Goal: Task Accomplishment & Management: Contribute content

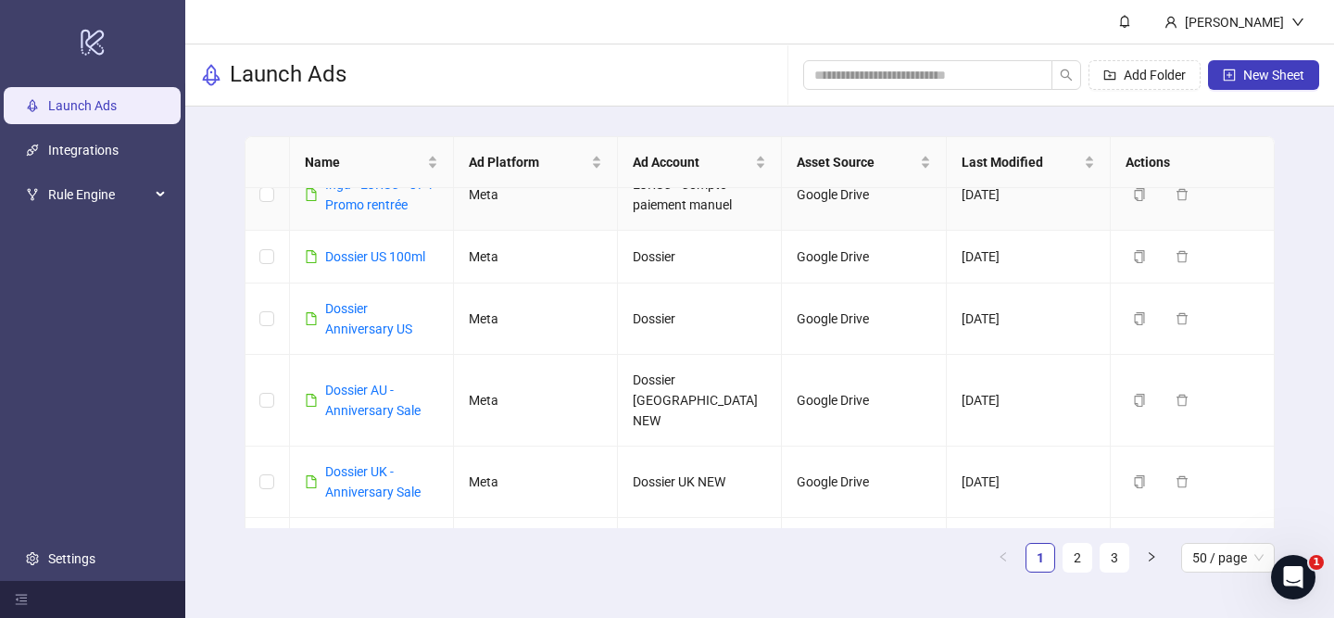
scroll to position [418, 0]
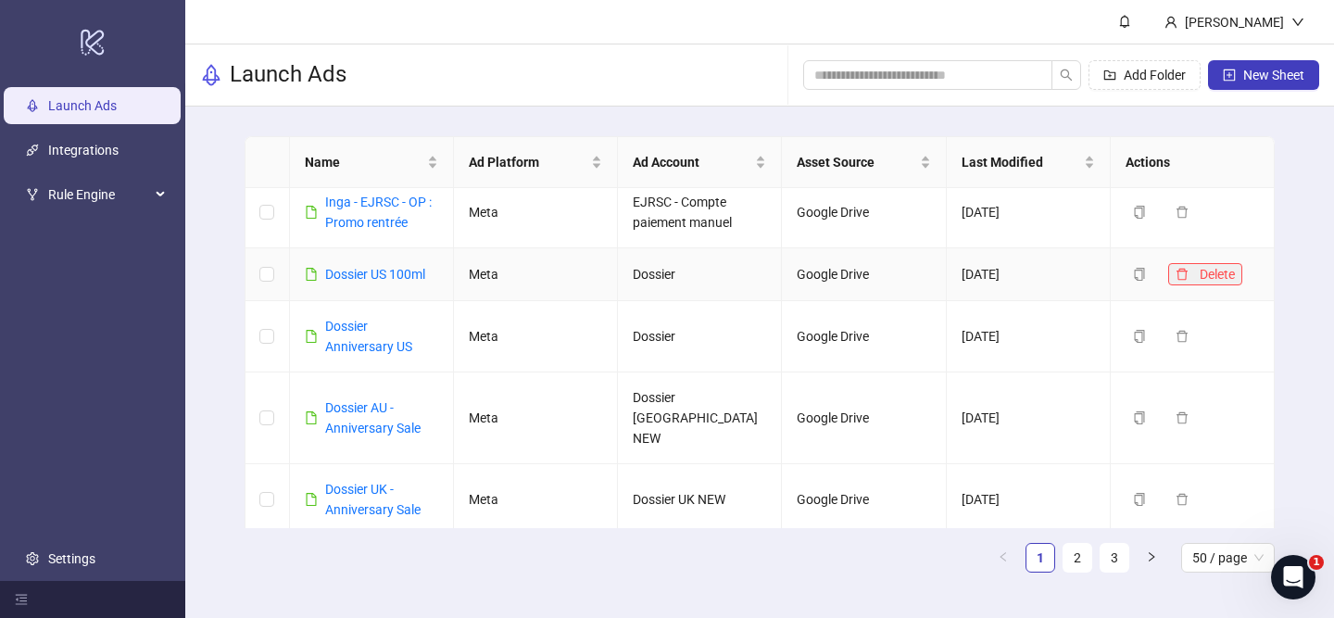
click at [1181, 270] on icon "delete" at bounding box center [1181, 274] width 11 height 12
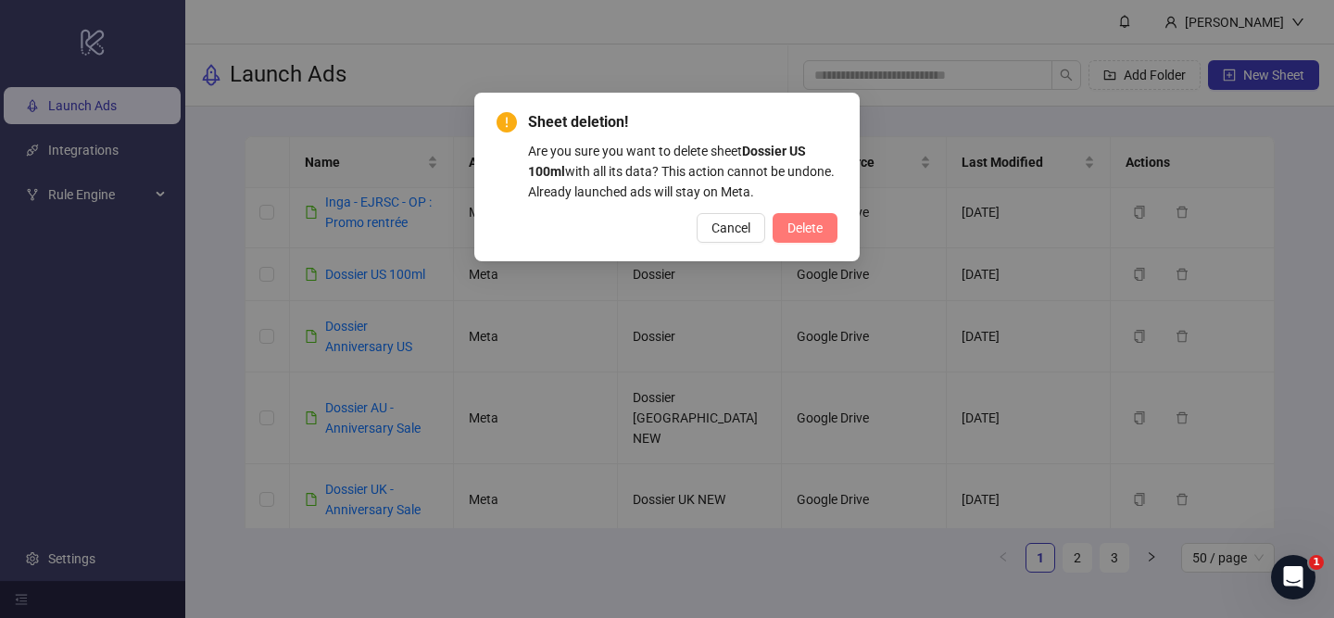
click at [817, 230] on span "Delete" at bounding box center [804, 227] width 35 height 15
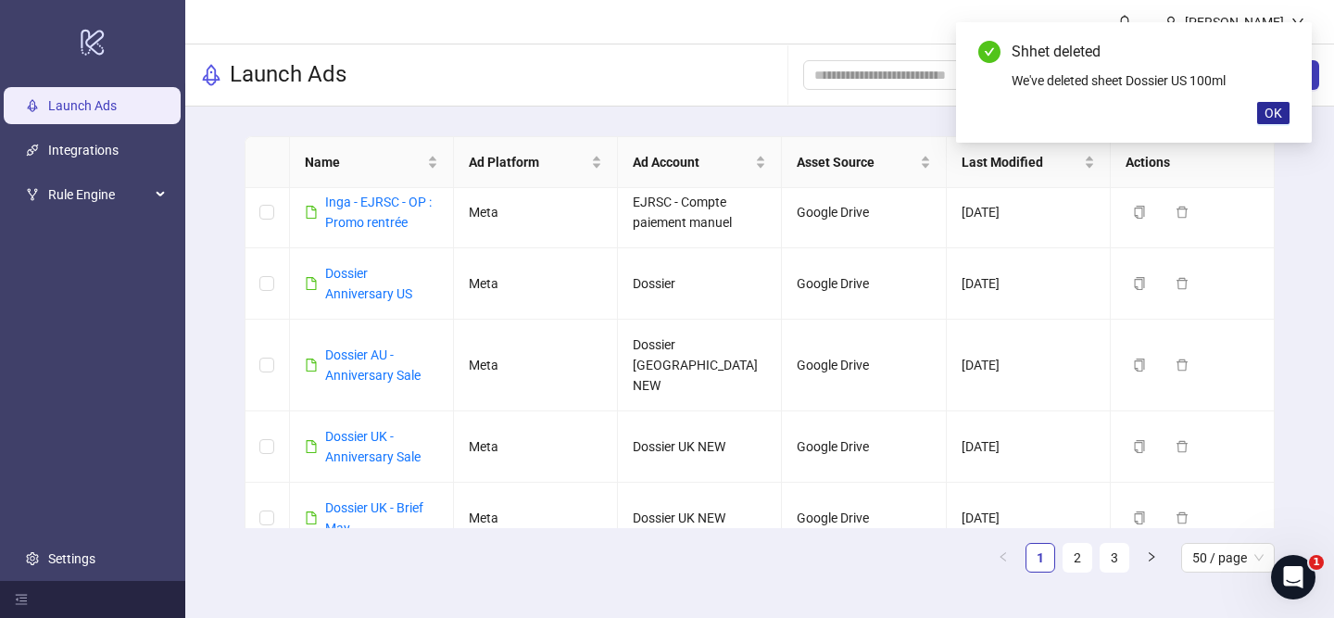
click at [1268, 110] on span "OK" at bounding box center [1273, 113] width 18 height 15
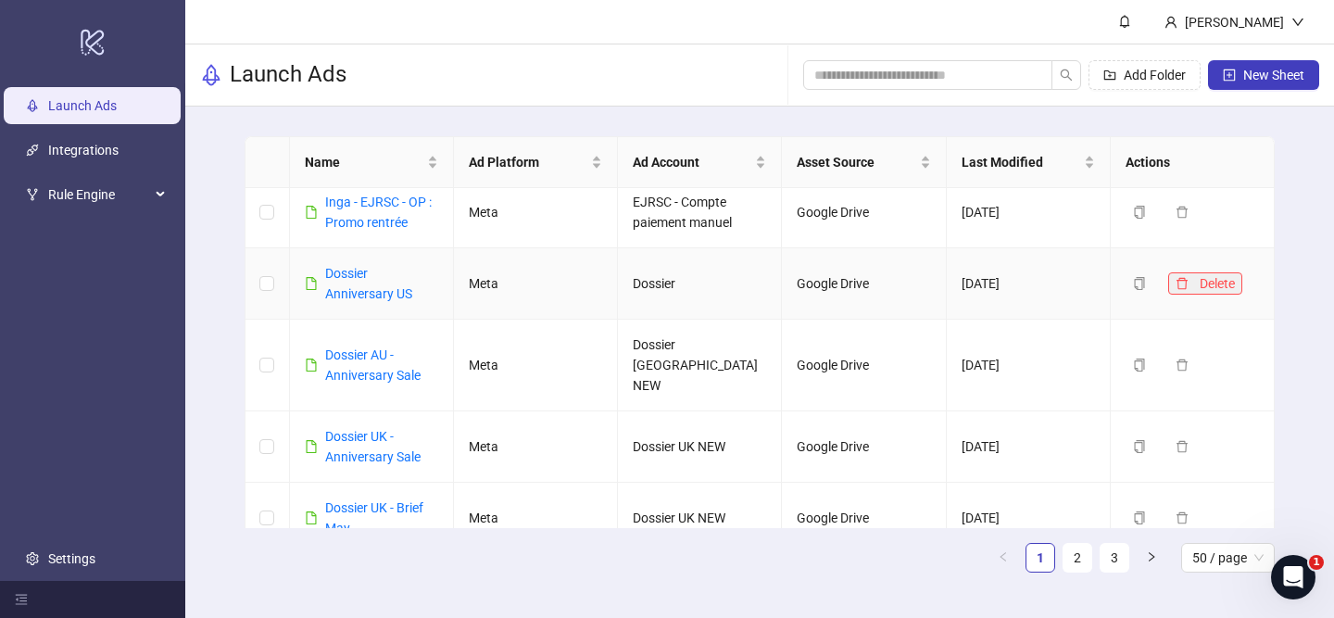
click at [1182, 277] on icon "delete" at bounding box center [1181, 283] width 13 height 13
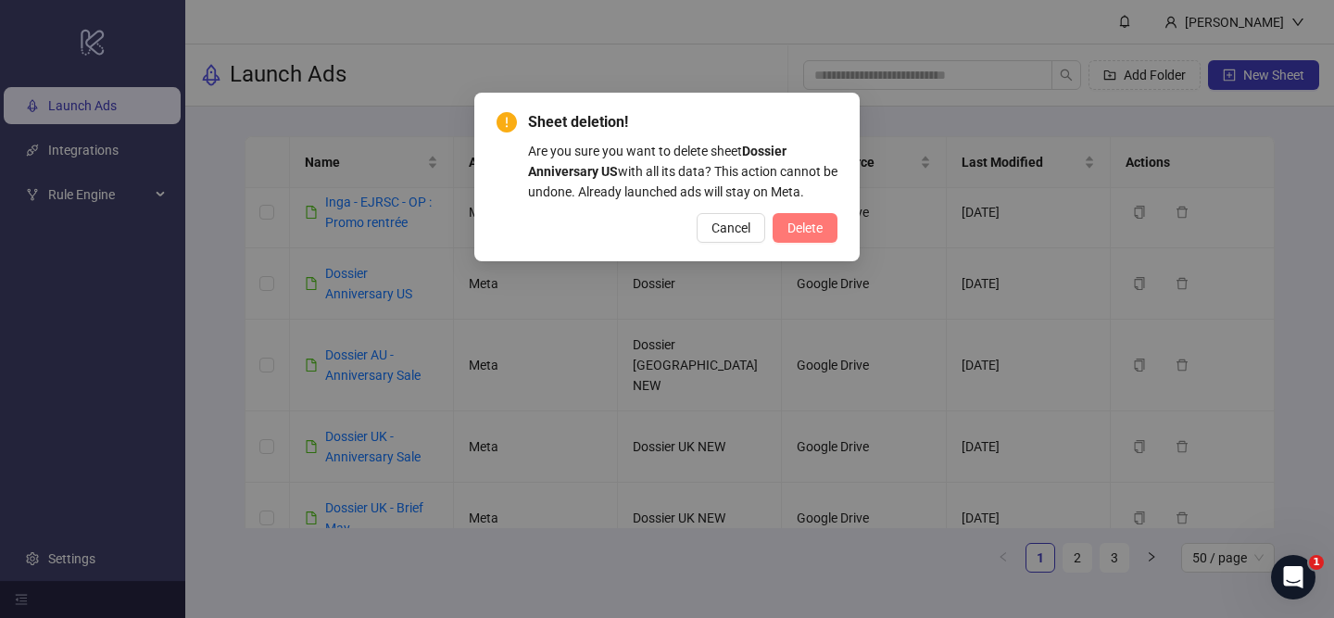
click at [811, 227] on span "Delete" at bounding box center [804, 227] width 35 height 15
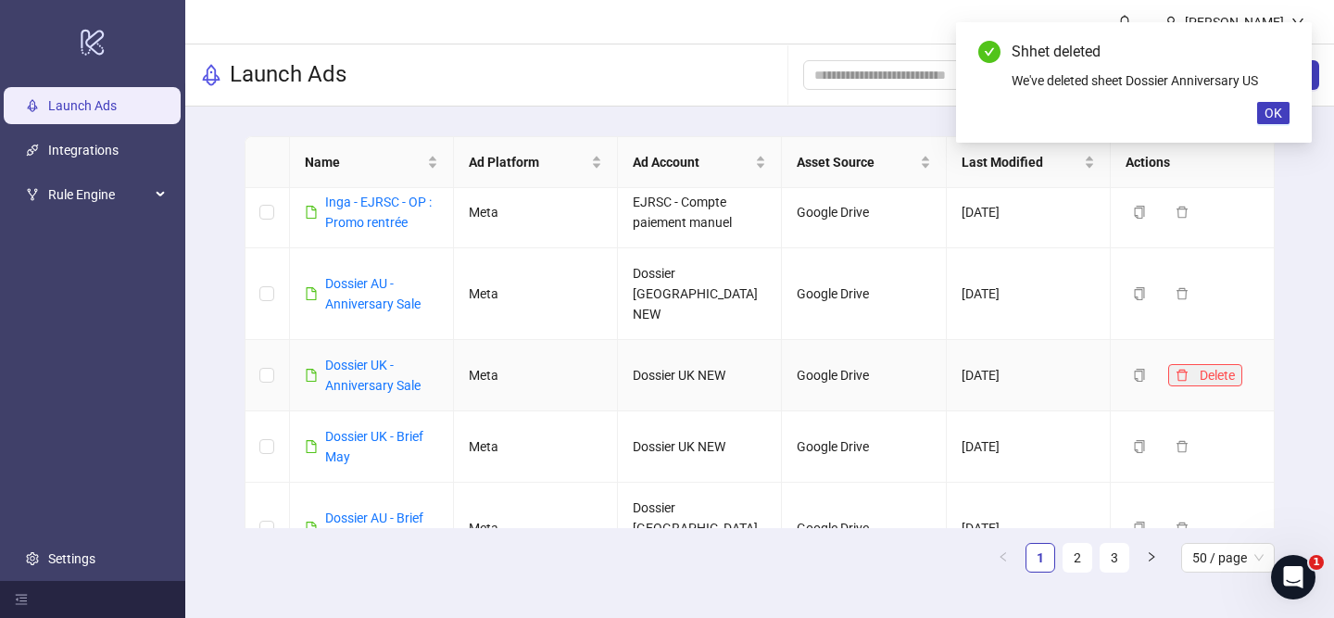
click at [1188, 364] on button "Delete" at bounding box center [1205, 375] width 74 height 22
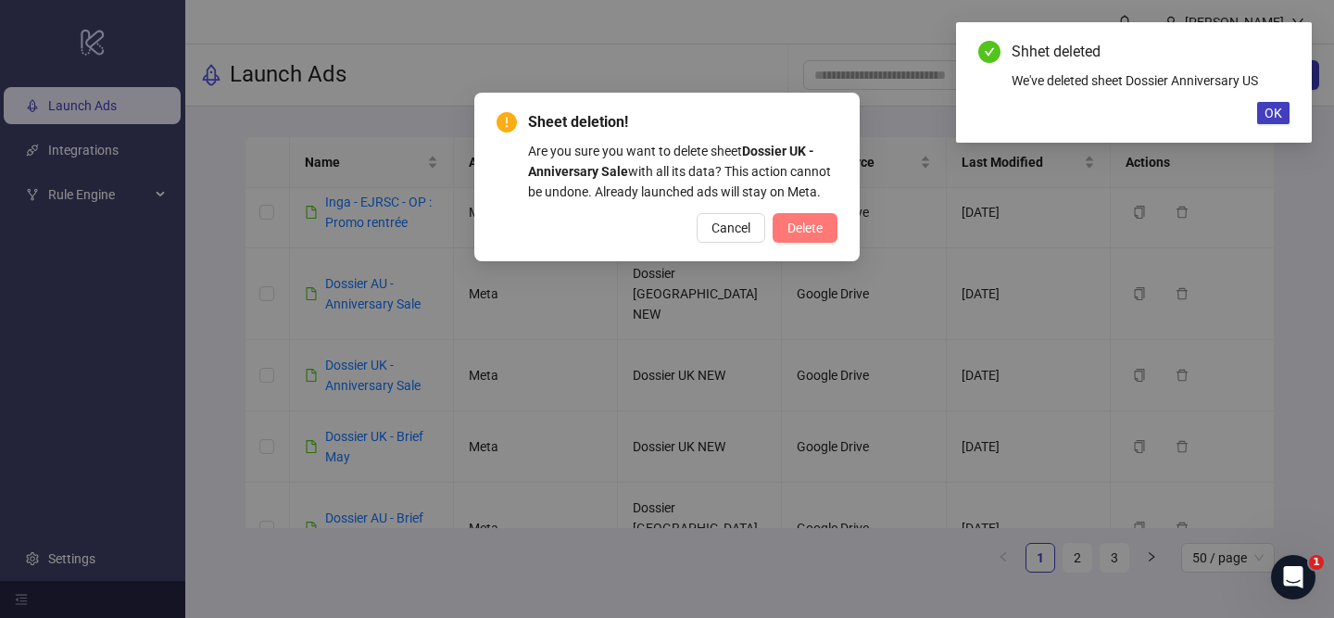
click at [809, 231] on span "Delete" at bounding box center [804, 227] width 35 height 15
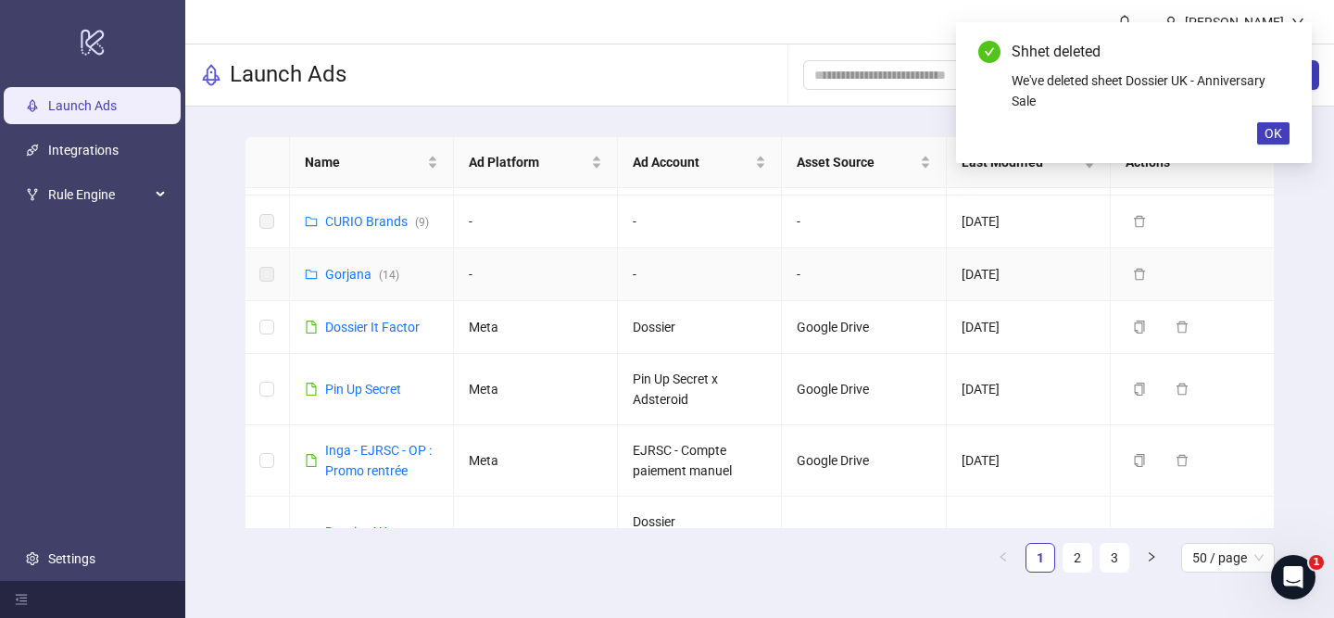
scroll to position [166, 0]
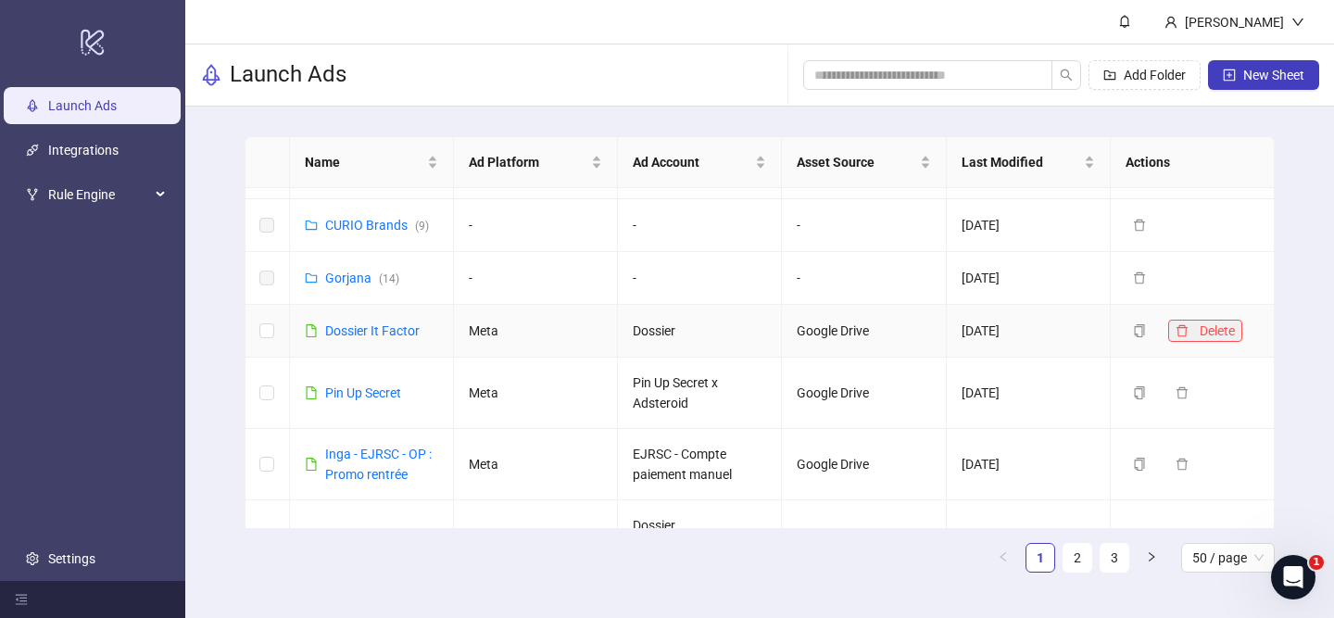
click at [1183, 332] on icon "delete" at bounding box center [1181, 330] width 13 height 13
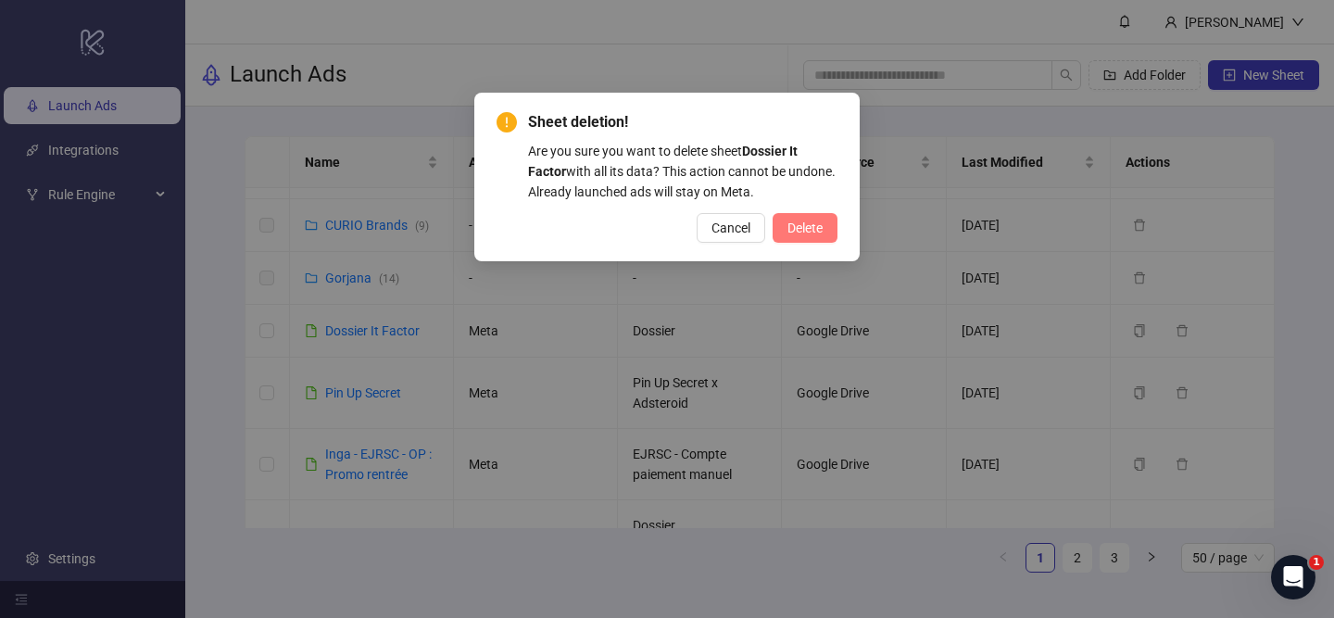
click at [792, 227] on span "Delete" at bounding box center [804, 227] width 35 height 15
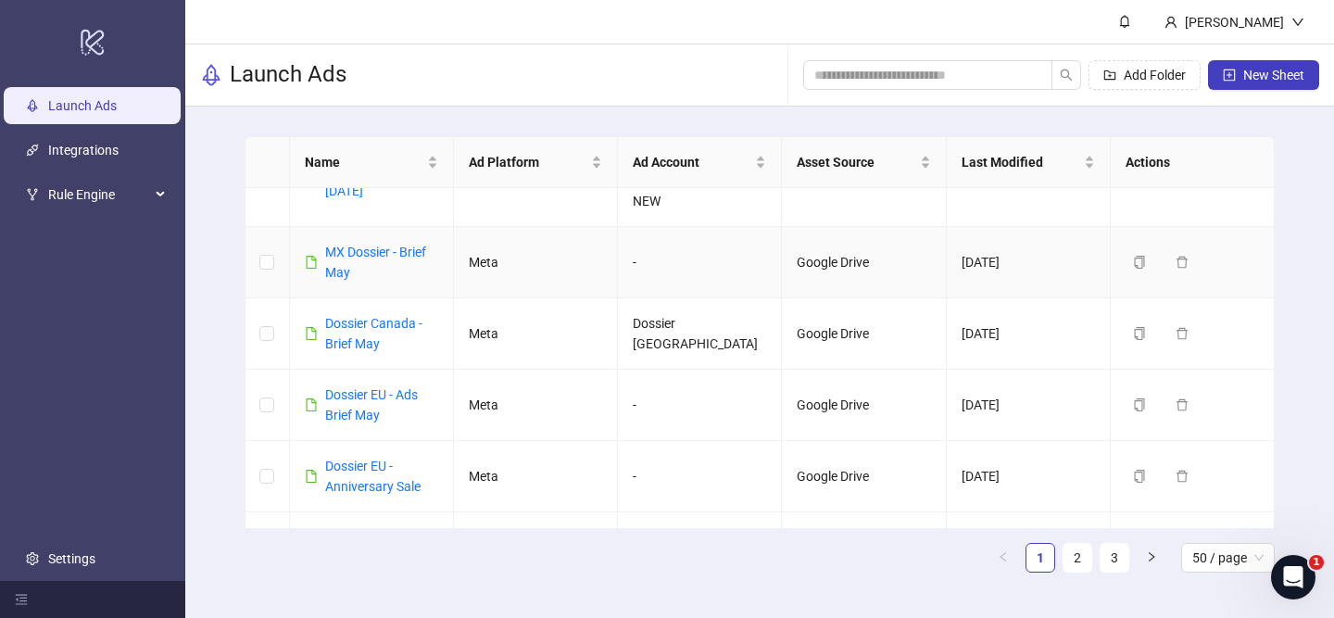
scroll to position [0, 0]
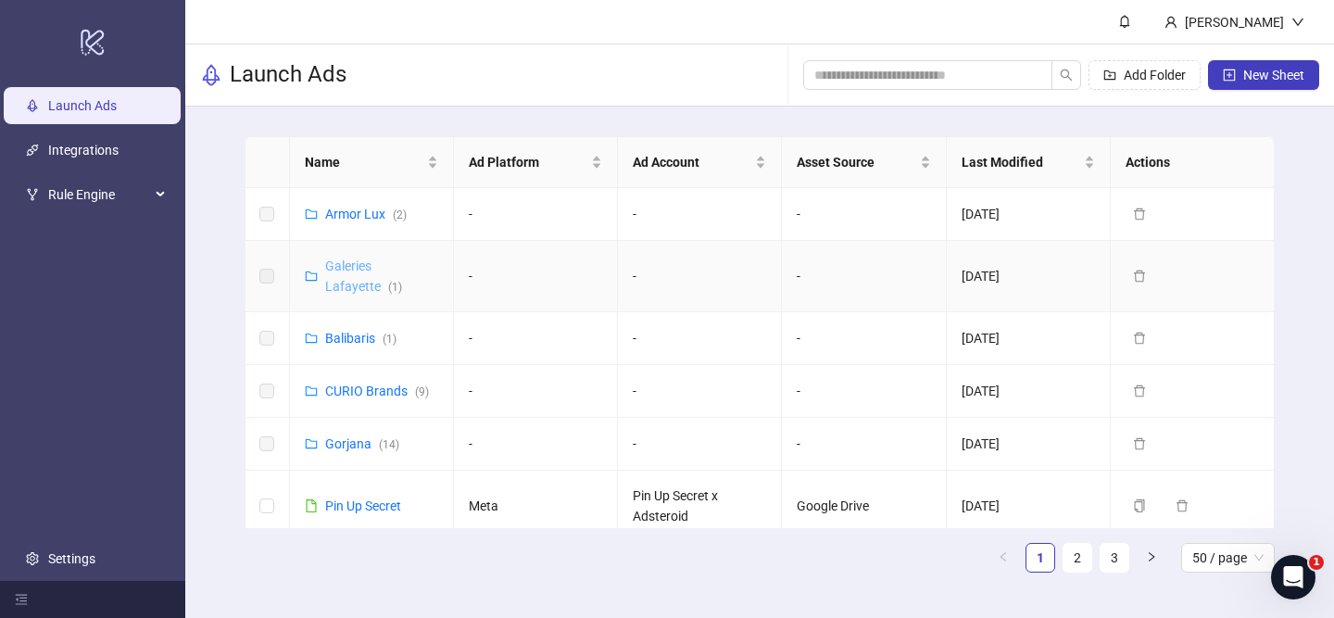
click at [345, 281] on link "Galeries Lafayette ( 1 )" at bounding box center [363, 275] width 77 height 35
click at [350, 440] on link "Gorjana ( 14 )" at bounding box center [362, 443] width 74 height 15
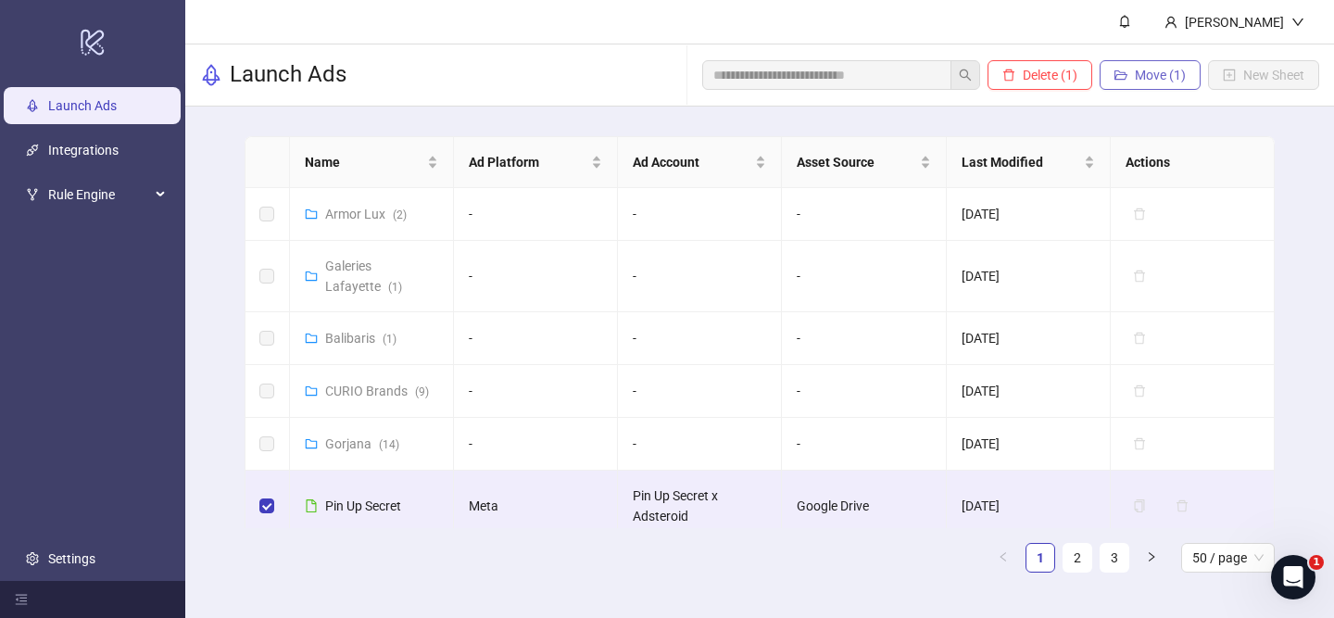
click at [1149, 73] on span "Move (1)" at bounding box center [1160, 75] width 51 height 15
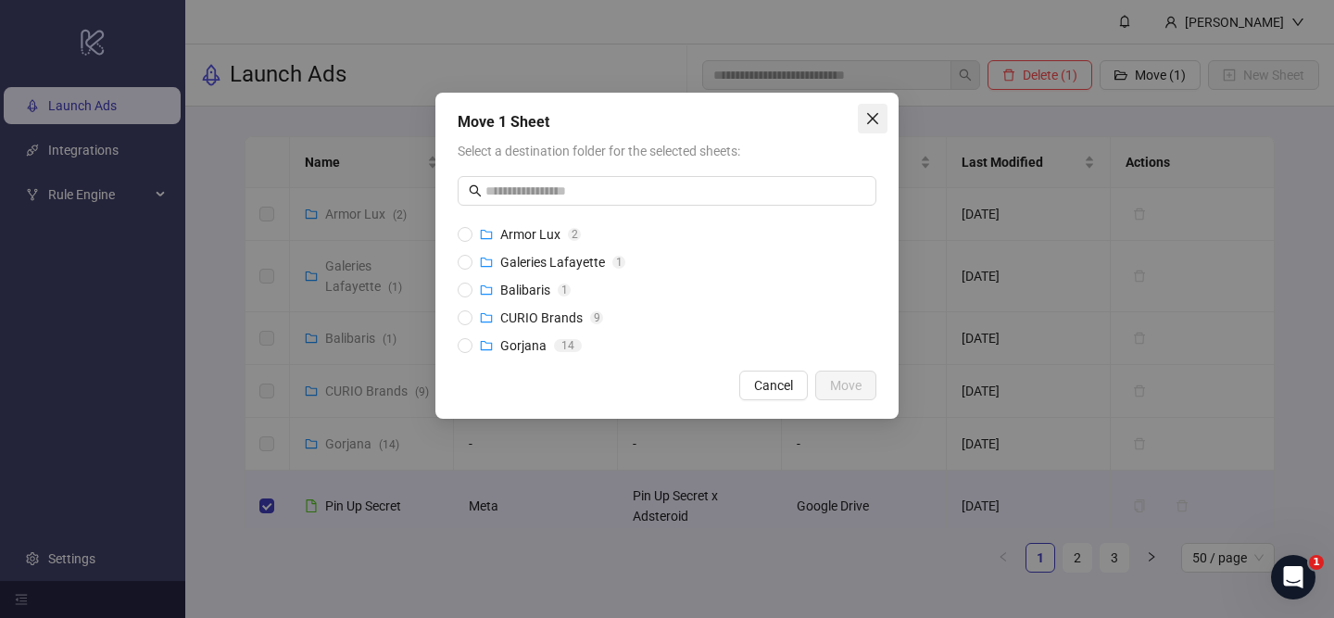
click at [880, 111] on span "Close" at bounding box center [873, 118] width 30 height 15
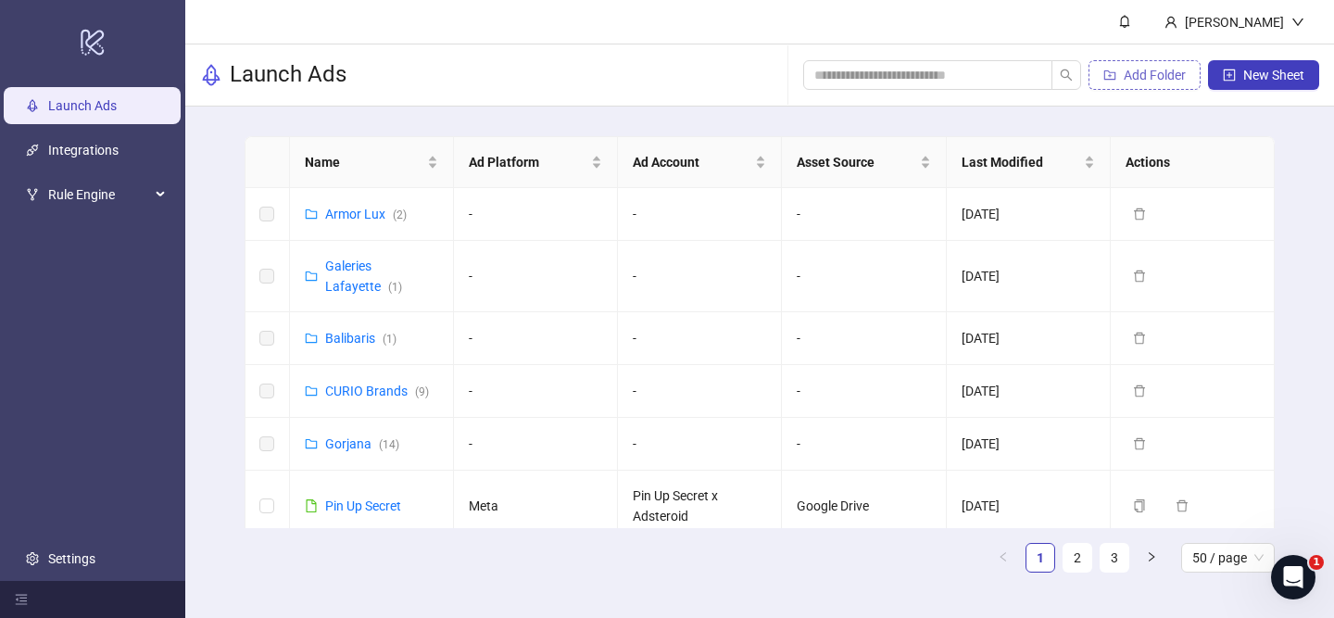
click at [1137, 71] on span "Add Folder" at bounding box center [1154, 75] width 62 height 15
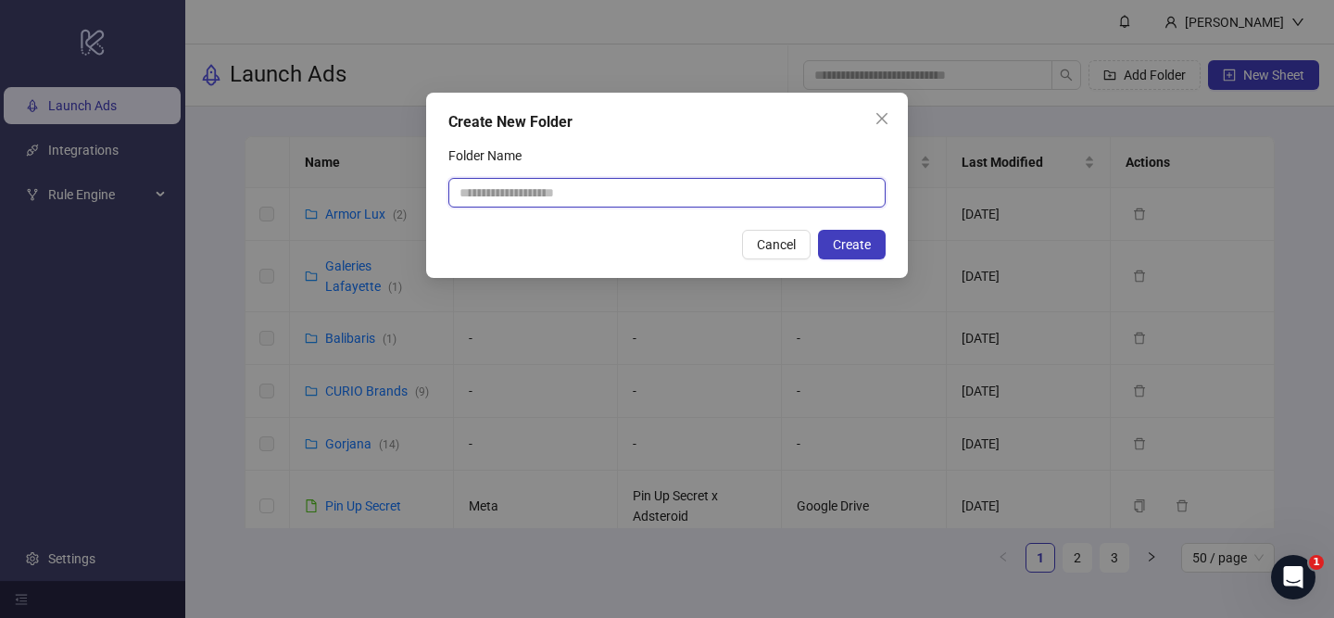
click at [599, 188] on input "Folder Name" at bounding box center [666, 193] width 437 height 30
type input "**********"
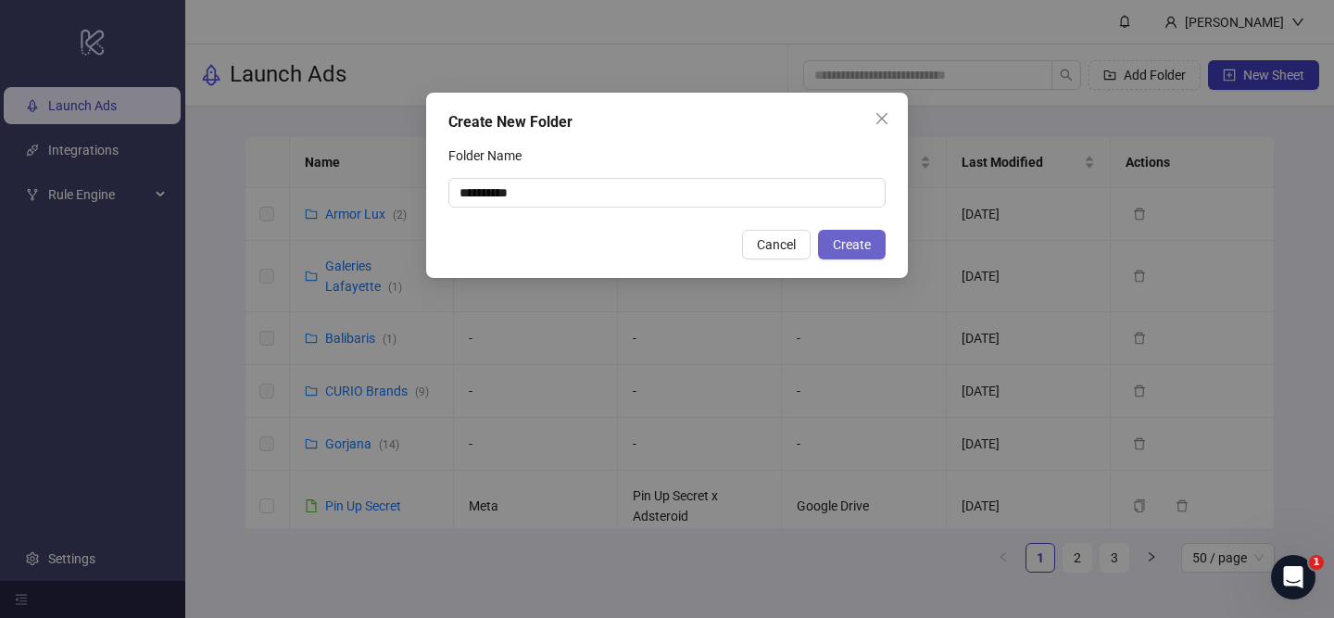
click at [842, 250] on span "Create" at bounding box center [852, 244] width 38 height 15
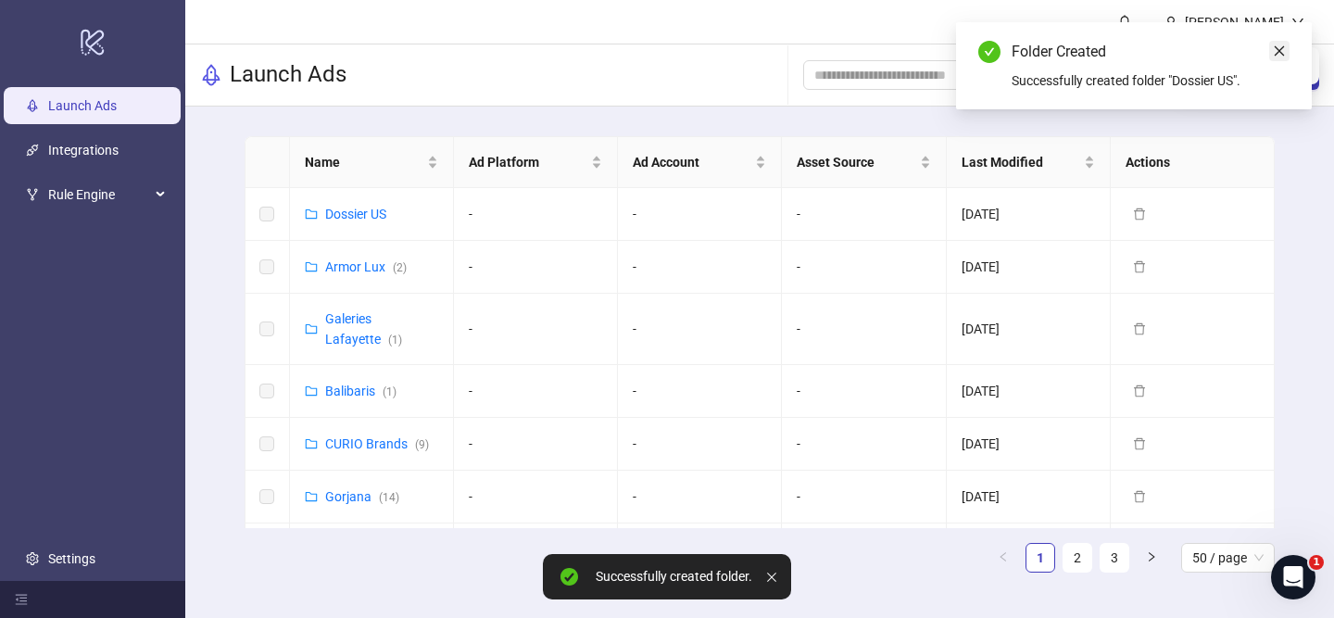
click at [1270, 48] on link "Close" at bounding box center [1279, 51] width 20 height 20
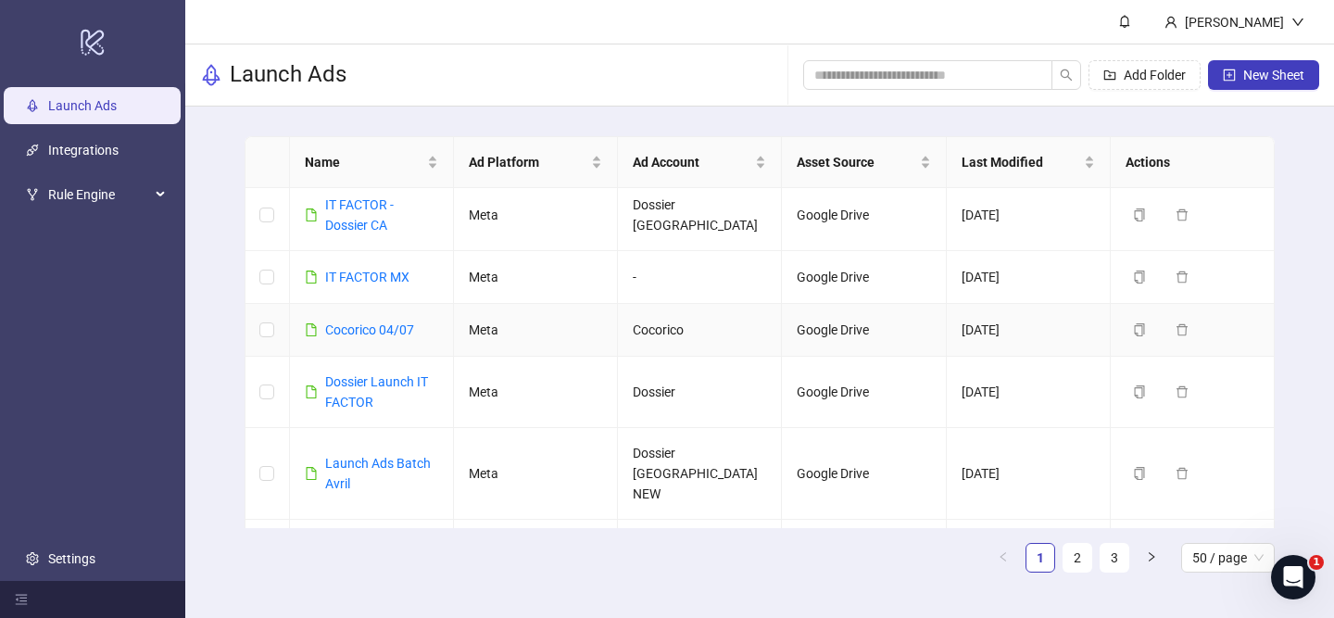
scroll to position [1712, 0]
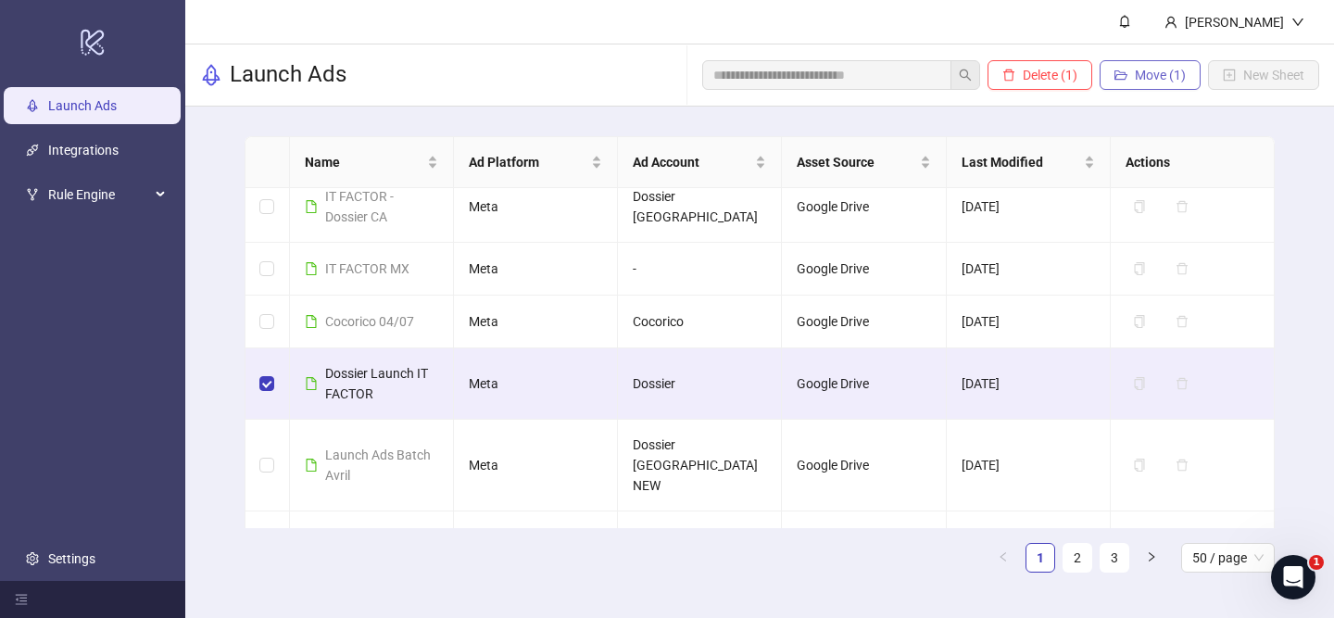
click at [1160, 80] on span "Move (1)" at bounding box center [1160, 75] width 51 height 15
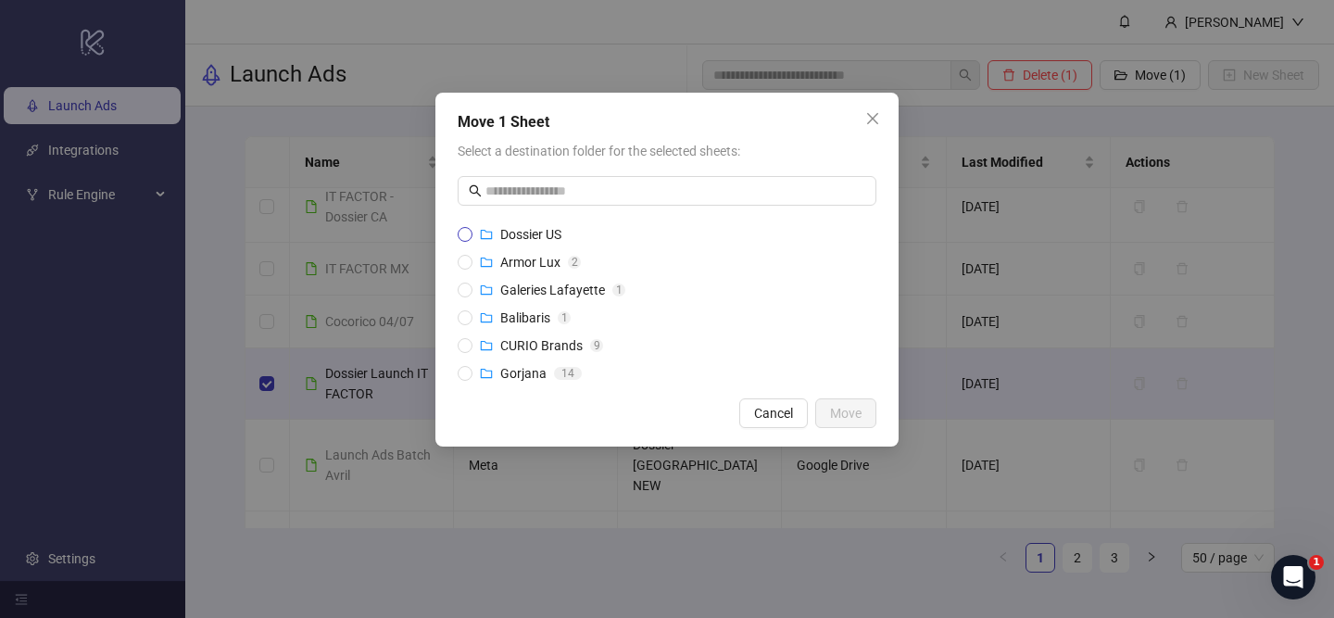
click at [520, 229] on span "Dossier US" at bounding box center [530, 234] width 61 height 15
click at [847, 412] on span "Move" at bounding box center [845, 413] width 31 height 15
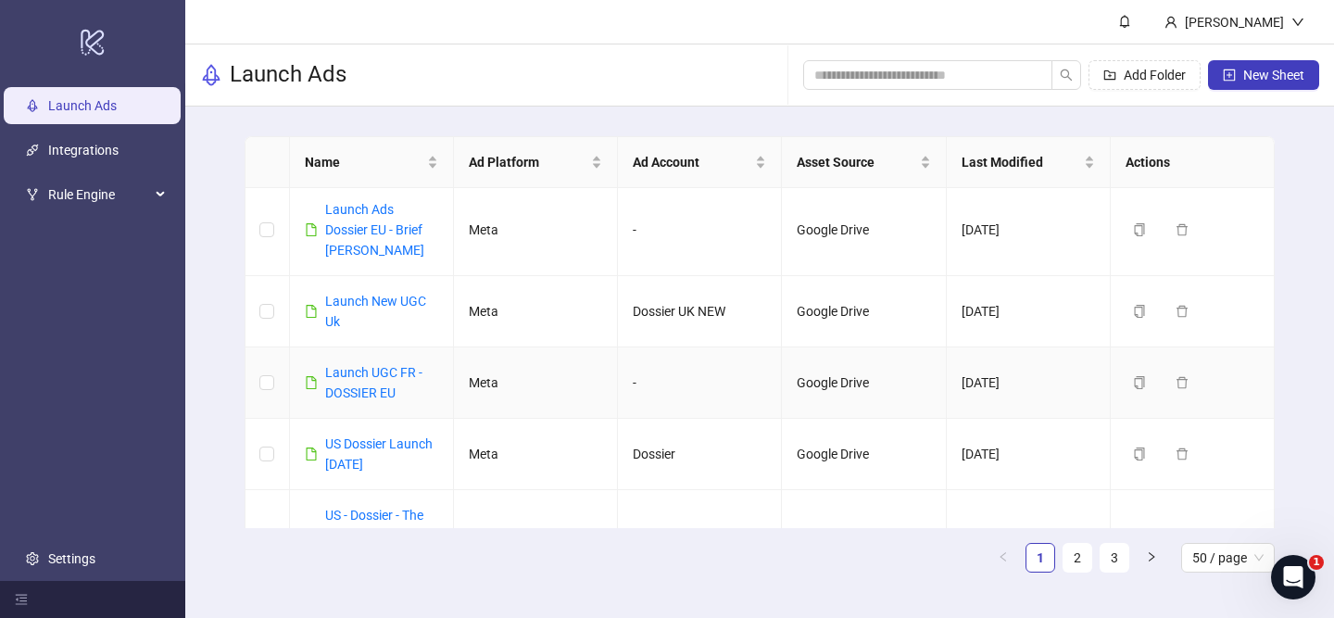
scroll to position [2276, 0]
click at [1185, 445] on icon "delete" at bounding box center [1181, 451] width 11 height 12
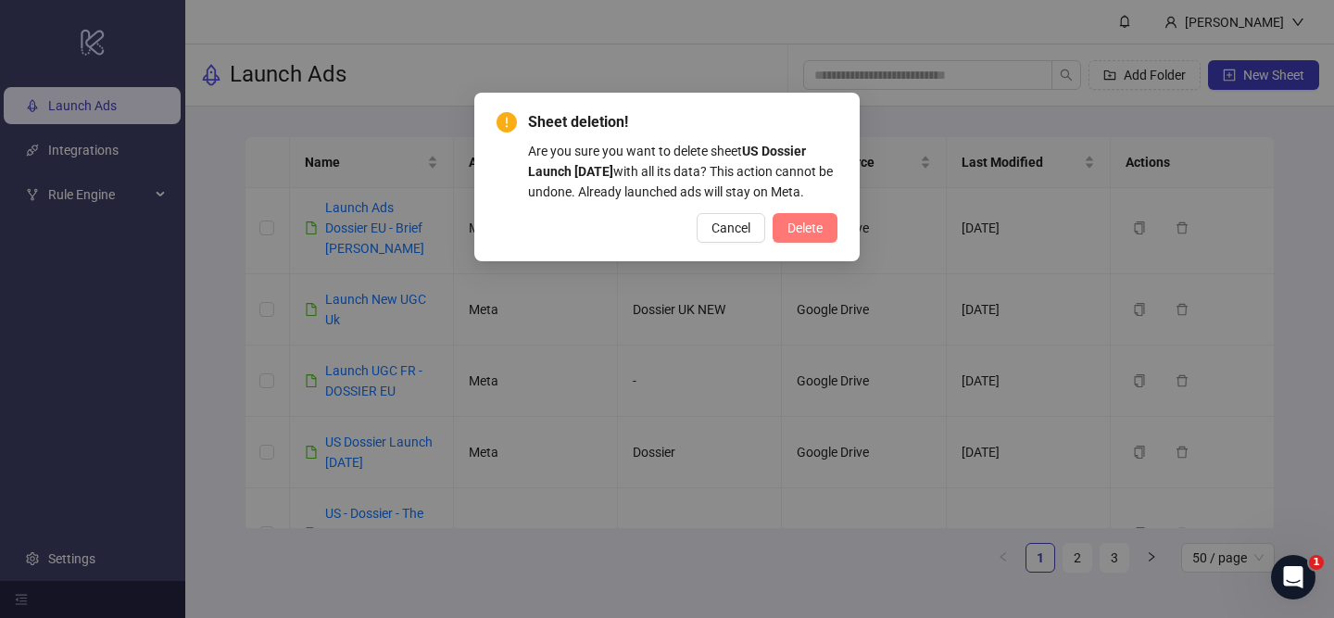
click at [815, 235] on span "Delete" at bounding box center [804, 227] width 35 height 15
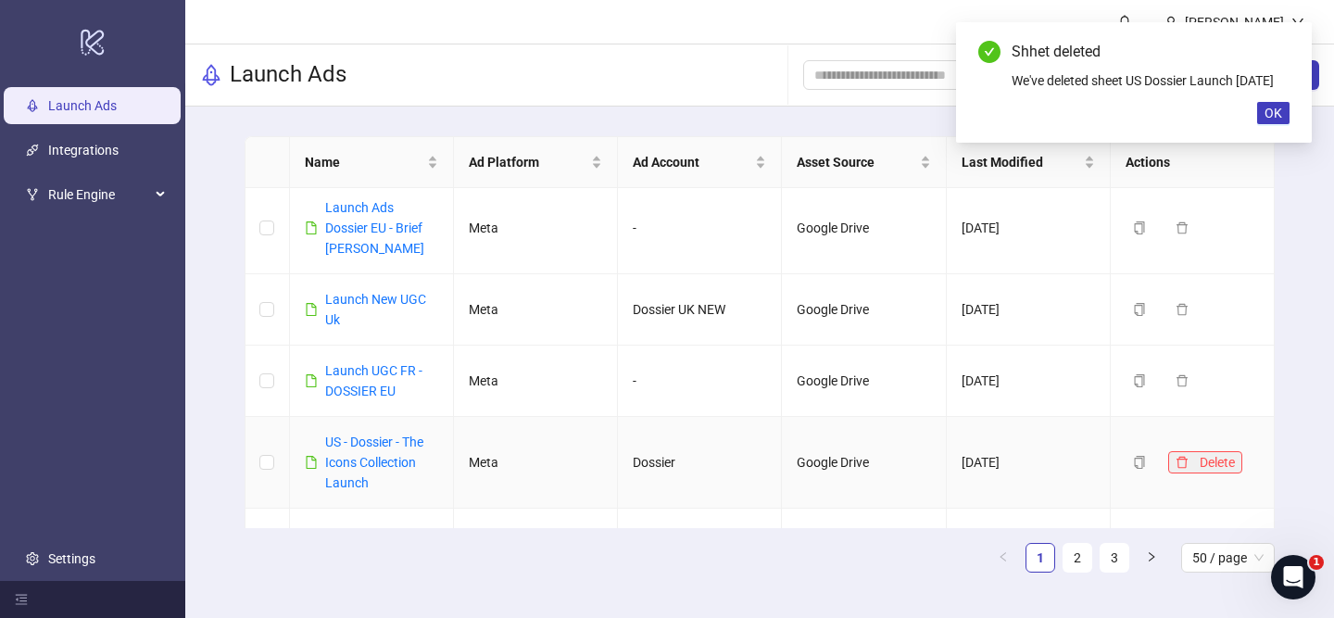
click at [1180, 456] on icon "delete" at bounding box center [1181, 462] width 11 height 12
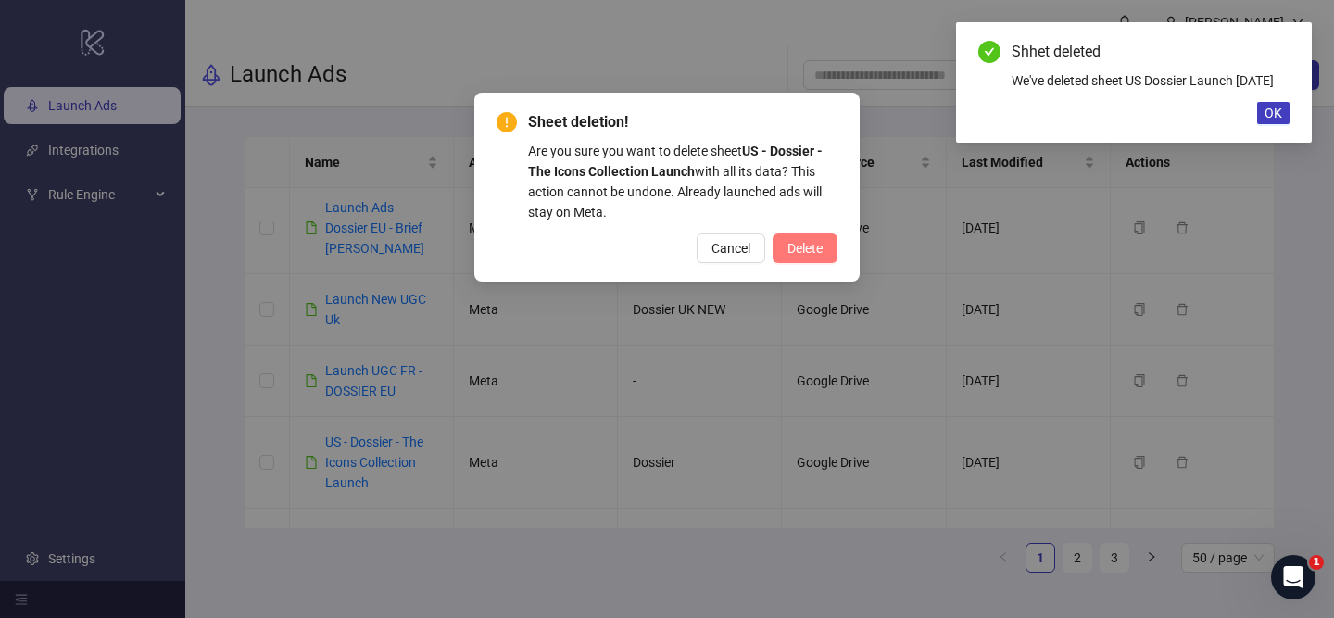
click at [797, 249] on span "Delete" at bounding box center [804, 248] width 35 height 15
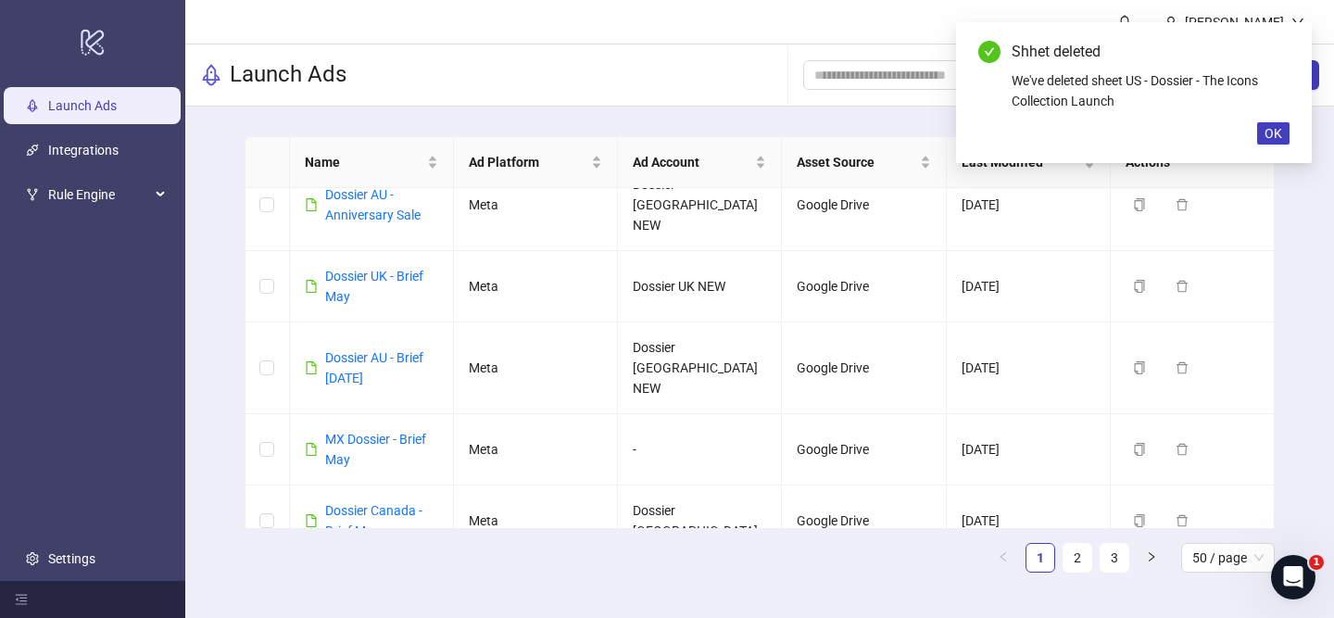
scroll to position [0, 0]
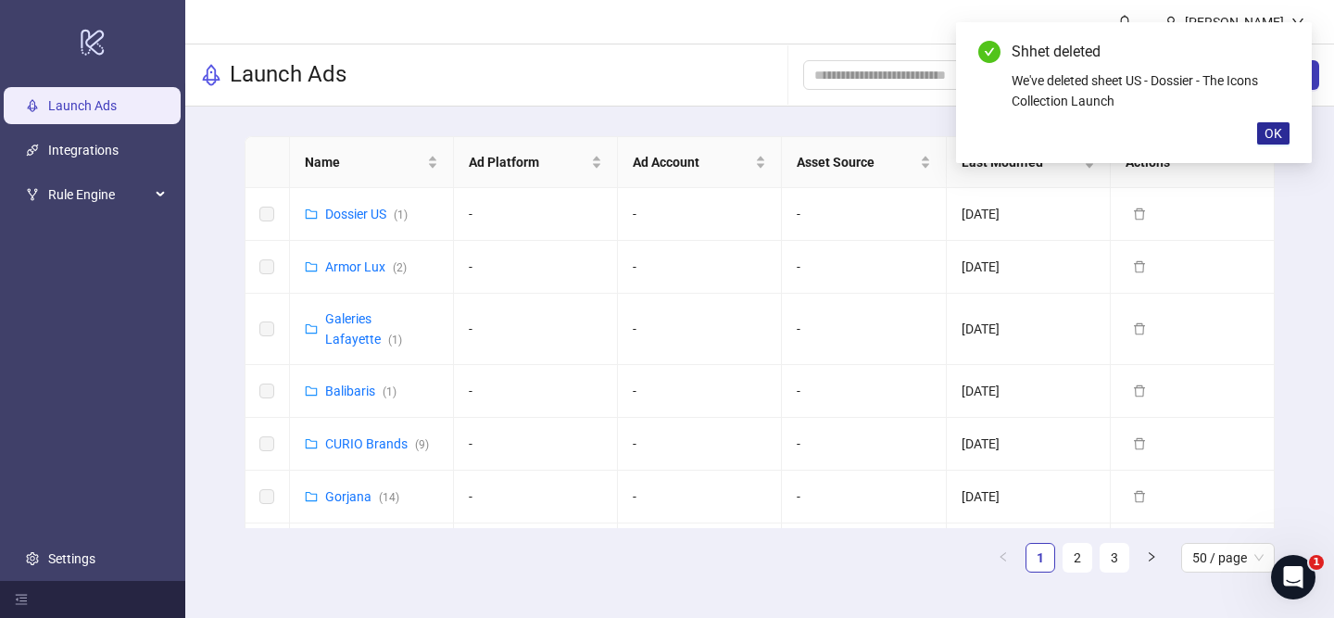
click at [1286, 134] on button "OK" at bounding box center [1273, 133] width 32 height 22
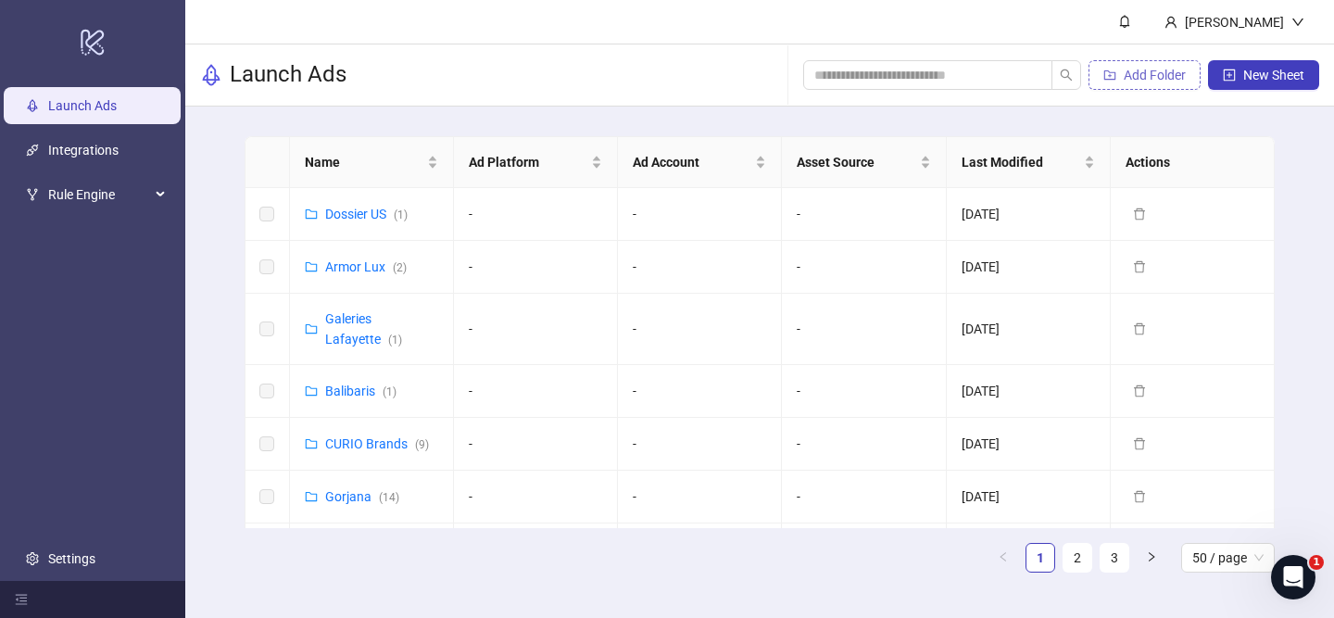
click at [1155, 66] on button "Add Folder" at bounding box center [1144, 75] width 112 height 30
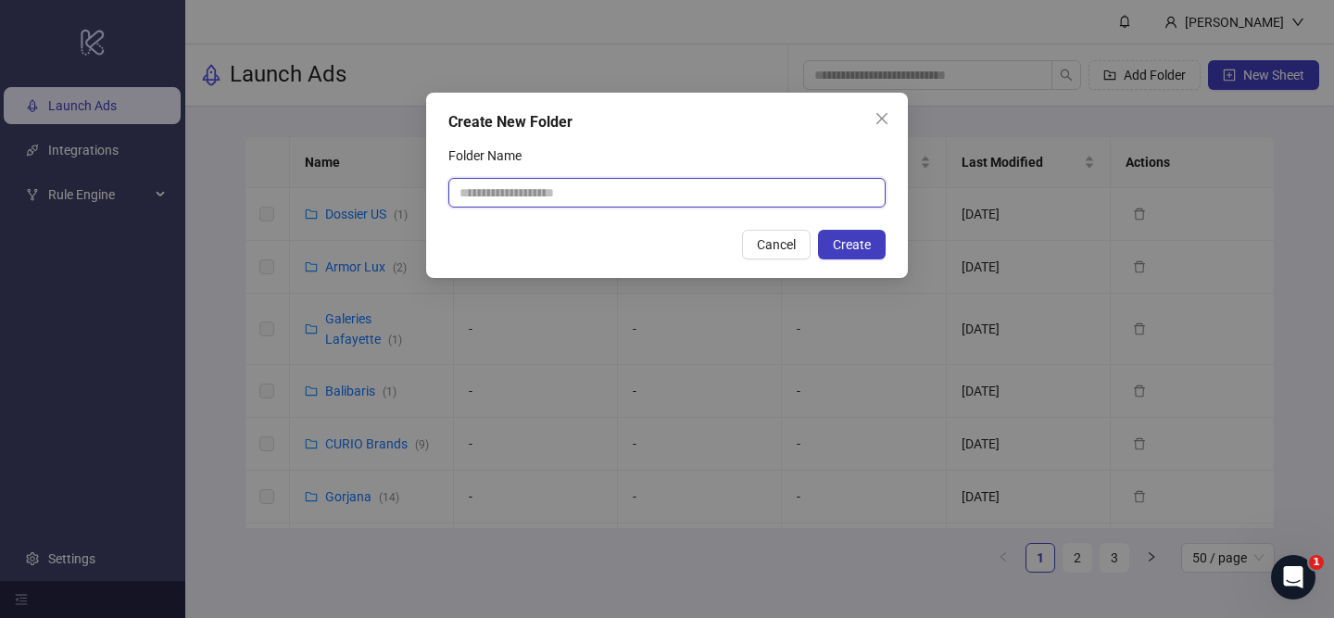
click at [647, 192] on input "Folder Name" at bounding box center [666, 193] width 437 height 30
type input "**********"
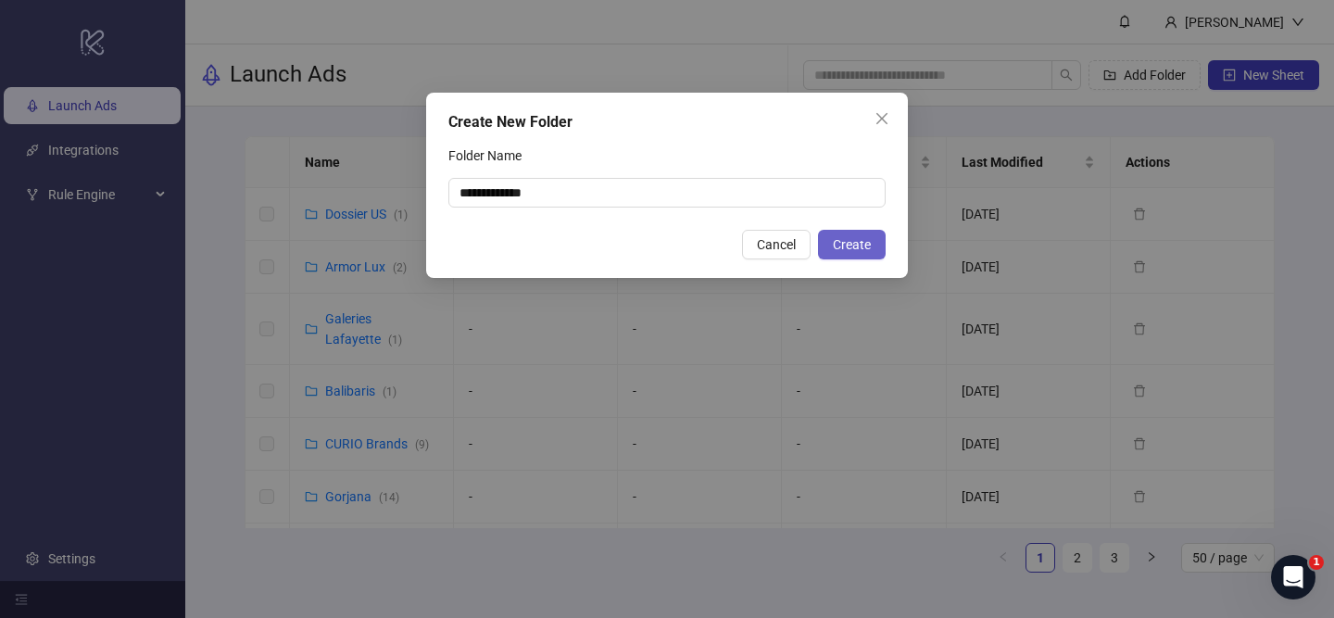
click at [834, 244] on span "Create" at bounding box center [852, 244] width 38 height 15
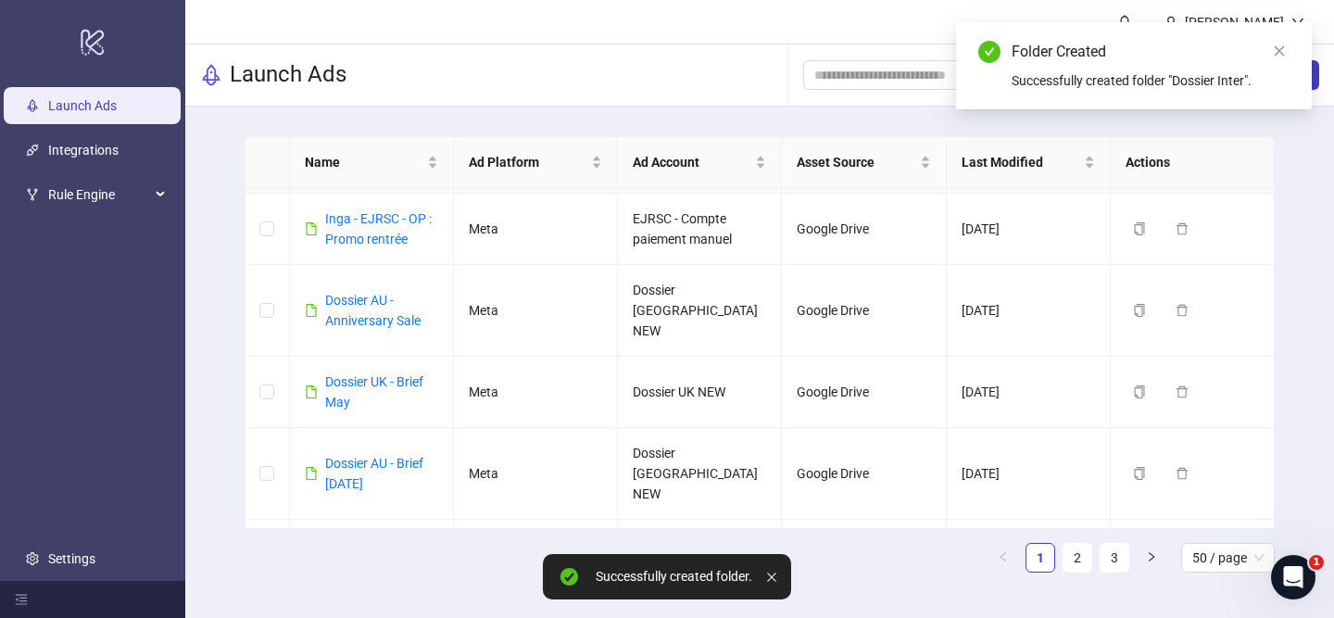
scroll to position [466, 0]
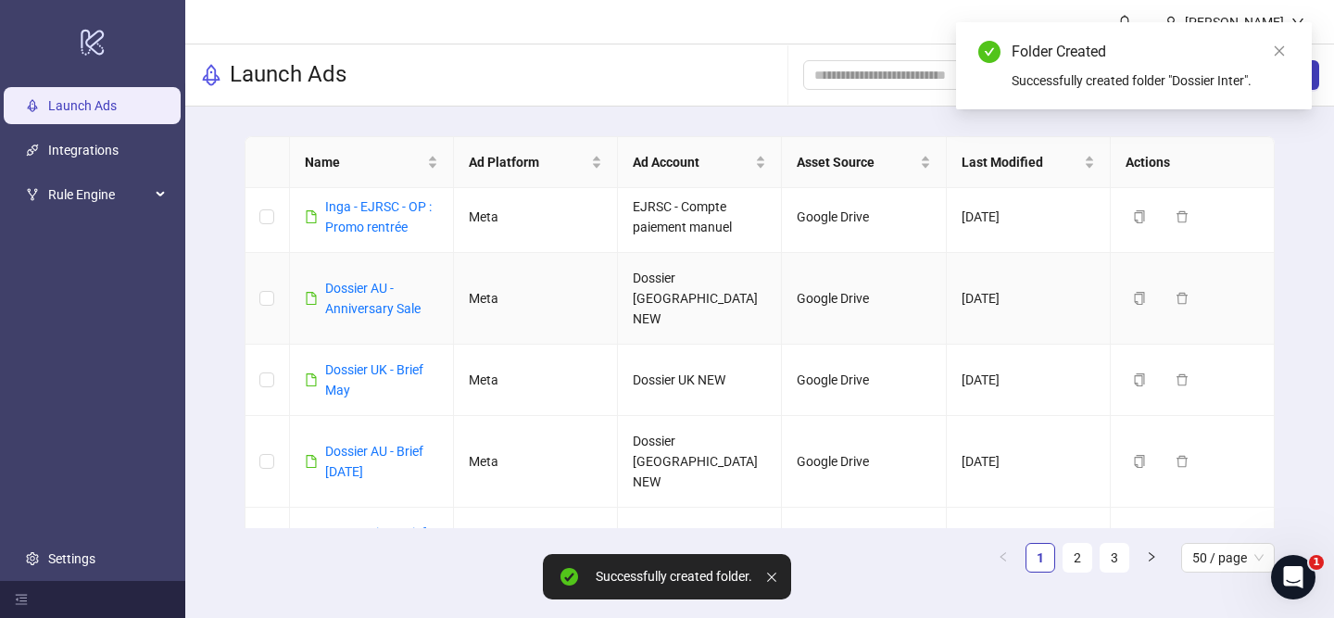
click at [253, 296] on td at bounding box center [267, 299] width 44 height 92
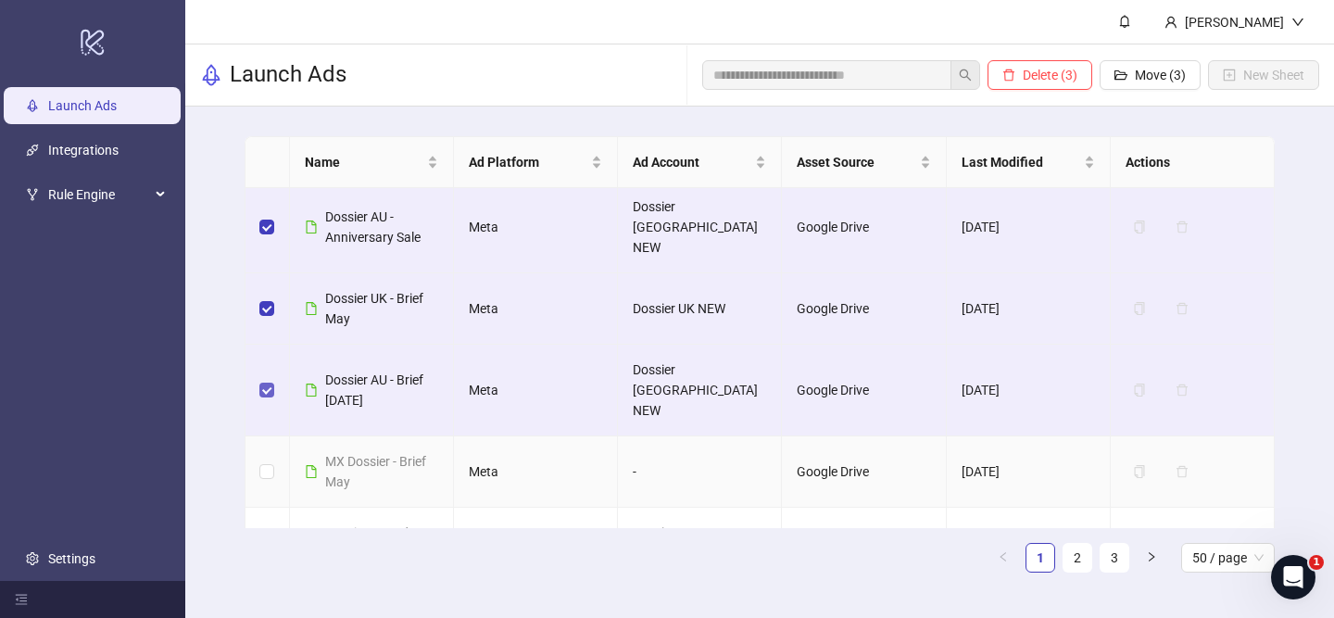
scroll to position [561, 0]
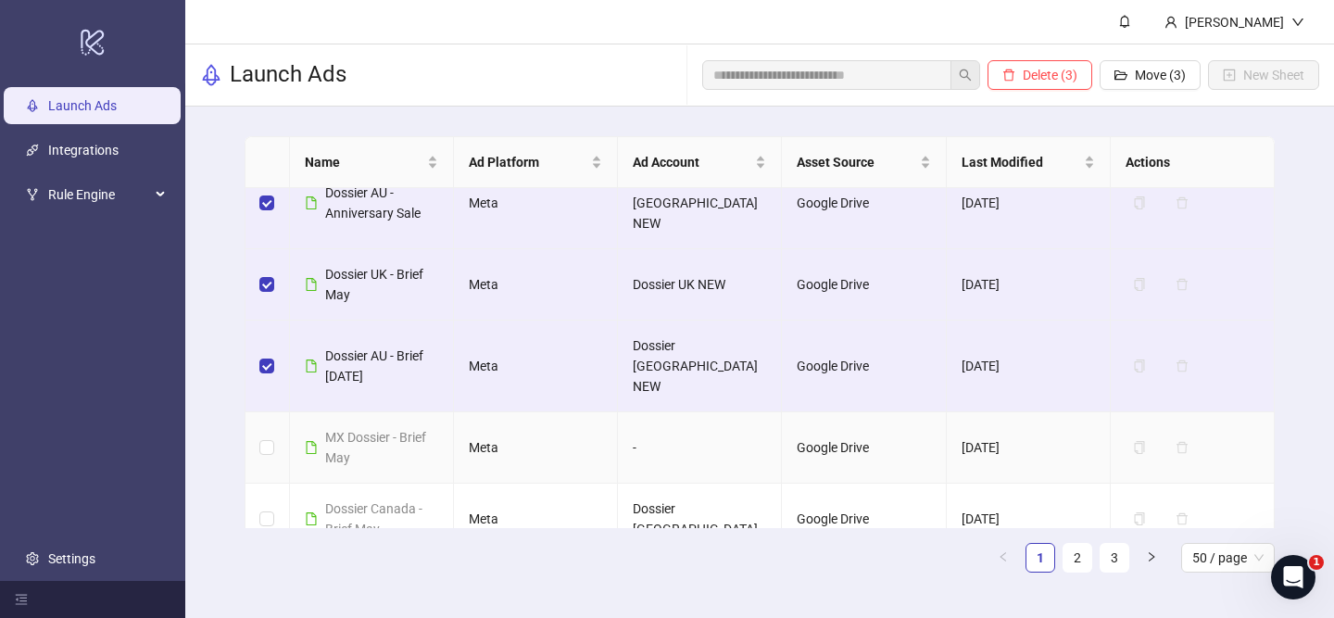
click at [265, 412] on td at bounding box center [267, 447] width 44 height 71
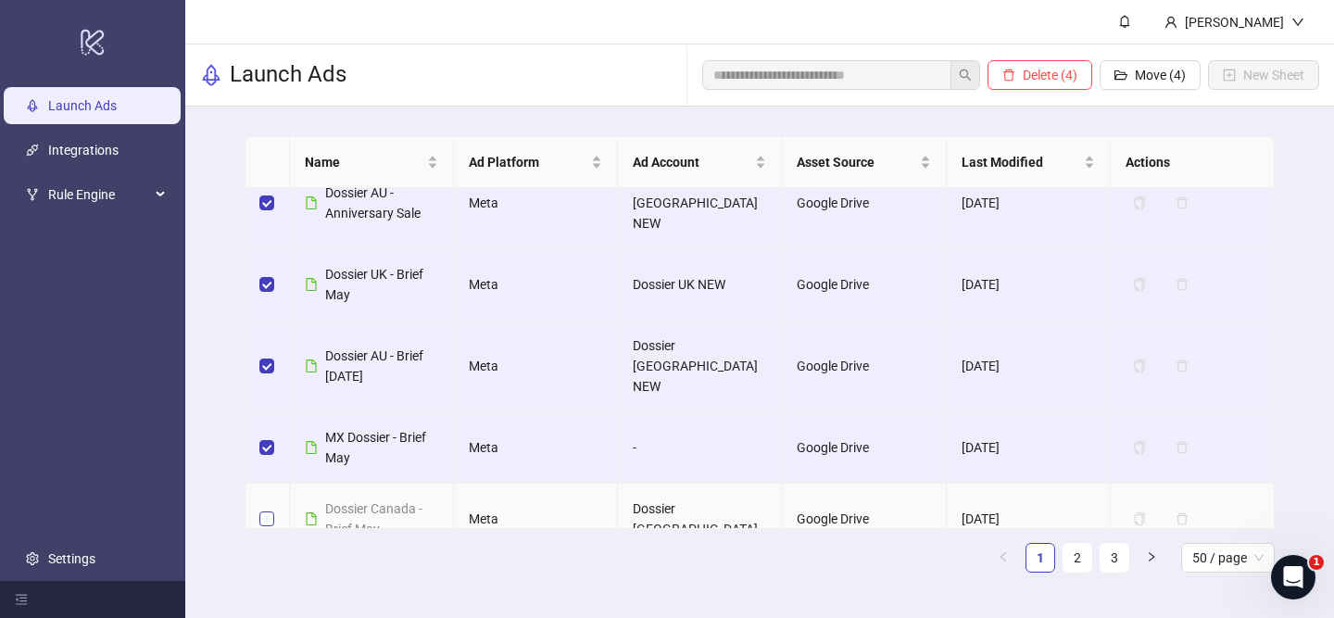
click at [268, 508] on label at bounding box center [266, 518] width 15 height 20
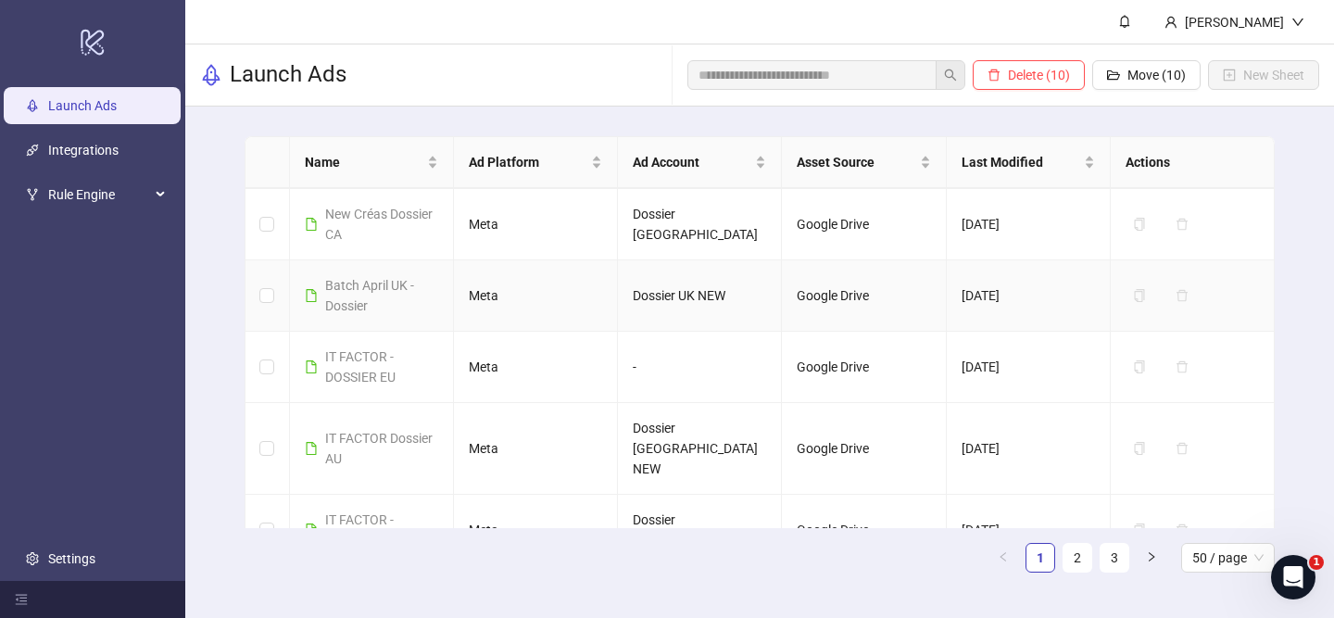
scroll to position [1458, 0]
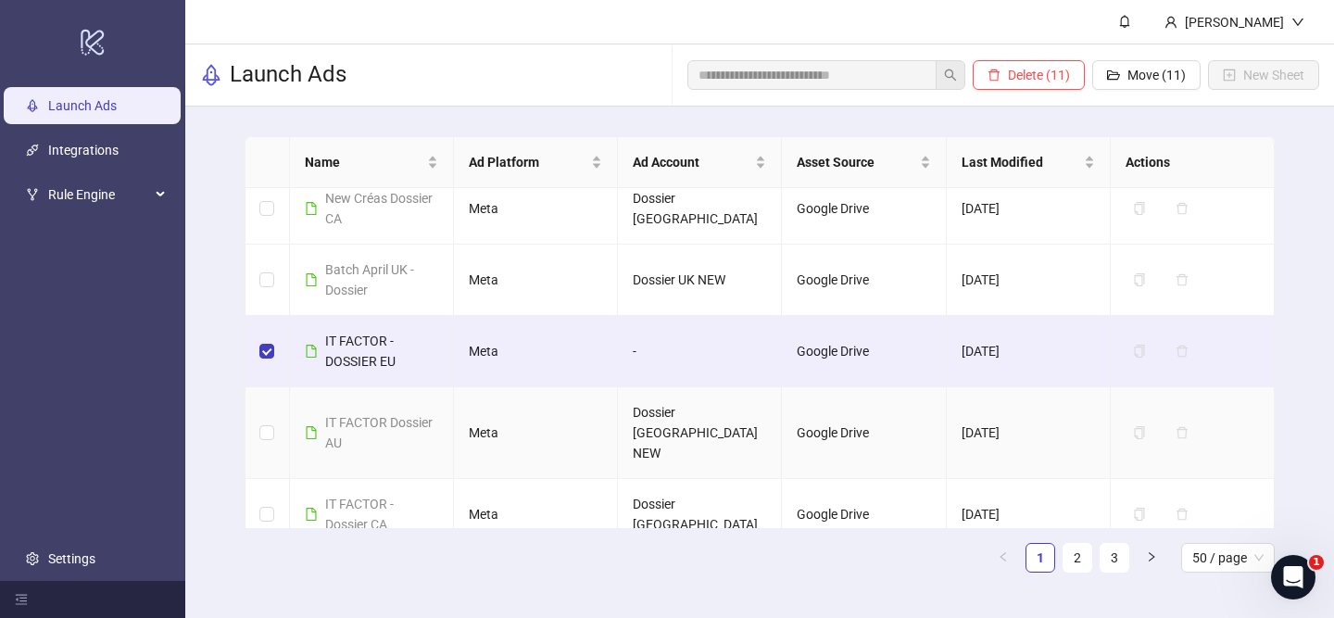
click at [278, 387] on td at bounding box center [267, 433] width 44 height 92
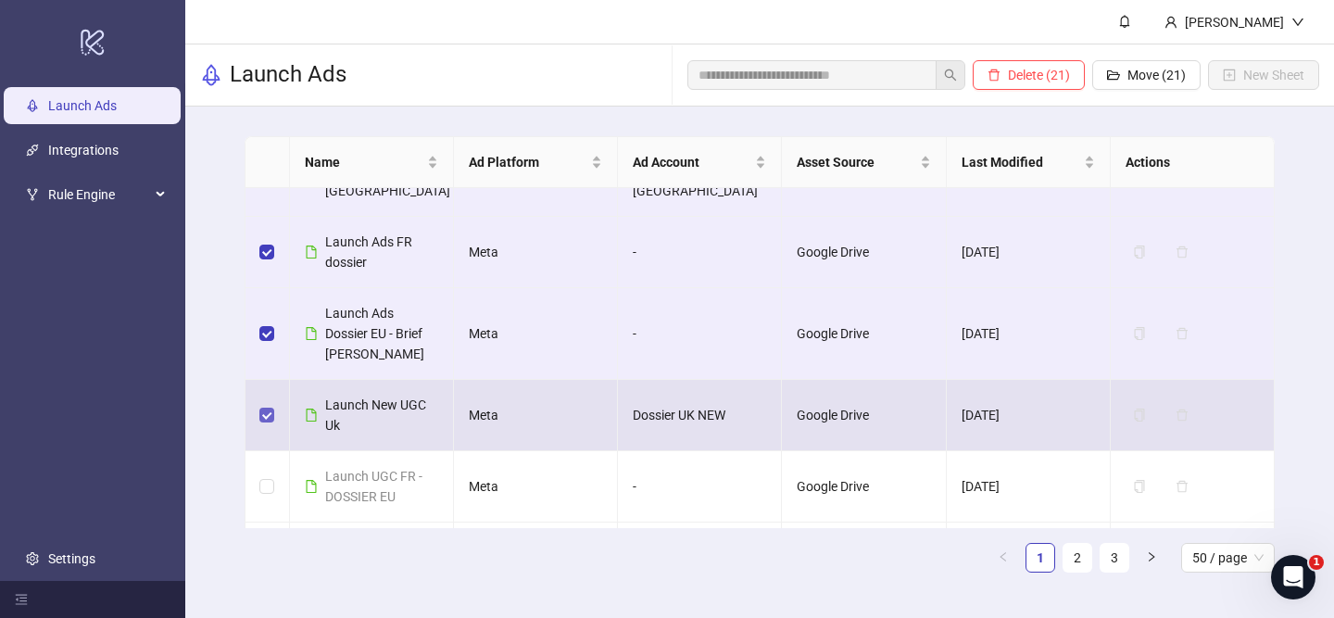
scroll to position [2239, 0]
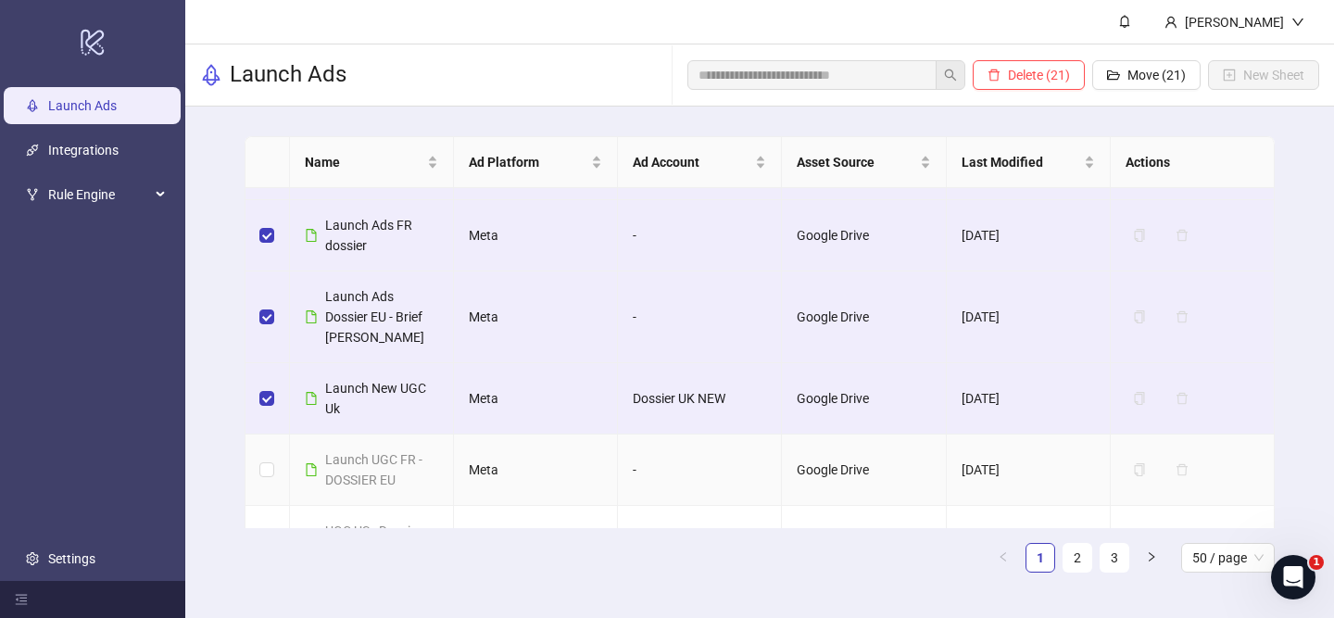
click at [267, 434] on td at bounding box center [267, 469] width 44 height 71
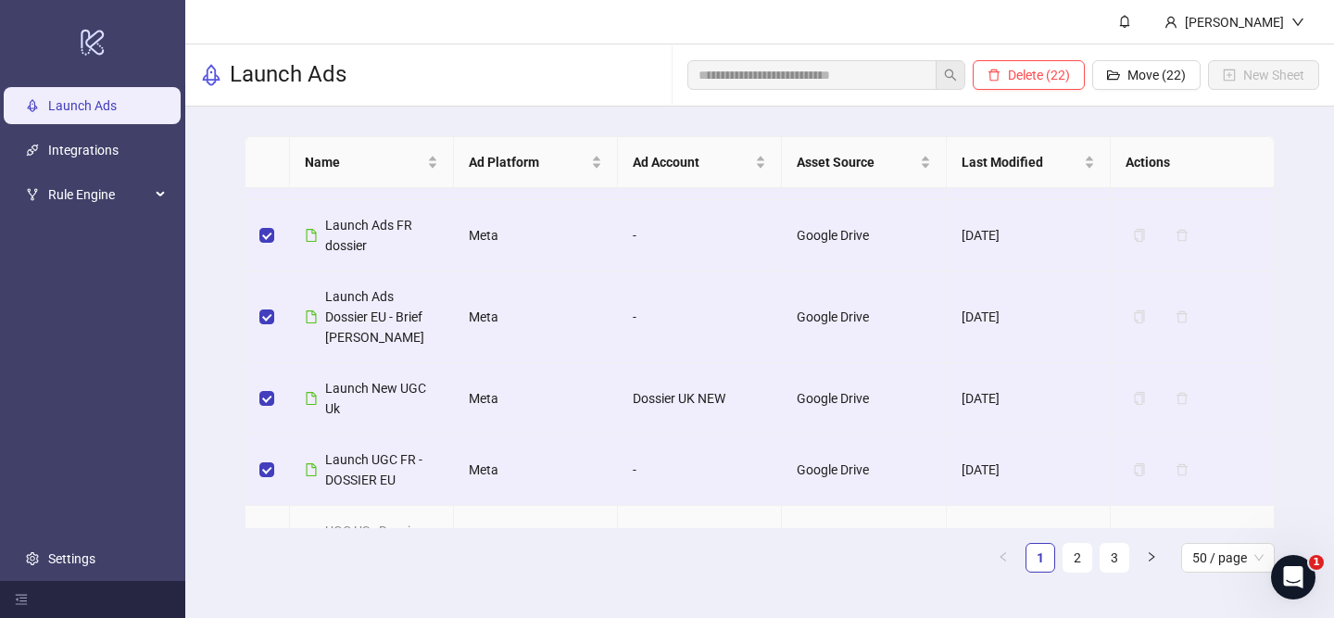
click at [269, 506] on td at bounding box center [267, 541] width 44 height 71
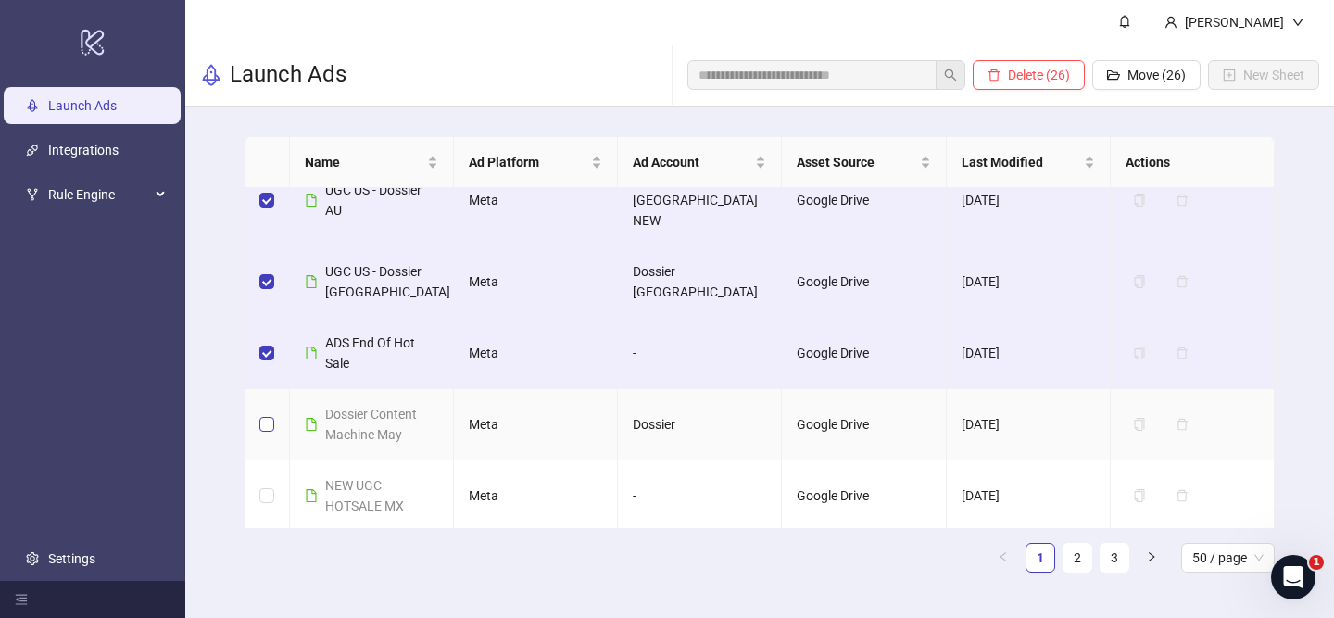
scroll to position [2668, 0]
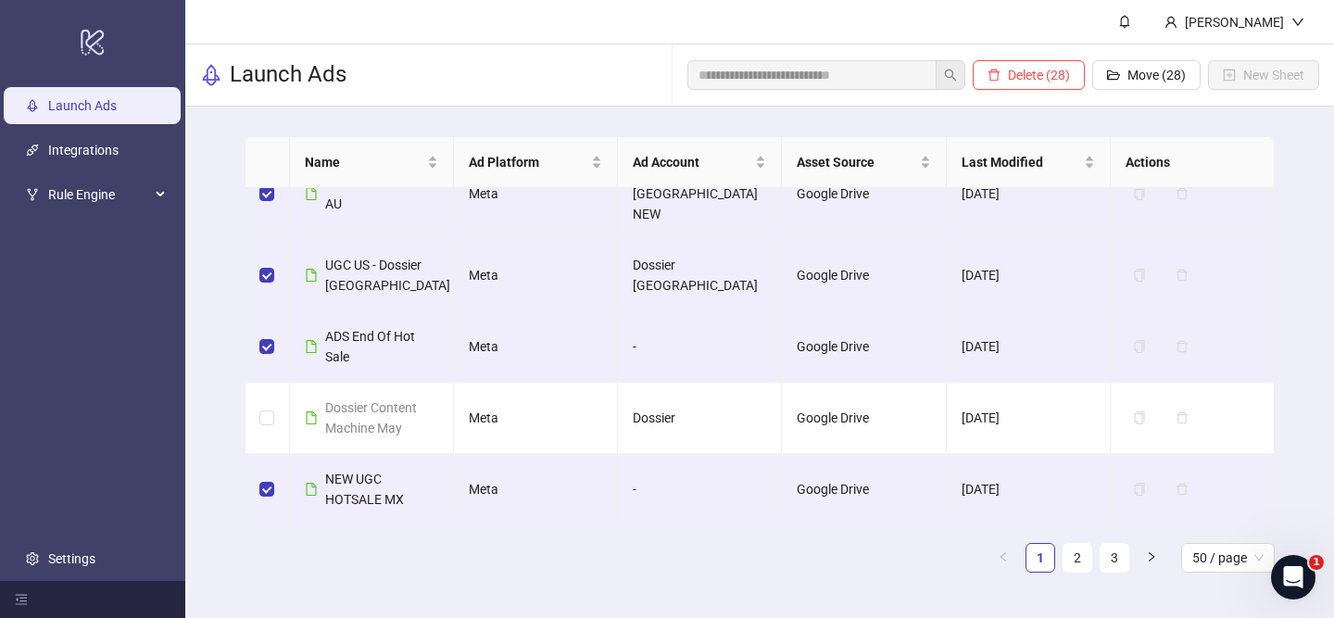
click at [270, 612] on label at bounding box center [266, 622] width 15 height 20
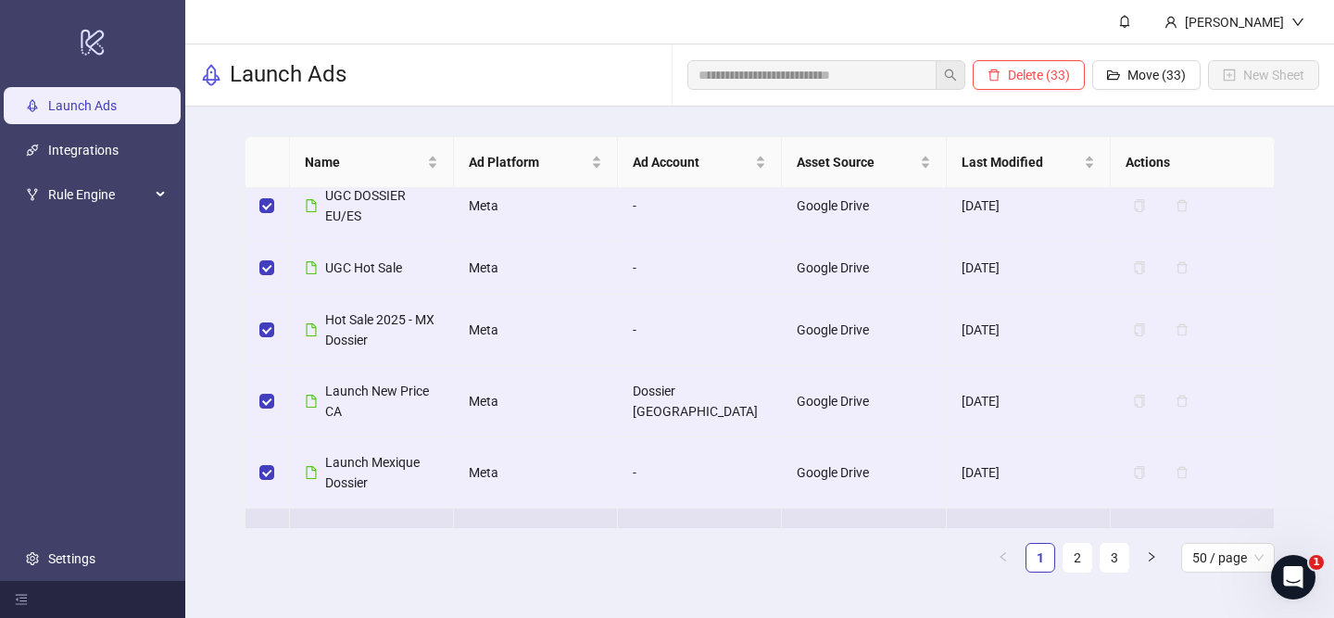
scroll to position [3024, 0]
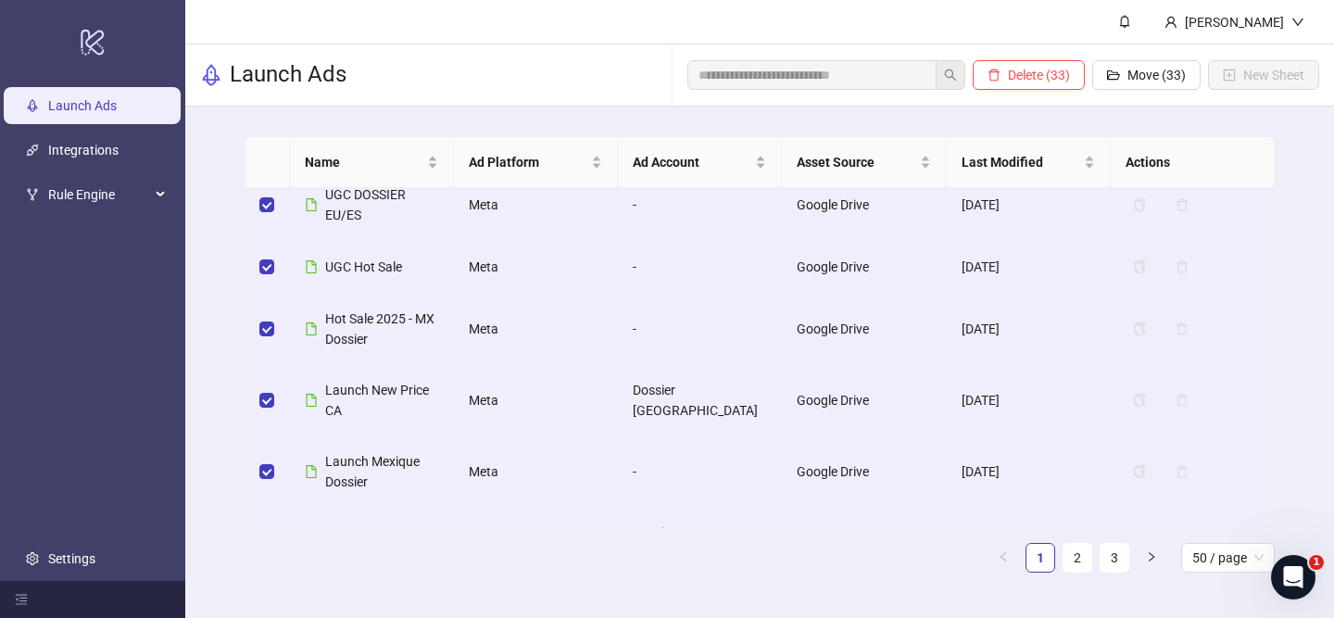
click at [1148, 77] on span "Move (34)" at bounding box center [1156, 75] width 58 height 15
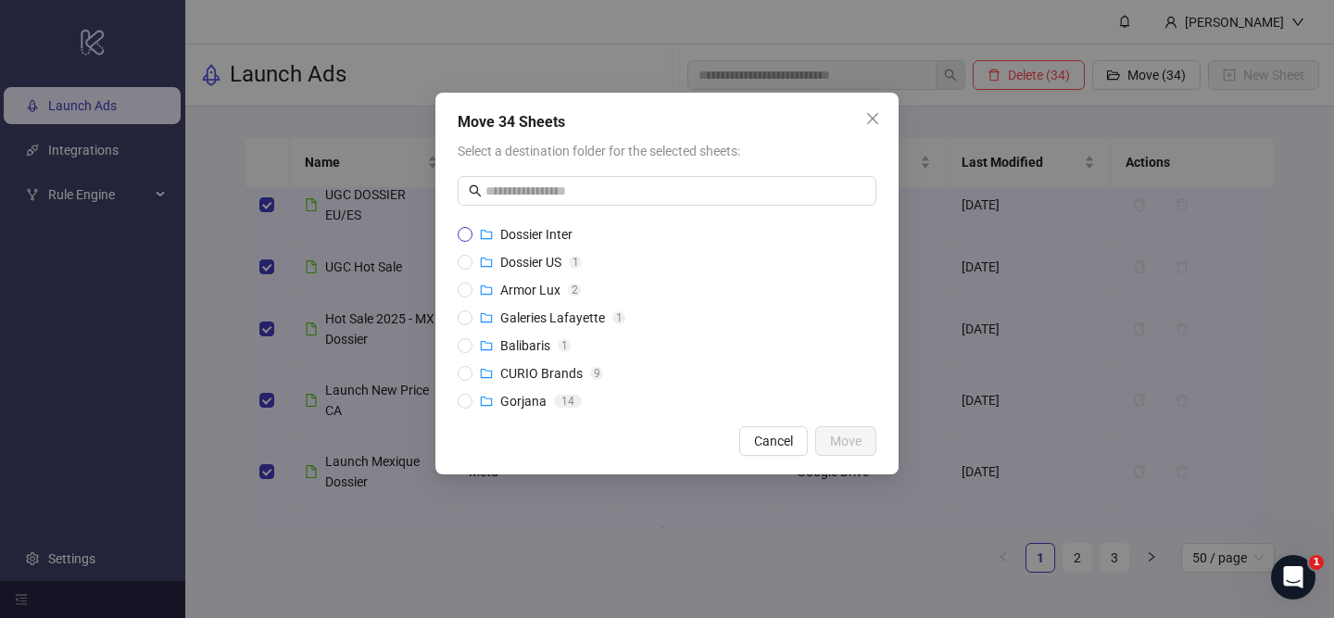
click at [532, 228] on span "Dossier Inter" at bounding box center [536, 234] width 72 height 15
click at [844, 434] on span "Move" at bounding box center [845, 440] width 31 height 15
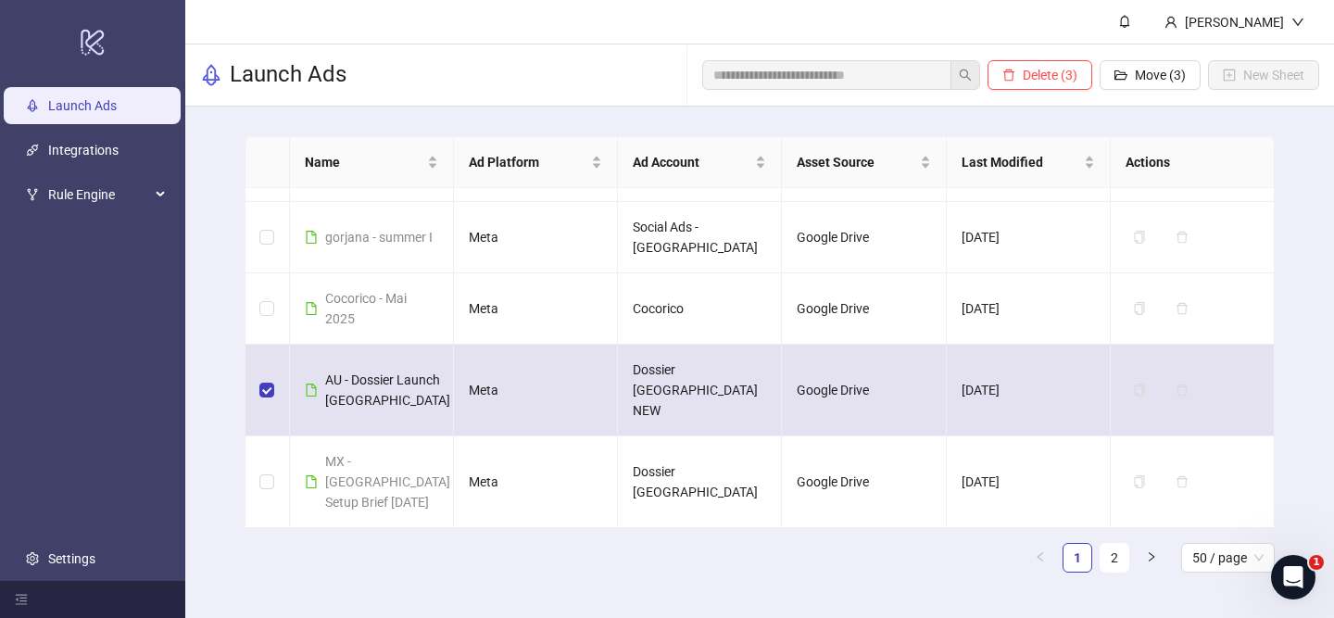
scroll to position [1330, 0]
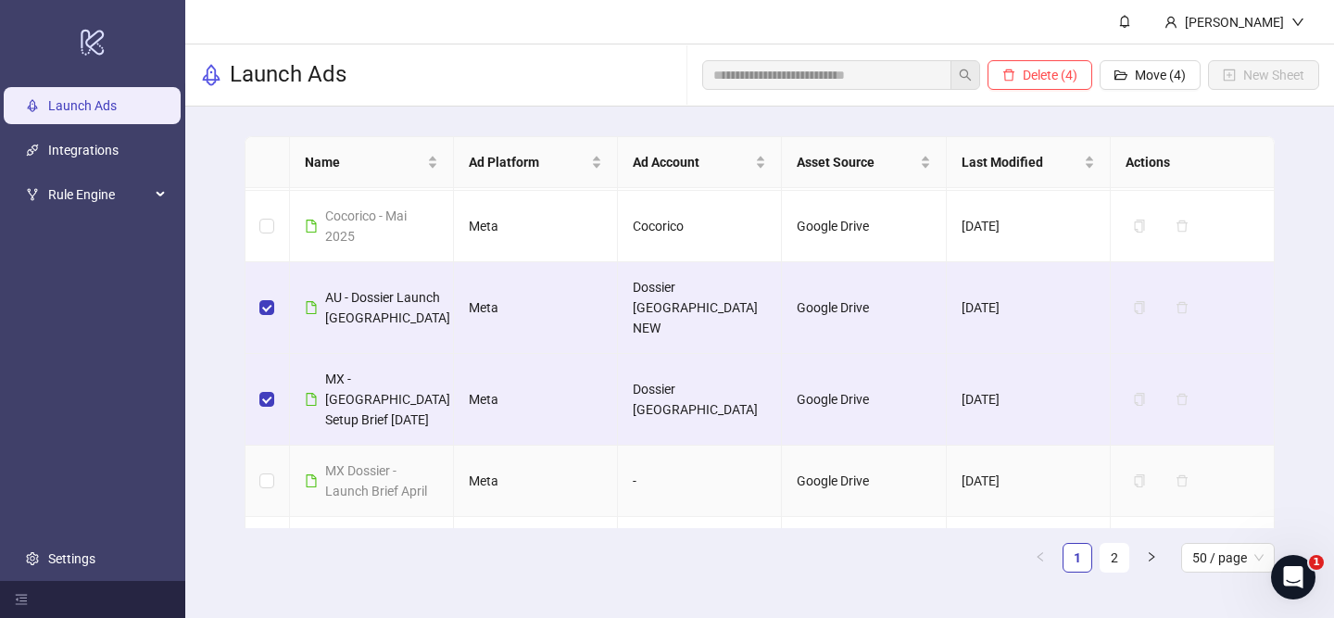
click at [255, 445] on td at bounding box center [267, 480] width 44 height 71
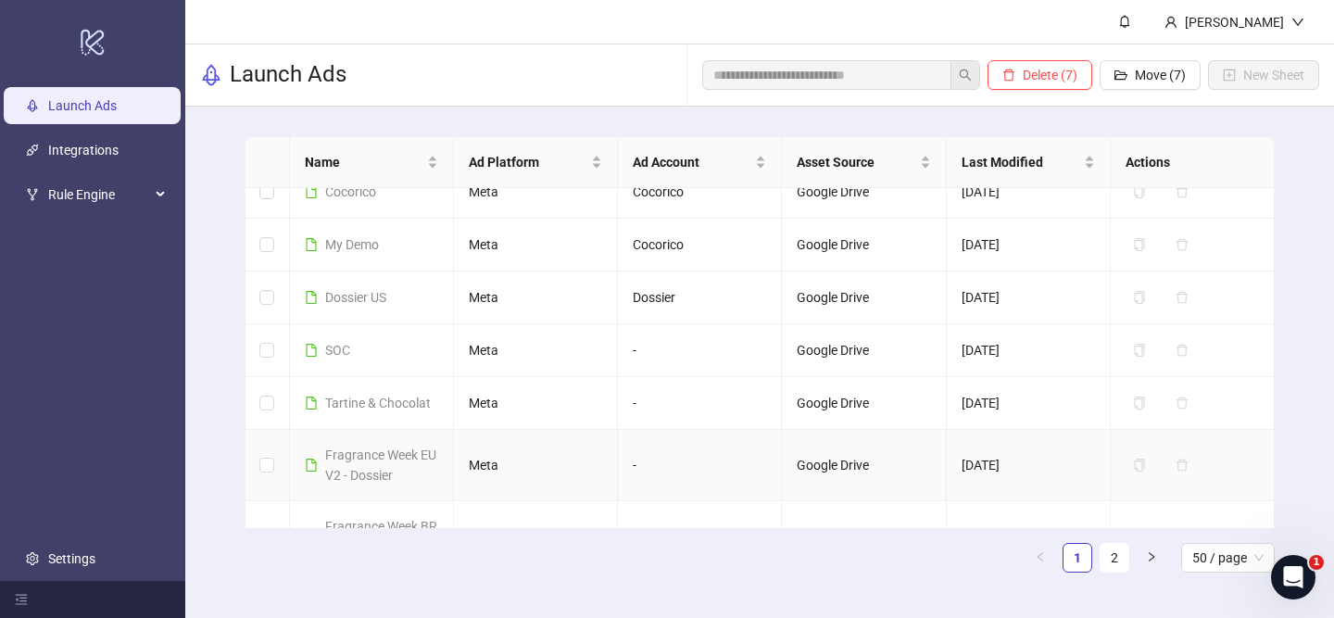
scroll to position [2397, 0]
click at [274, 429] on td at bounding box center [267, 464] width 44 height 71
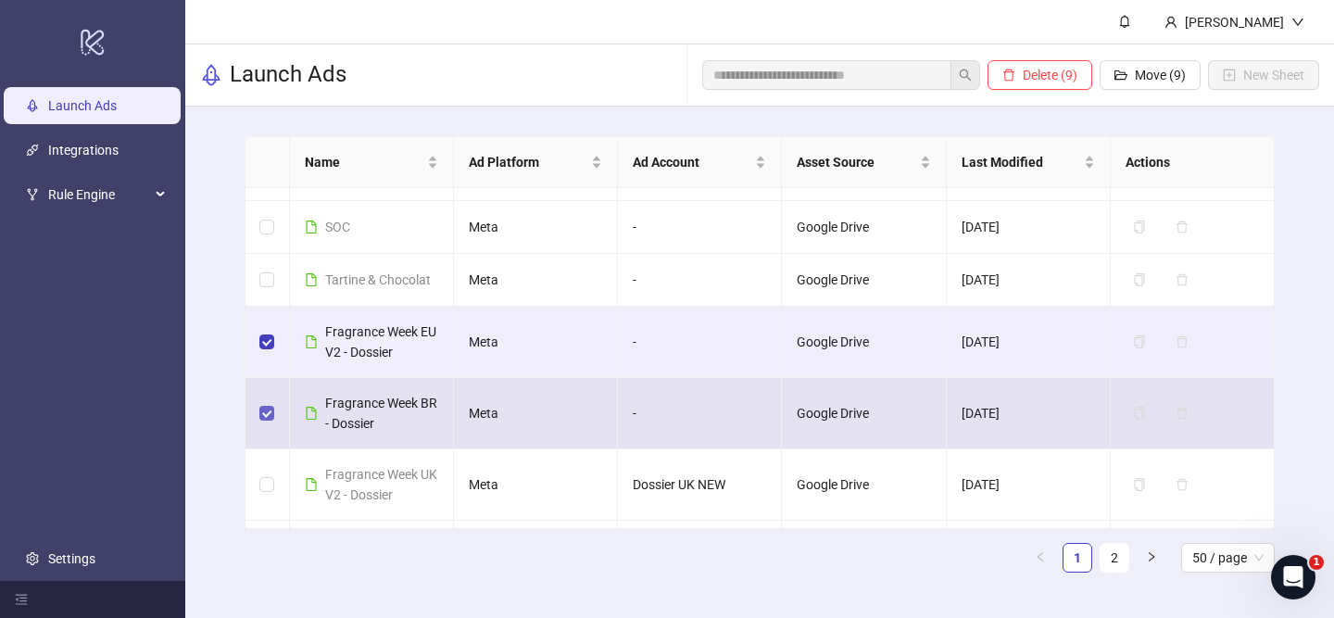
scroll to position [2525, 0]
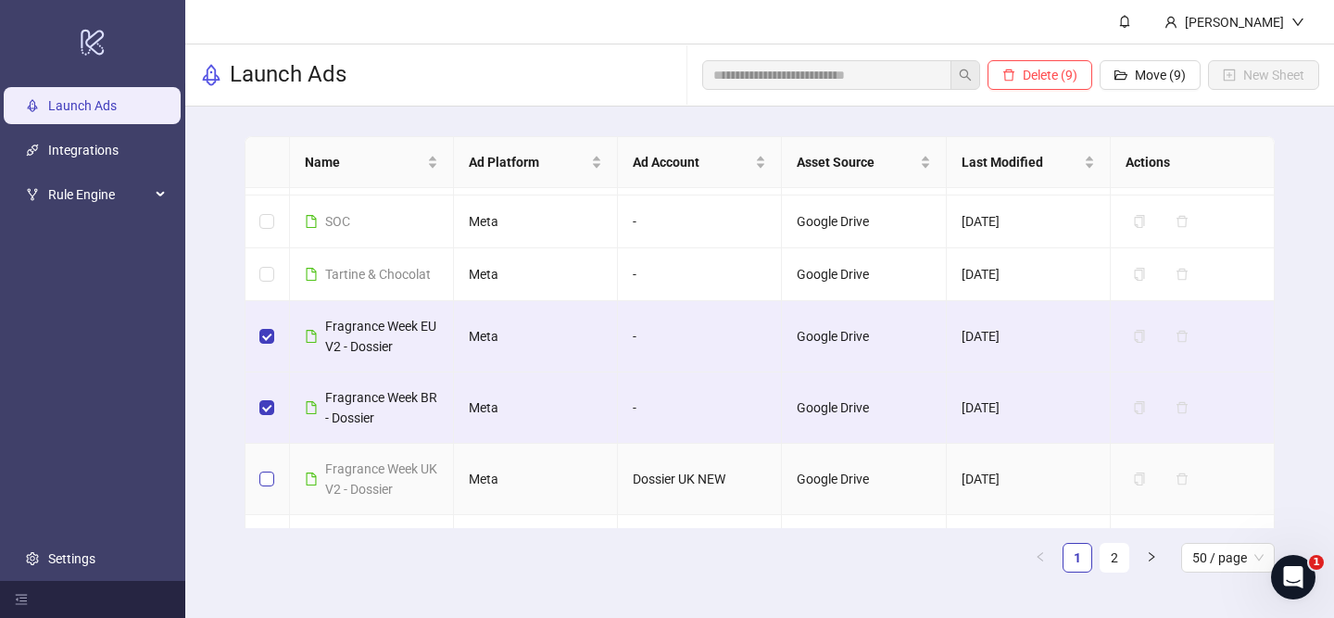
click at [265, 469] on label at bounding box center [266, 479] width 15 height 20
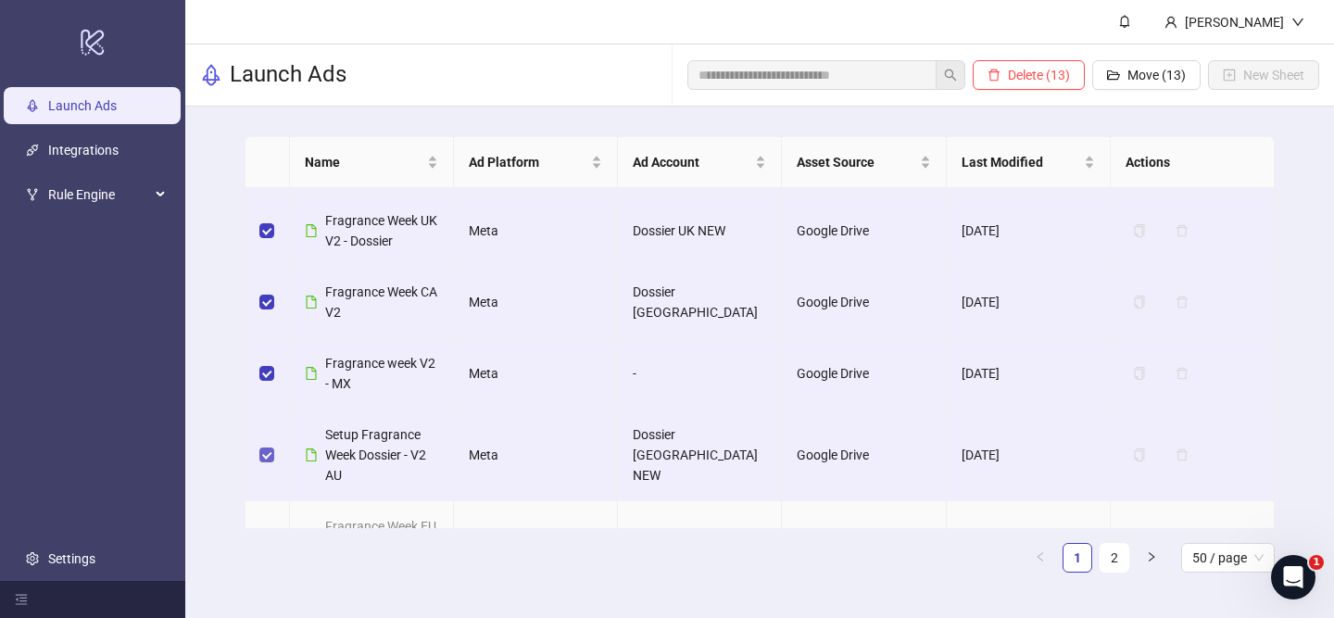
scroll to position [2815, 0]
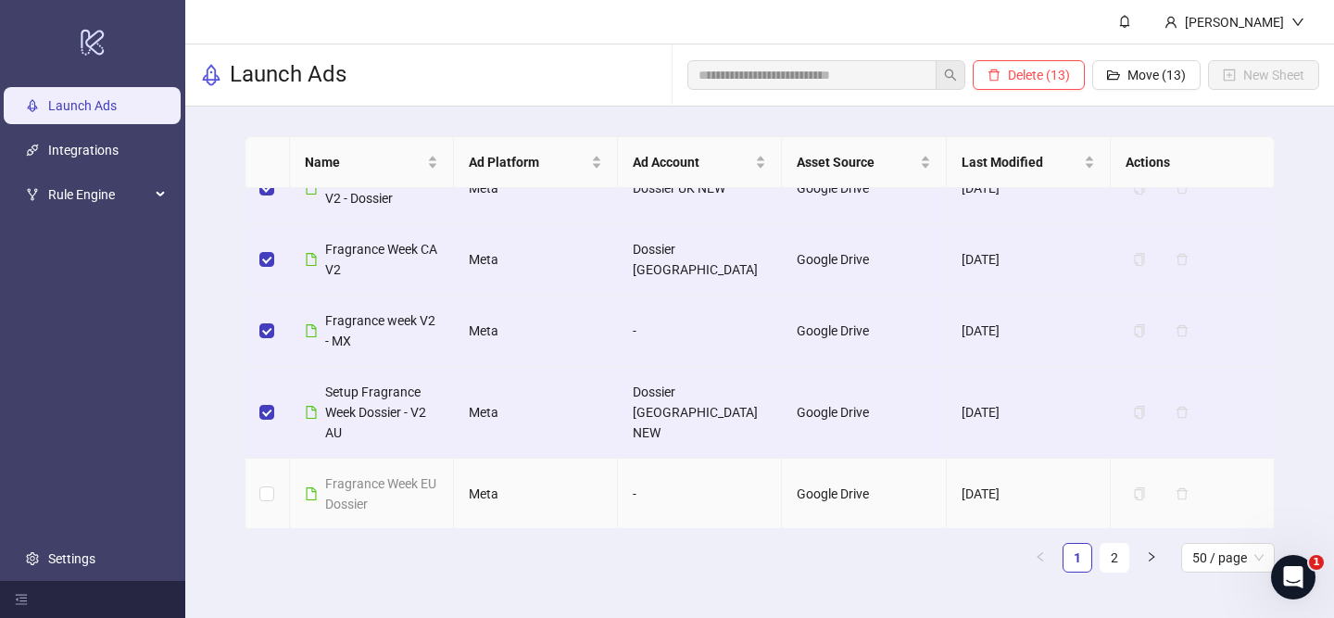
click at [258, 458] on td at bounding box center [267, 493] width 44 height 71
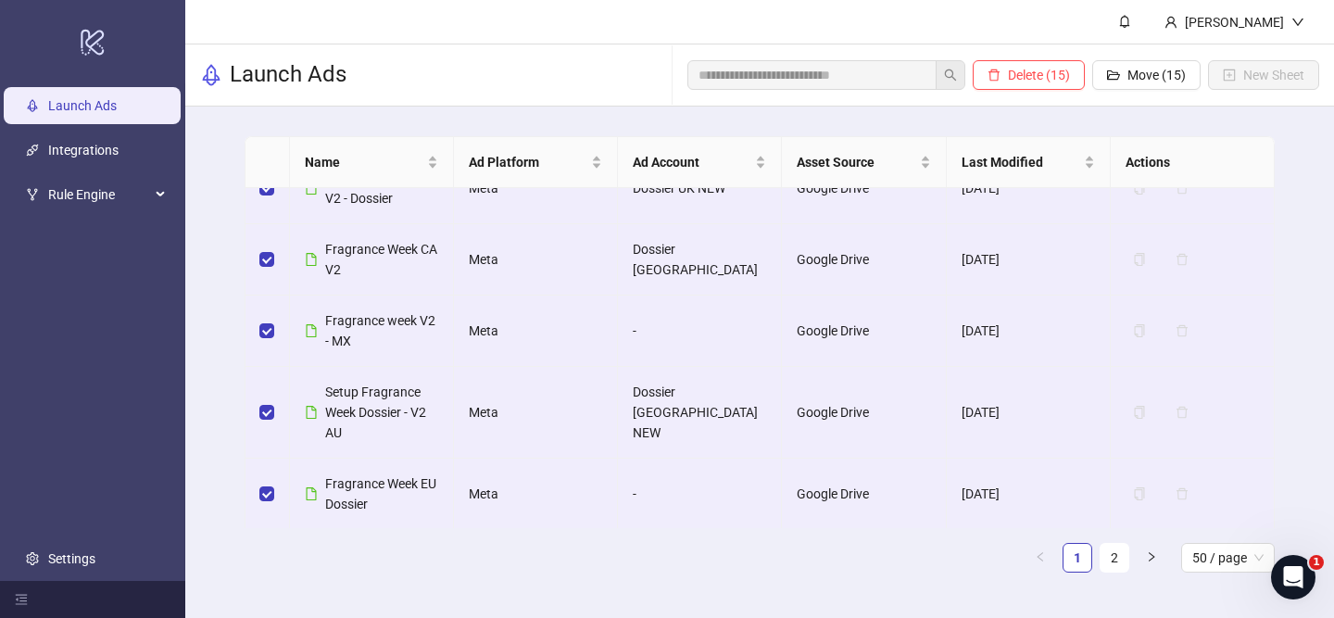
scroll to position [2894, 0]
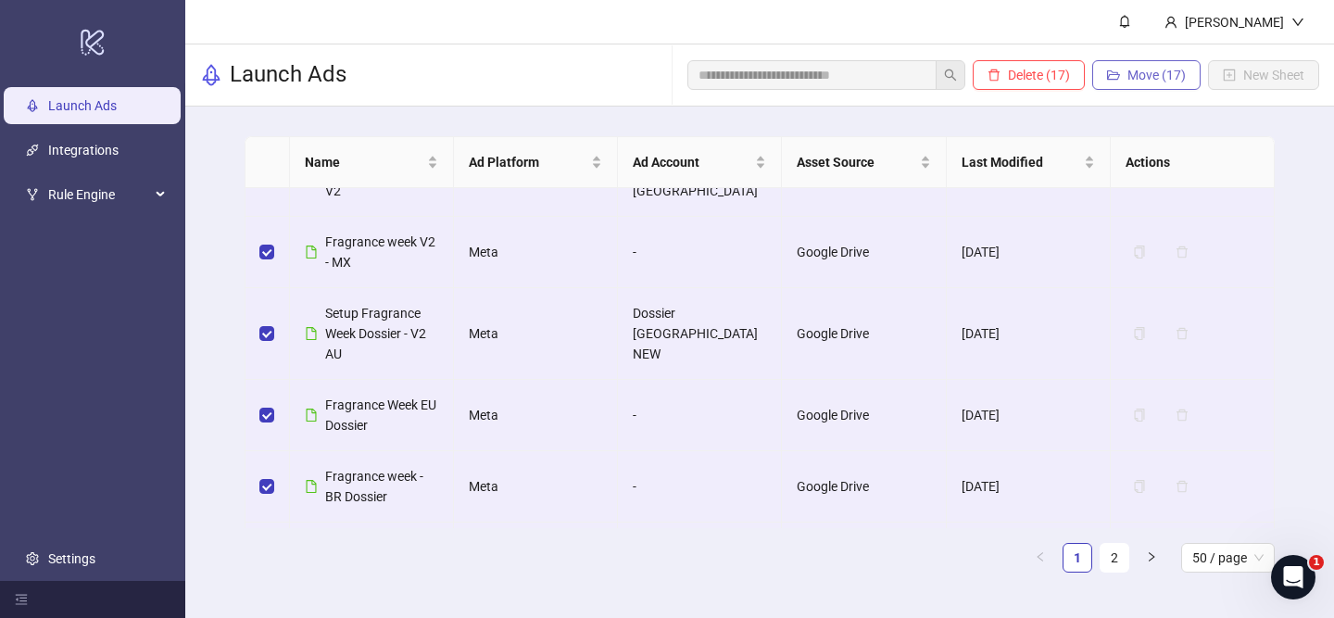
click at [1145, 69] on span "Move (17)" at bounding box center [1156, 75] width 58 height 15
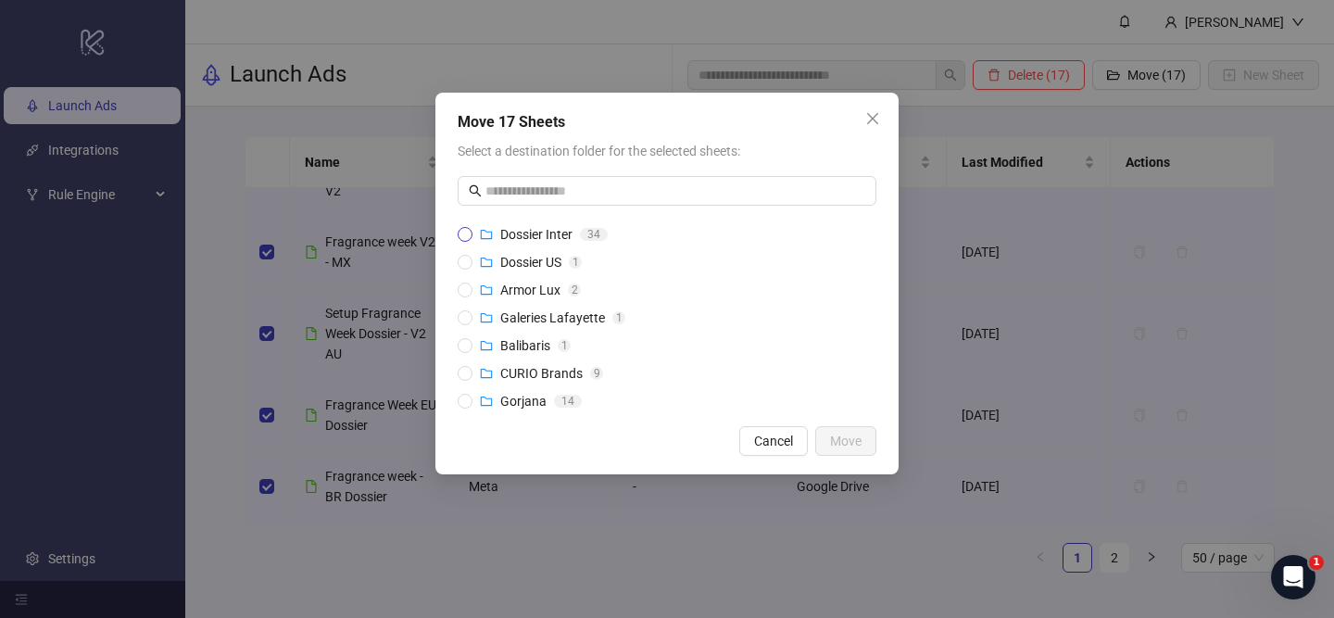
click at [515, 230] on span "Dossier Inter" at bounding box center [536, 234] width 72 height 15
click at [852, 444] on span "Move" at bounding box center [845, 440] width 31 height 15
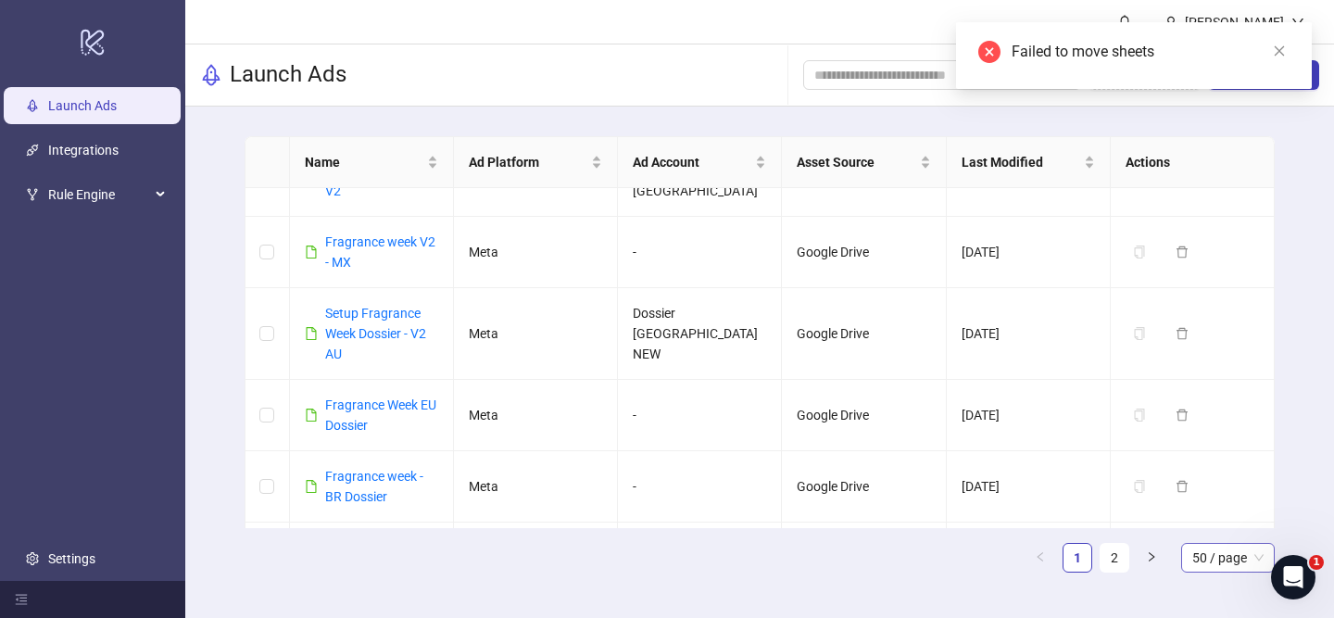
click at [1230, 561] on span "50 / page" at bounding box center [1227, 558] width 71 height 28
click at [896, 563] on ul "1 2 50 / page 10 / page 20 / page 50 / page 100 / page" at bounding box center [759, 558] width 1031 height 30
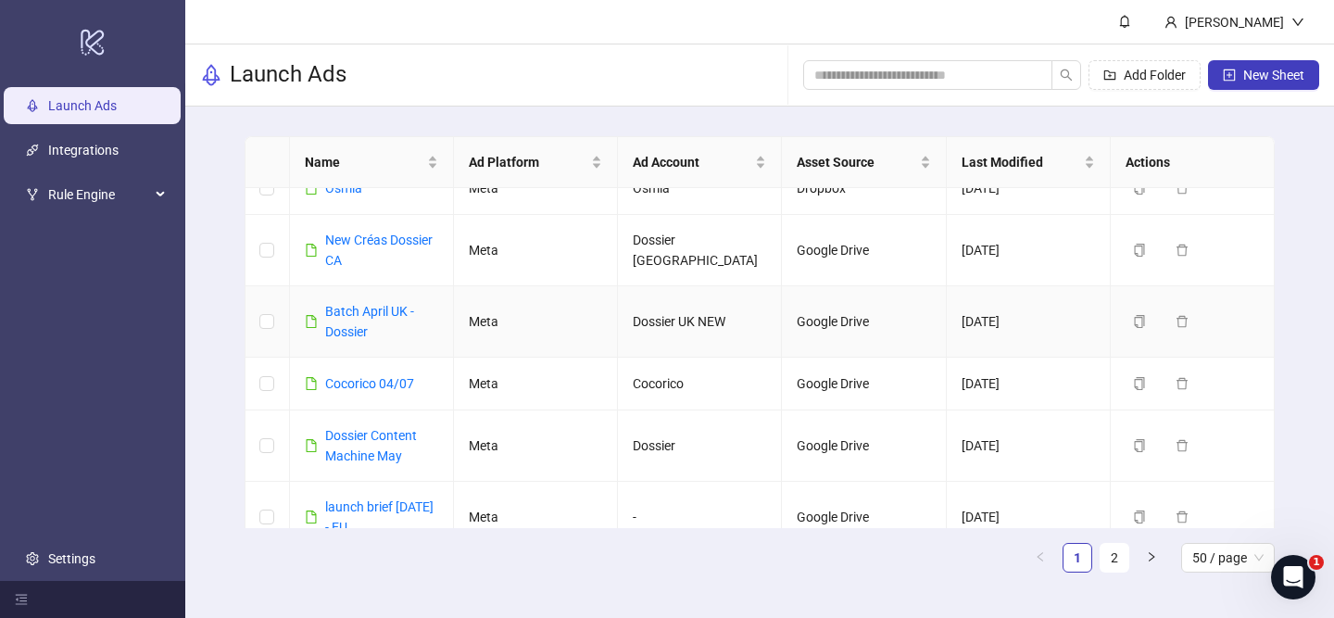
scroll to position [670, 0]
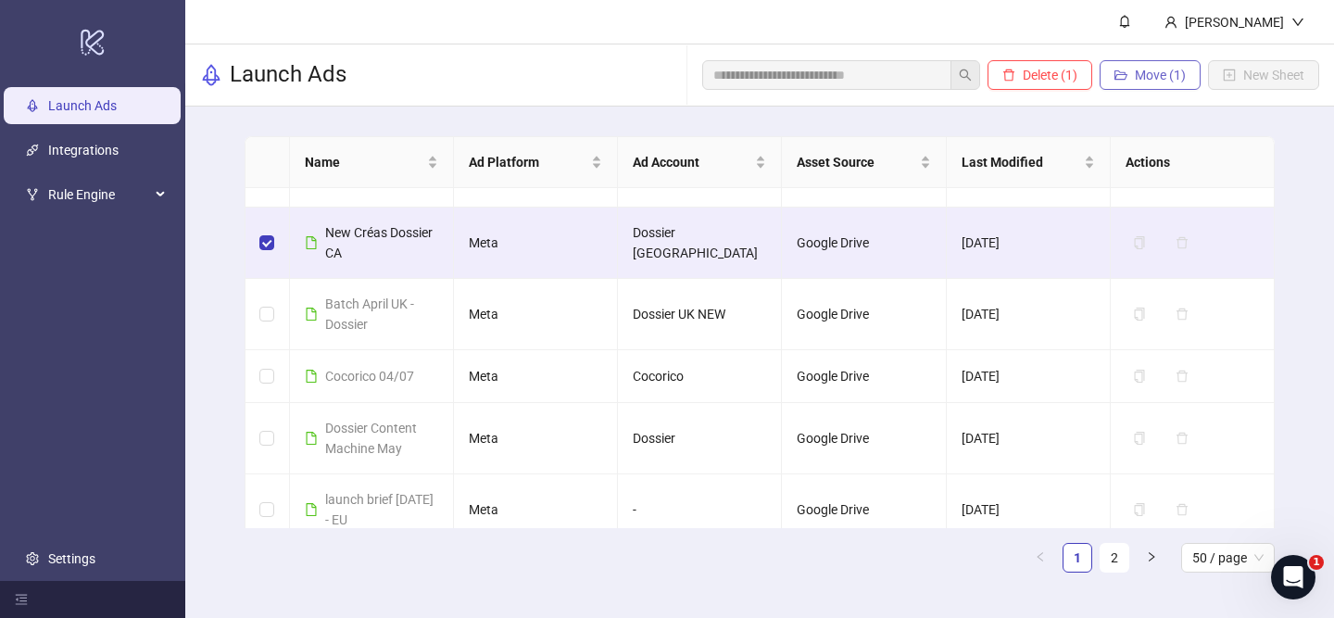
click at [1141, 72] on span "Move (1)" at bounding box center [1160, 75] width 51 height 15
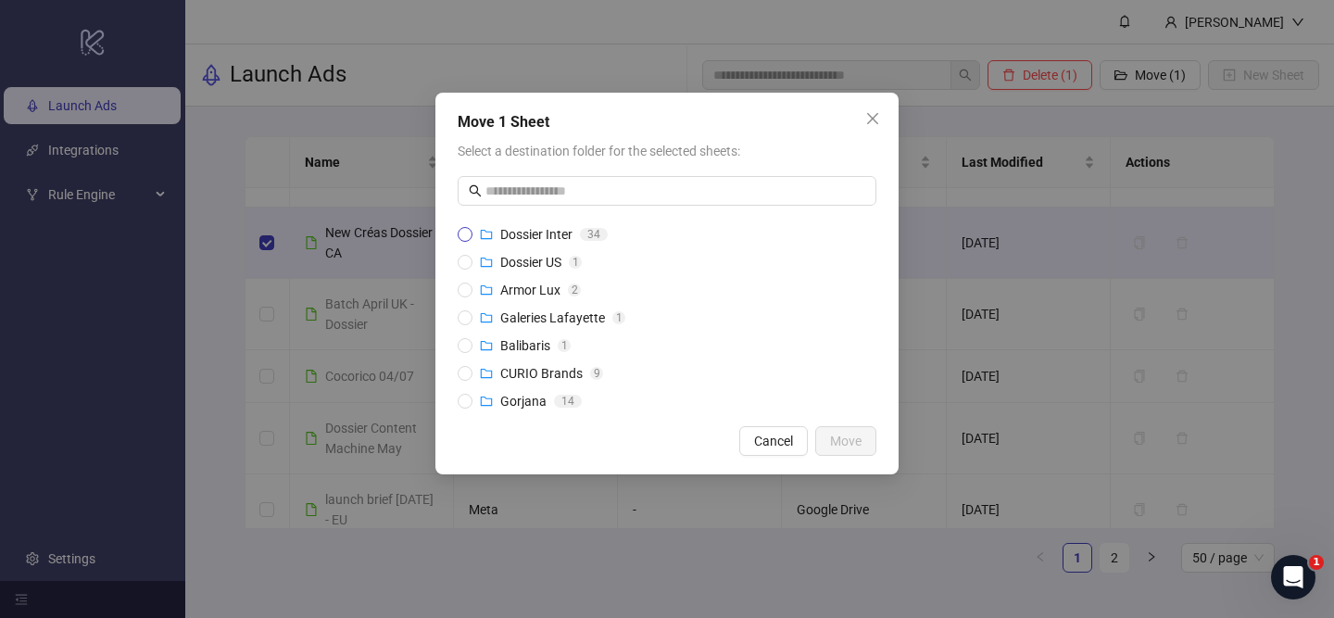
click at [528, 237] on span "Dossier Inter" at bounding box center [536, 234] width 72 height 15
click at [834, 437] on span "Move" at bounding box center [845, 440] width 31 height 15
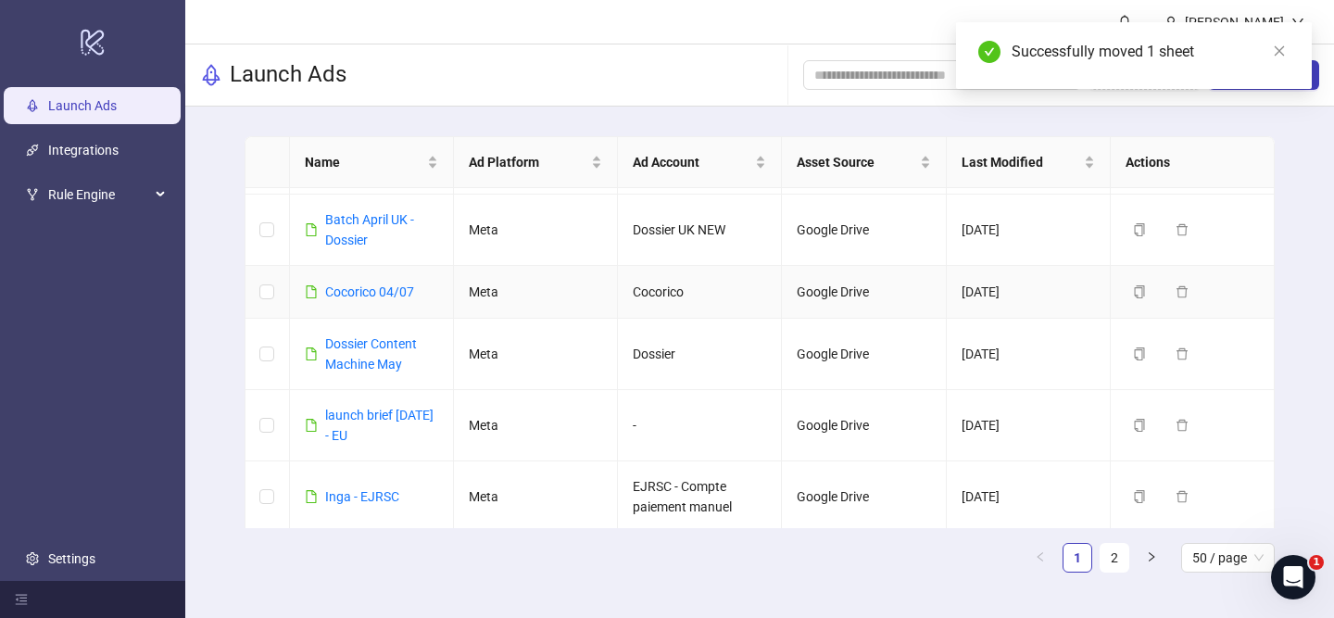
scroll to position [738, 0]
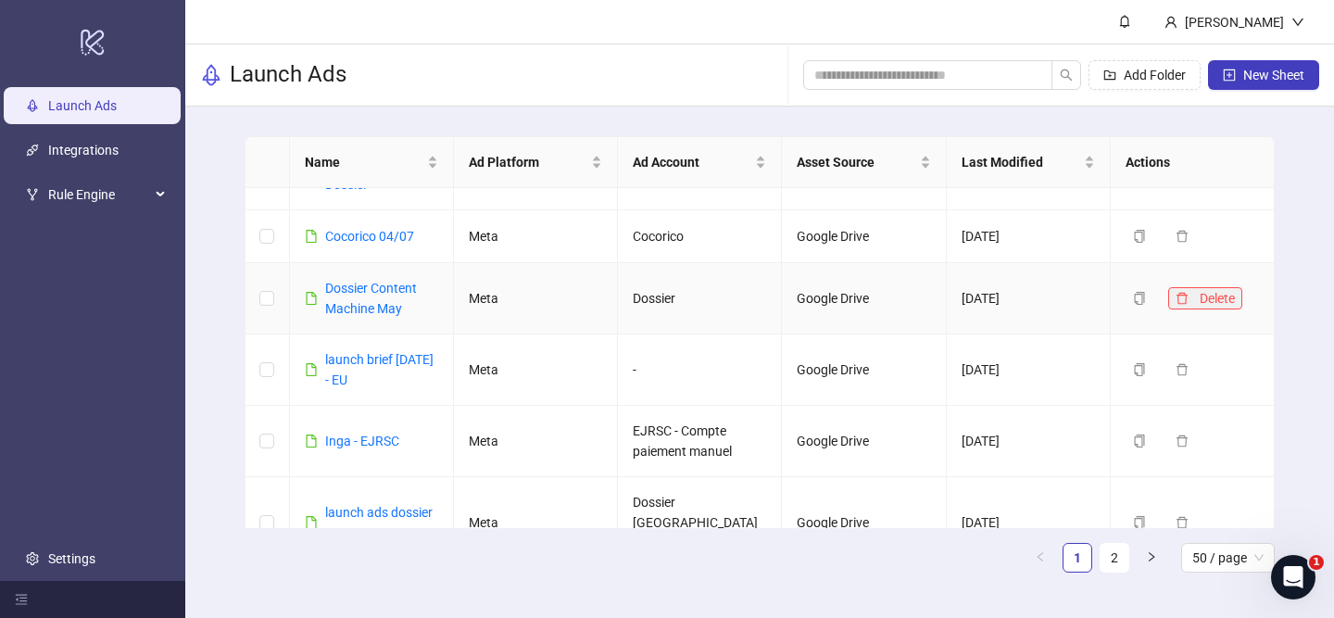
click at [1169, 296] on button "Delete" at bounding box center [1205, 298] width 74 height 22
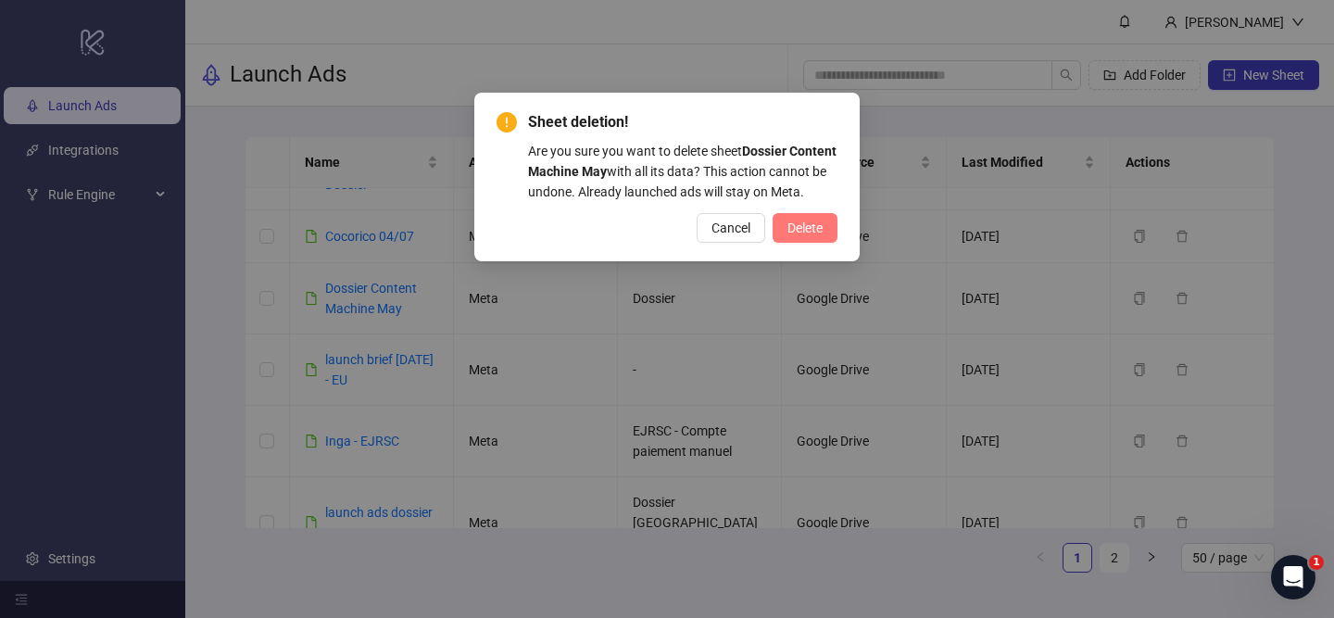
click at [809, 235] on span "Delete" at bounding box center [804, 227] width 35 height 15
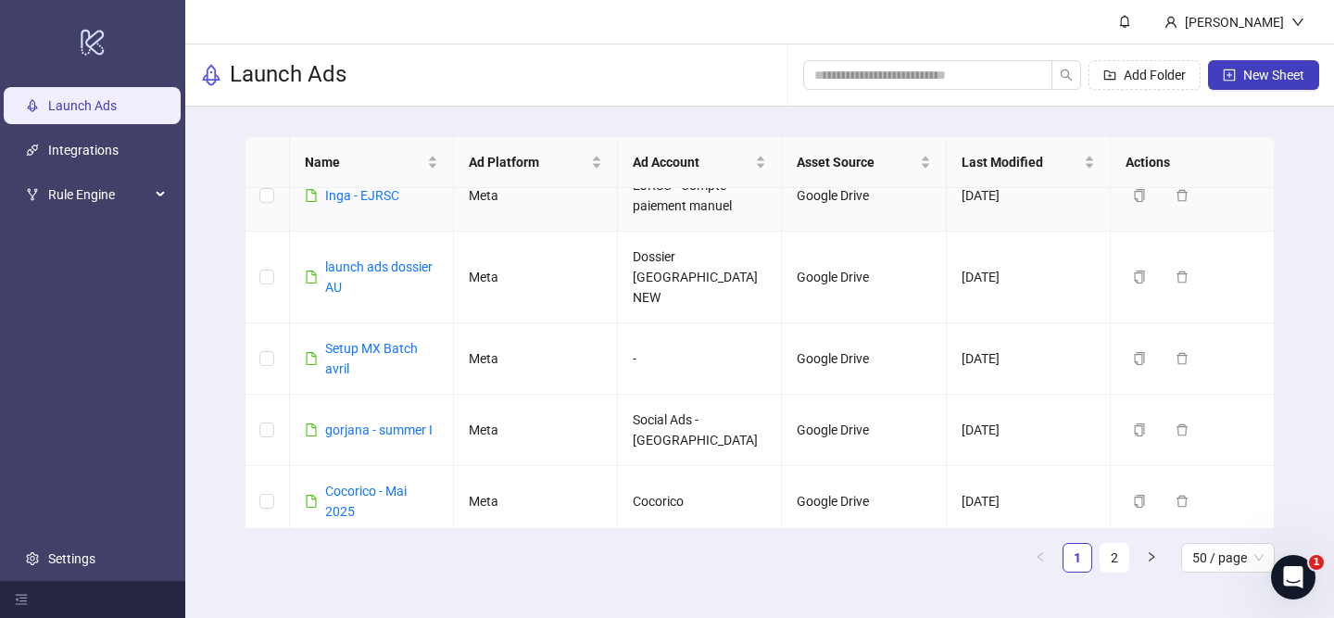
scroll to position [919, 0]
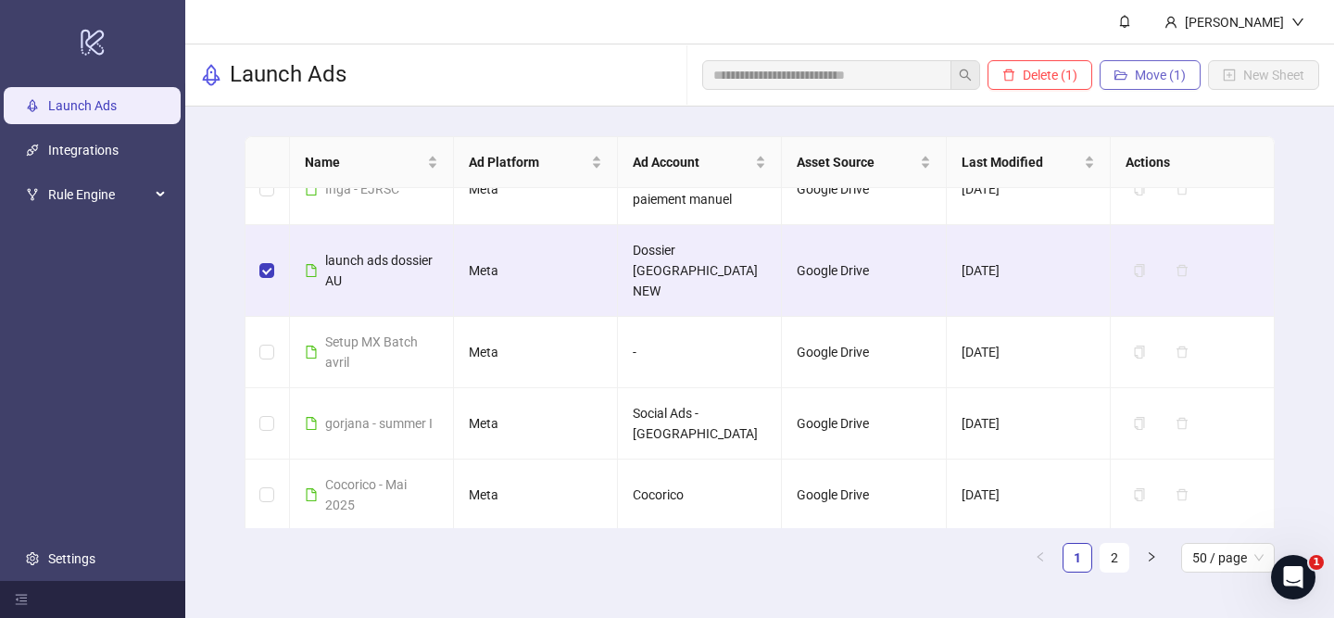
click at [1135, 69] on span "Move (1)" at bounding box center [1160, 75] width 51 height 15
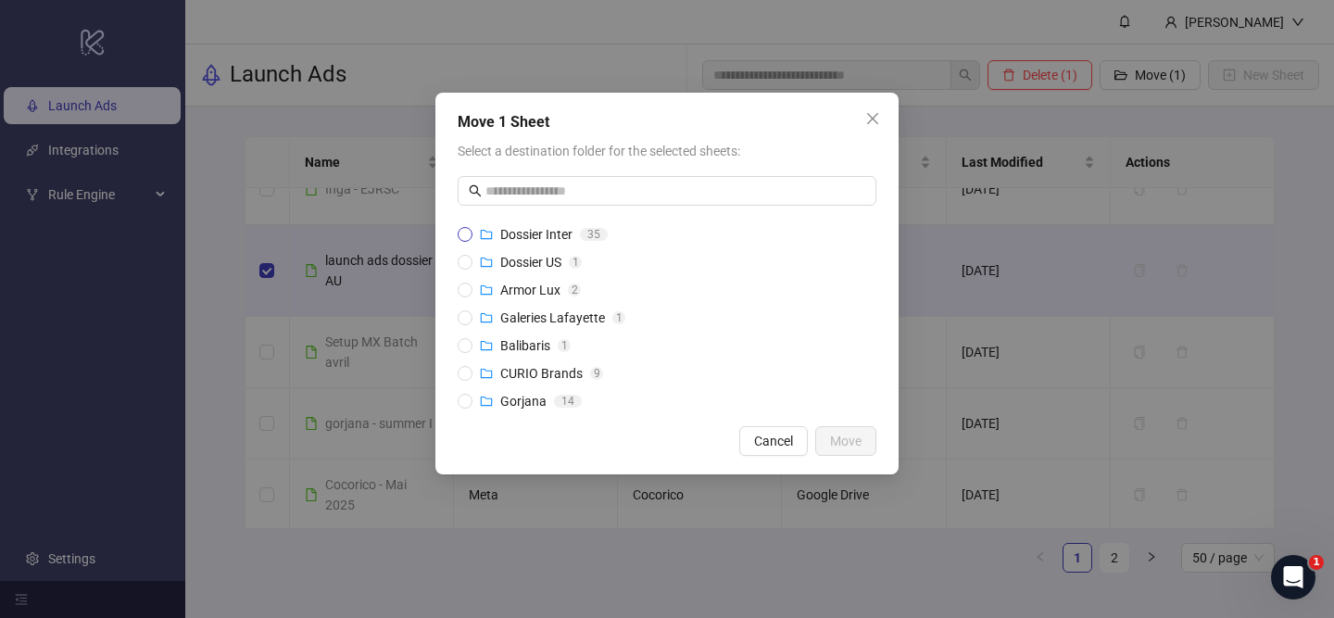
click at [520, 231] on span "Dossier Inter" at bounding box center [536, 234] width 72 height 15
click at [846, 440] on span "Move" at bounding box center [845, 440] width 31 height 15
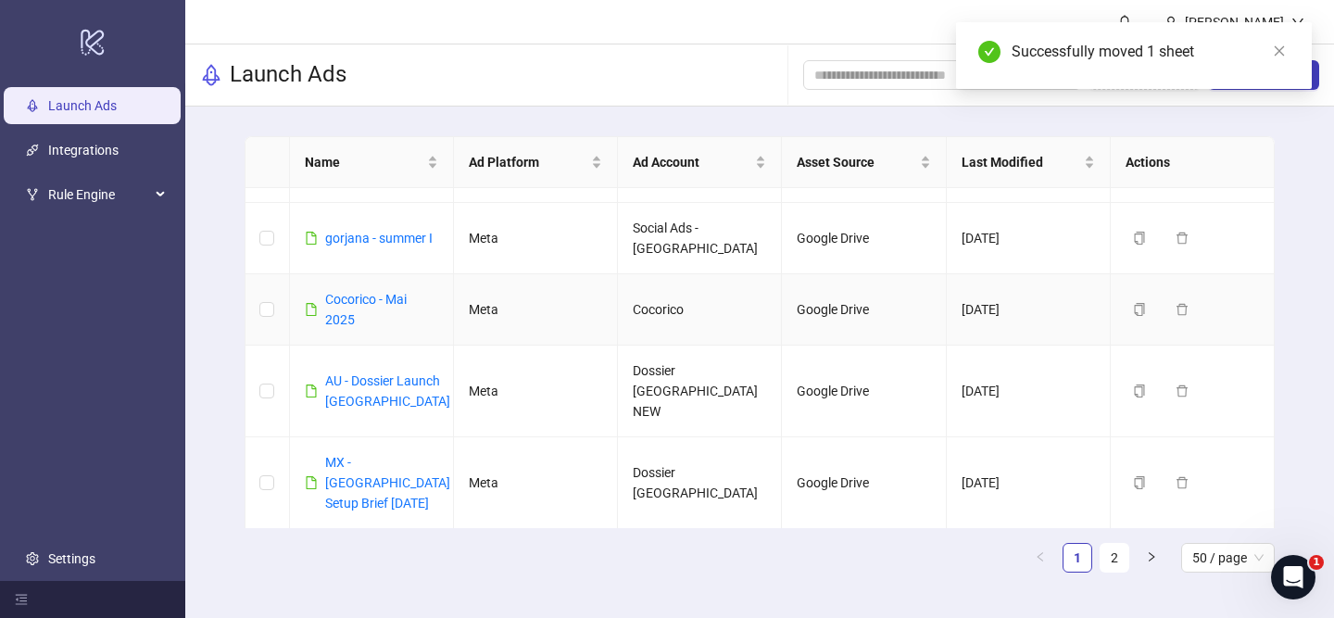
scroll to position [1035, 0]
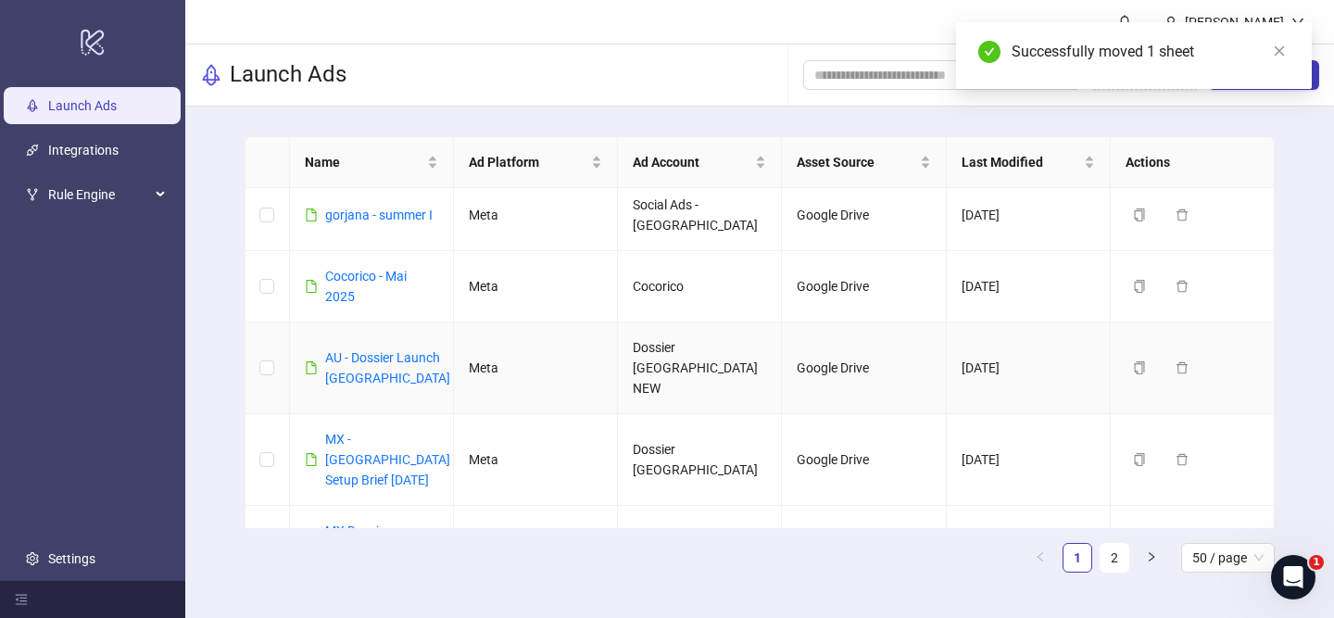
click at [279, 338] on td at bounding box center [267, 368] width 44 height 92
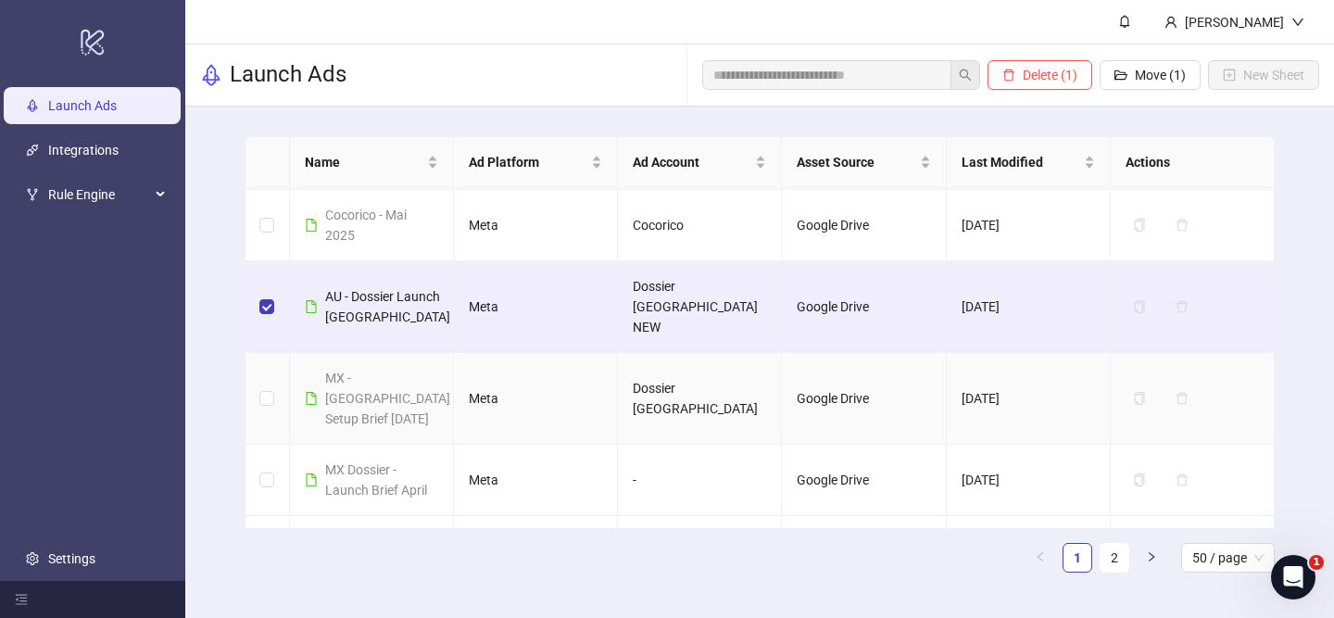
scroll to position [1106, 0]
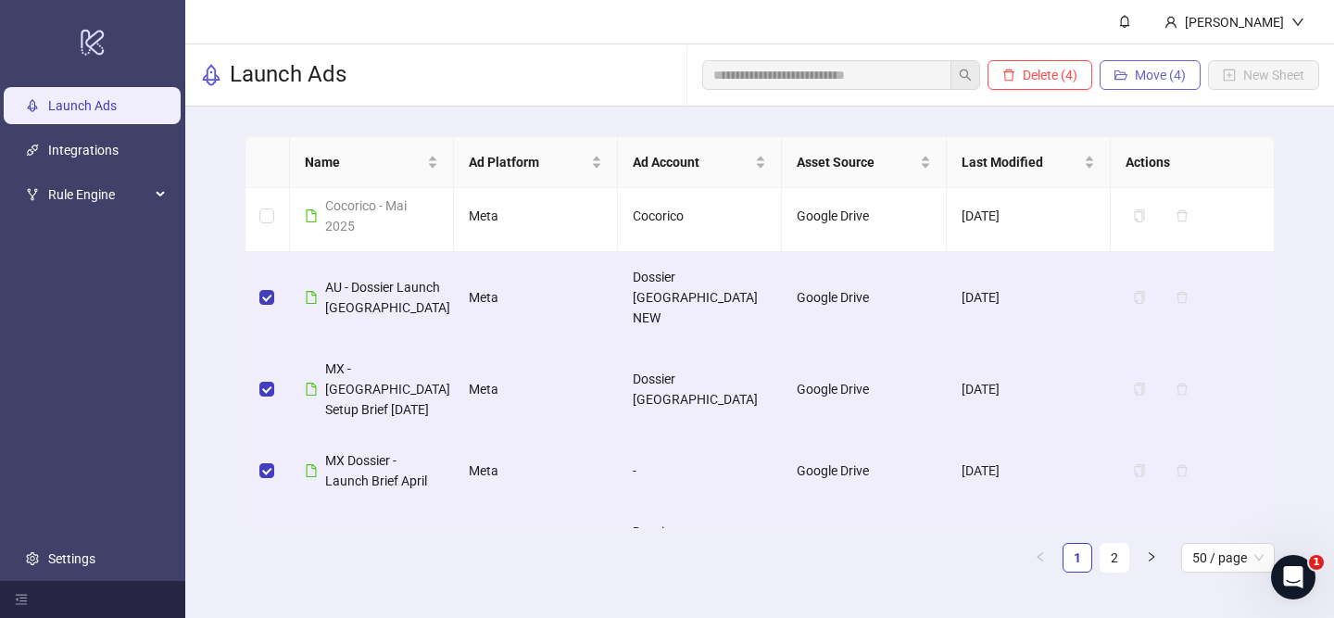
click at [1136, 73] on span "Move (4)" at bounding box center [1160, 75] width 51 height 15
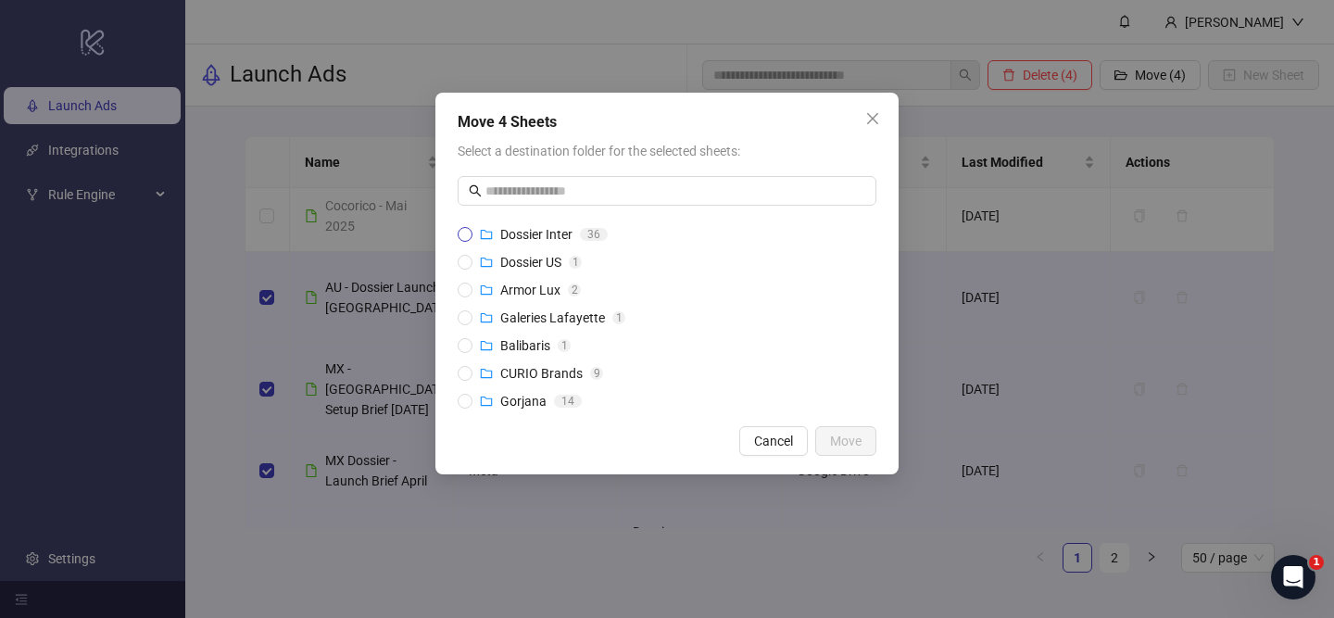
click at [557, 227] on span "Dossier Inter" at bounding box center [536, 234] width 72 height 15
click at [847, 436] on span "Move" at bounding box center [845, 440] width 31 height 15
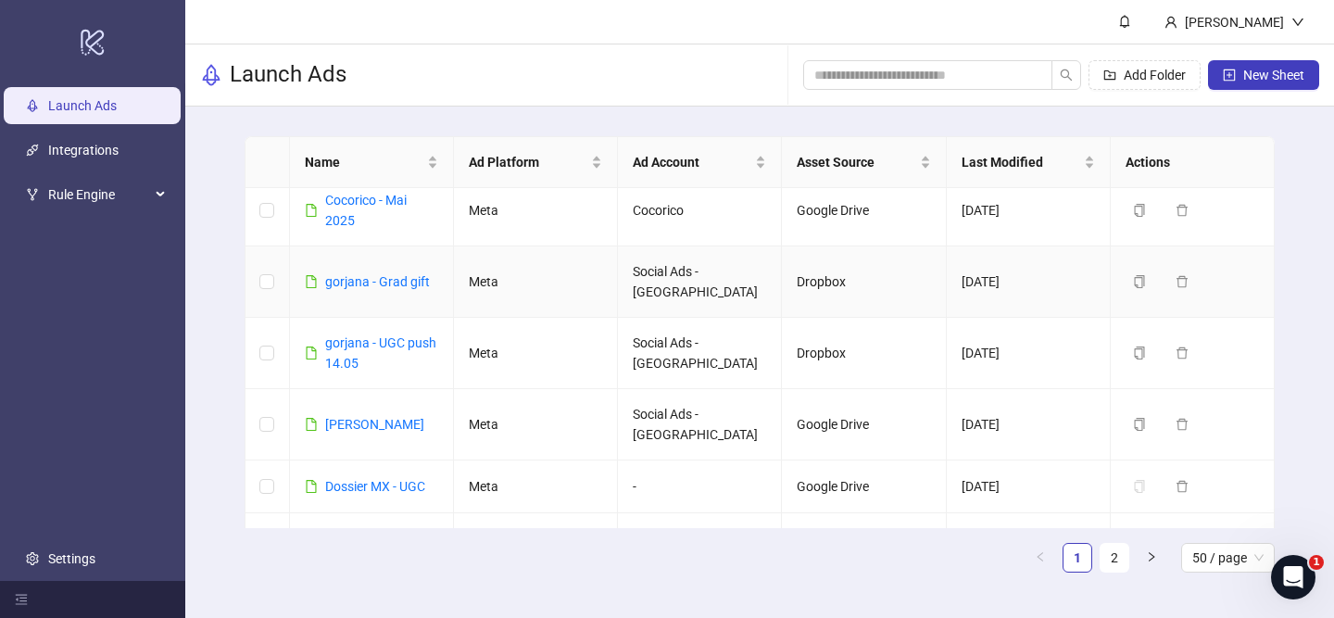
scroll to position [1105, 0]
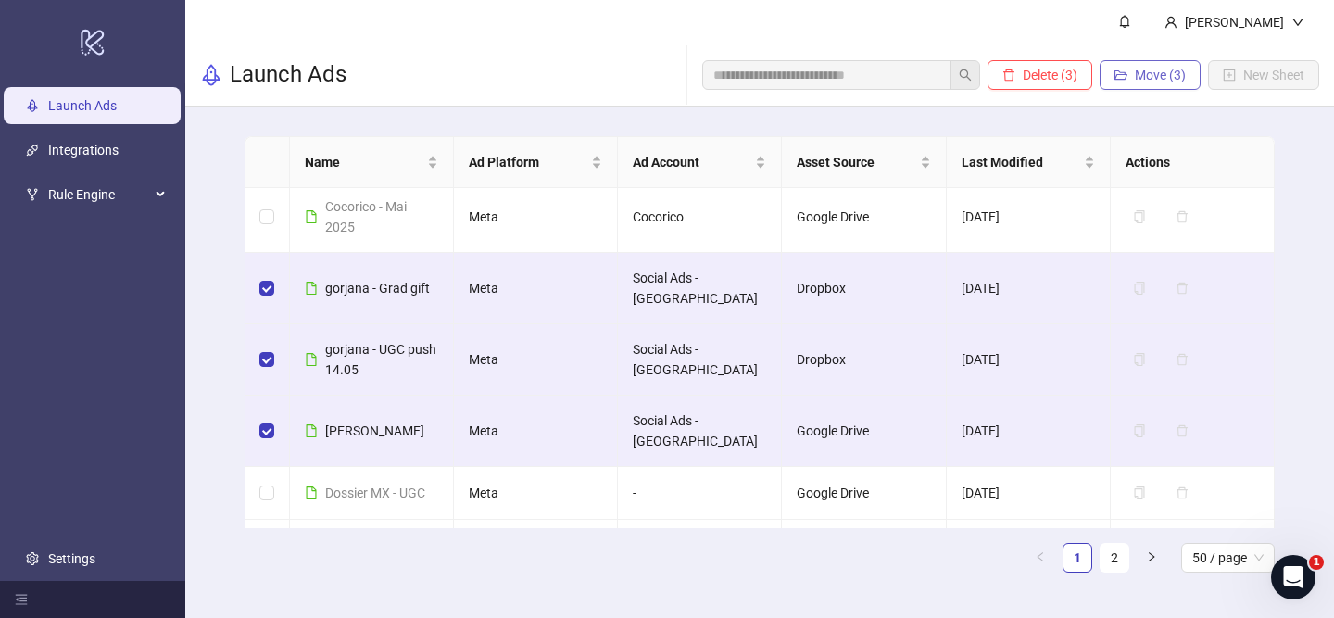
click at [1131, 68] on button "Move (3)" at bounding box center [1149, 75] width 101 height 30
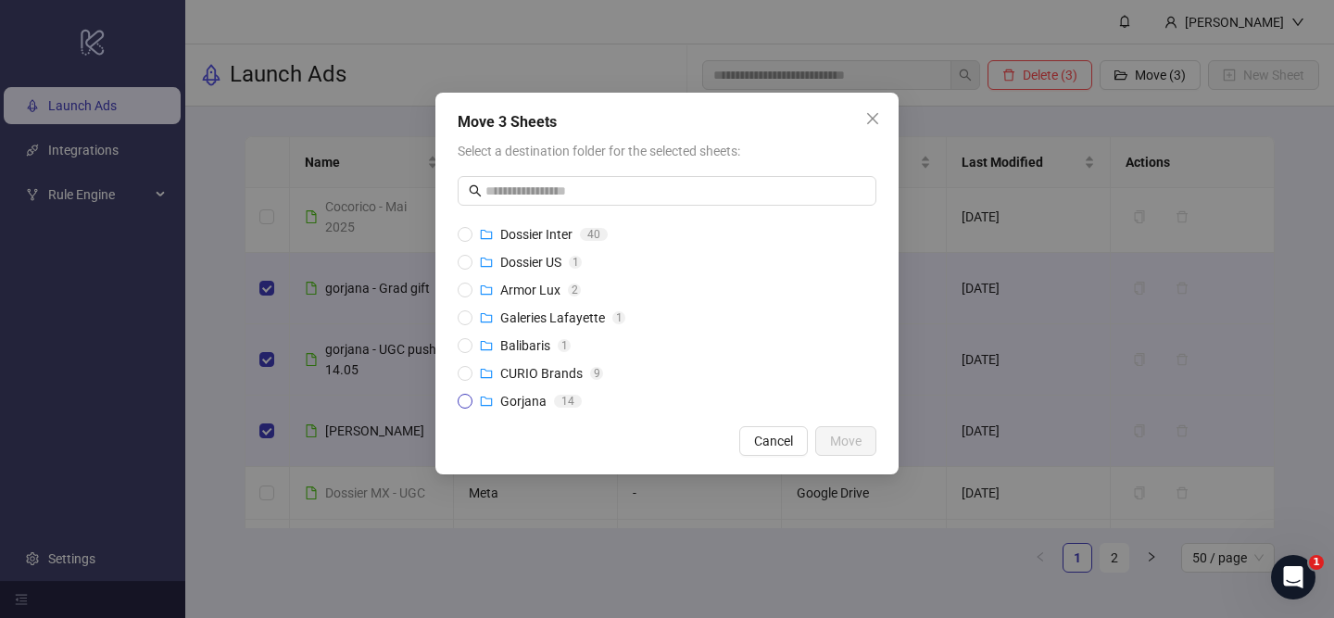
click at [509, 398] on span "Gorjana" at bounding box center [523, 401] width 46 height 15
click at [826, 431] on button "Move" at bounding box center [845, 441] width 61 height 30
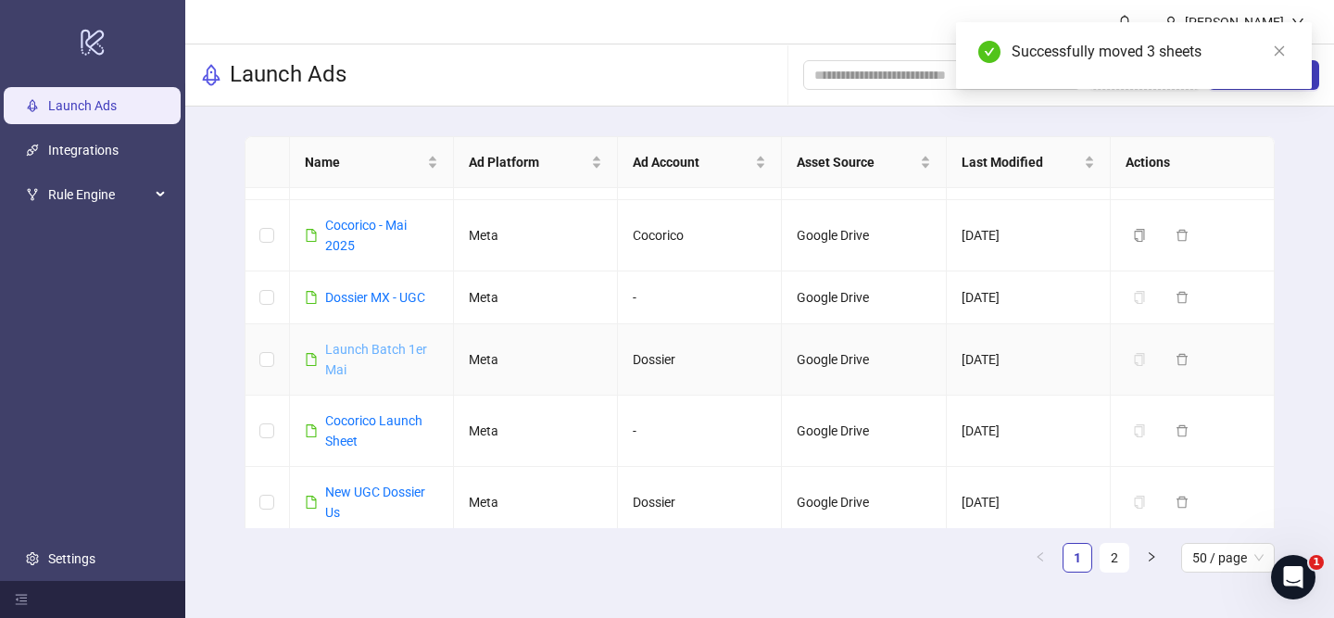
scroll to position [1084, 0]
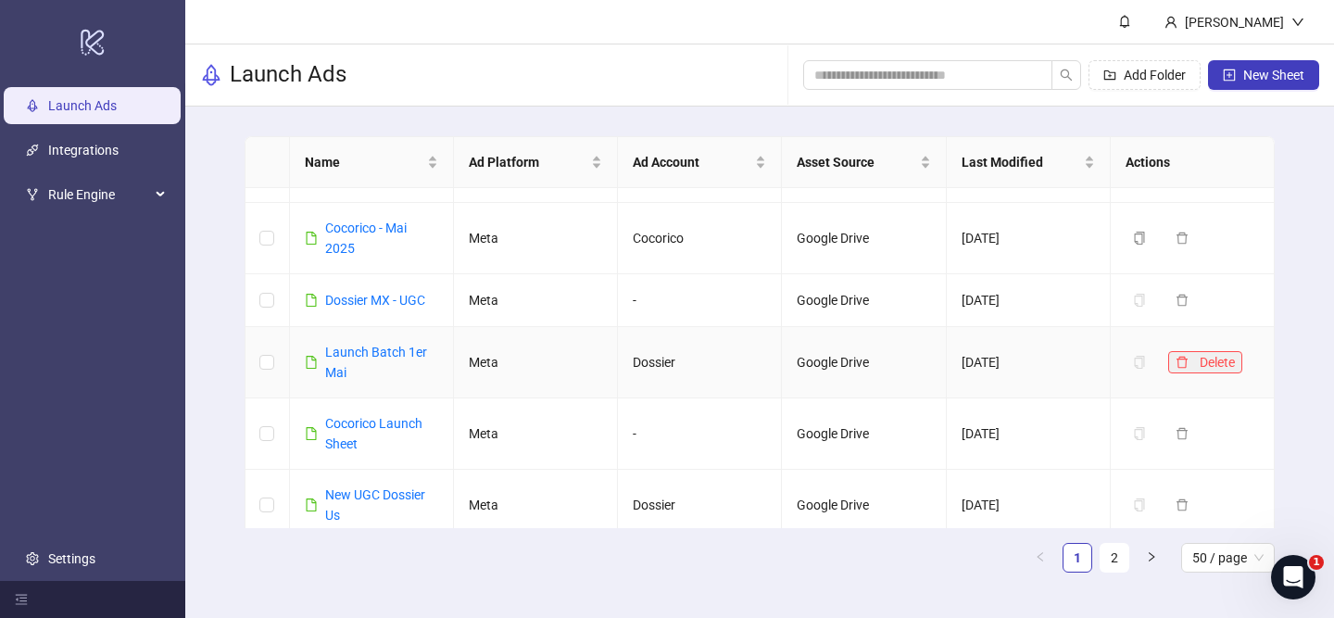
click at [1175, 356] on icon "delete" at bounding box center [1181, 362] width 13 height 13
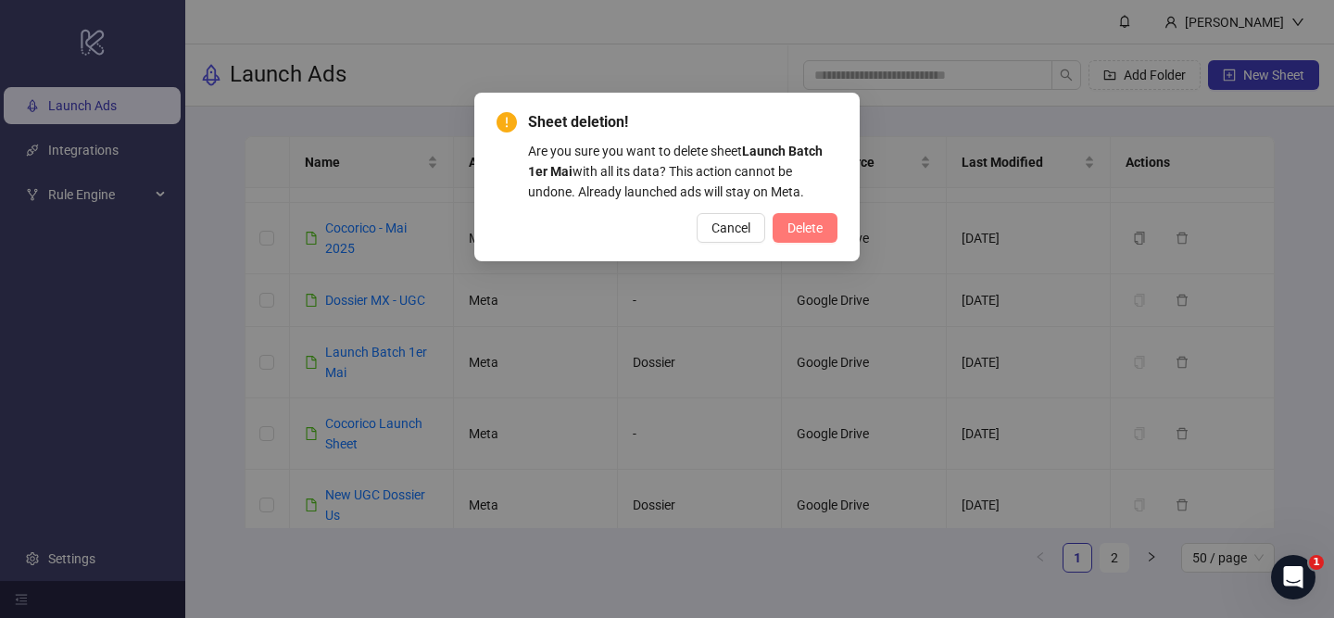
click at [805, 214] on button "Delete" at bounding box center [804, 228] width 65 height 30
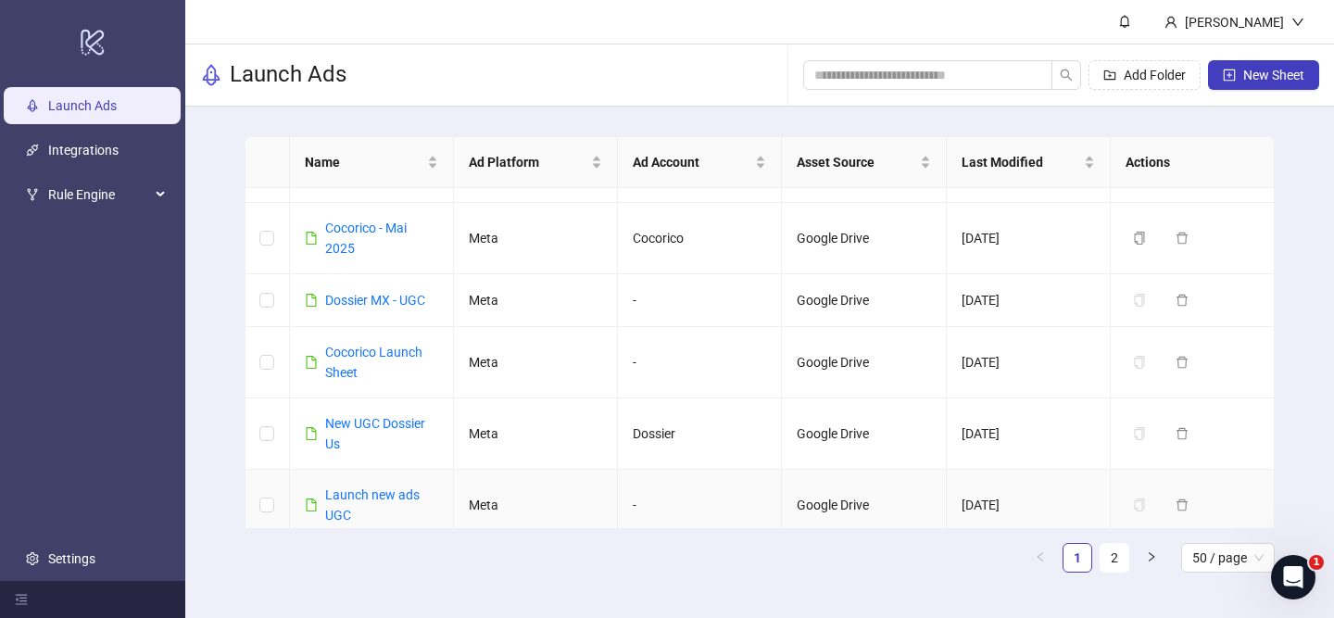
scroll to position [1113, 0]
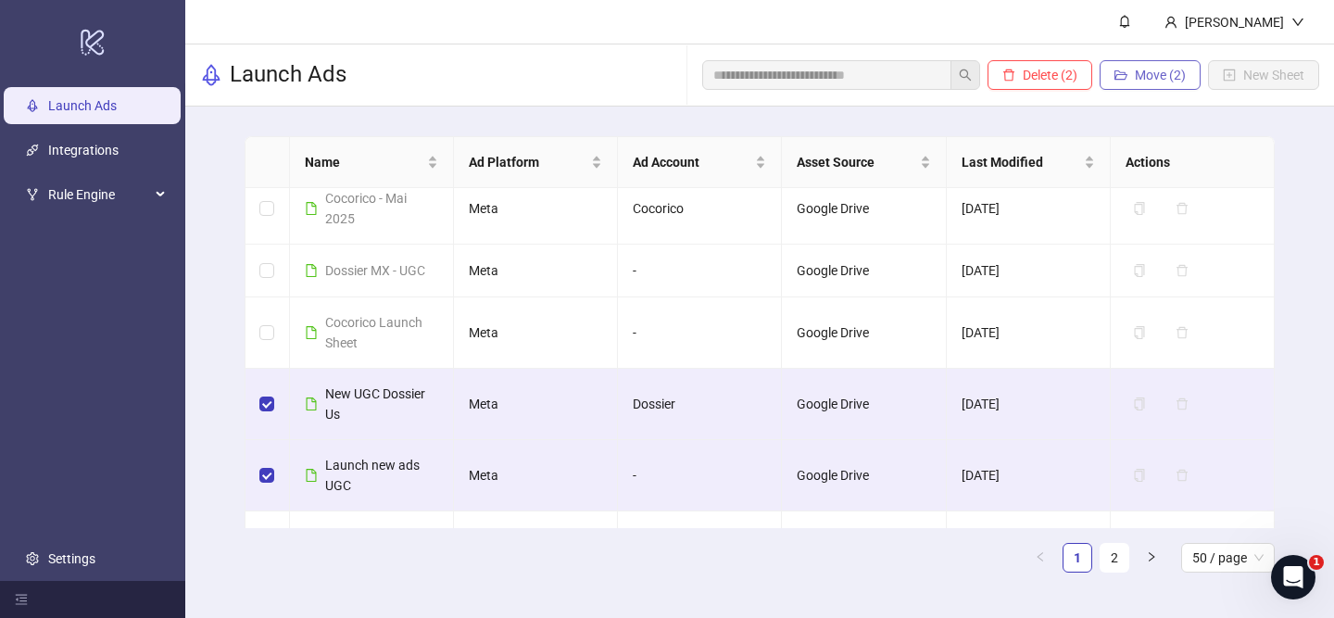
click at [1160, 74] on span "Move (2)" at bounding box center [1160, 75] width 51 height 15
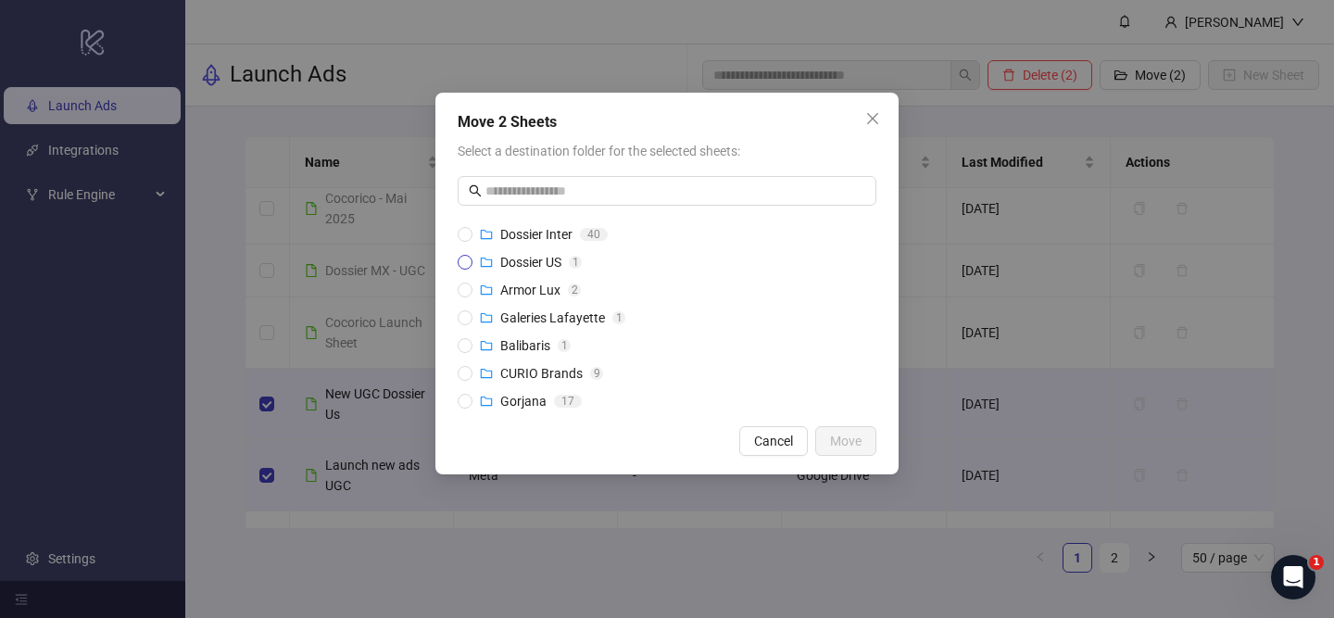
click at [533, 255] on span "Dossier US" at bounding box center [530, 262] width 61 height 15
click at [853, 438] on span "Move" at bounding box center [845, 440] width 31 height 15
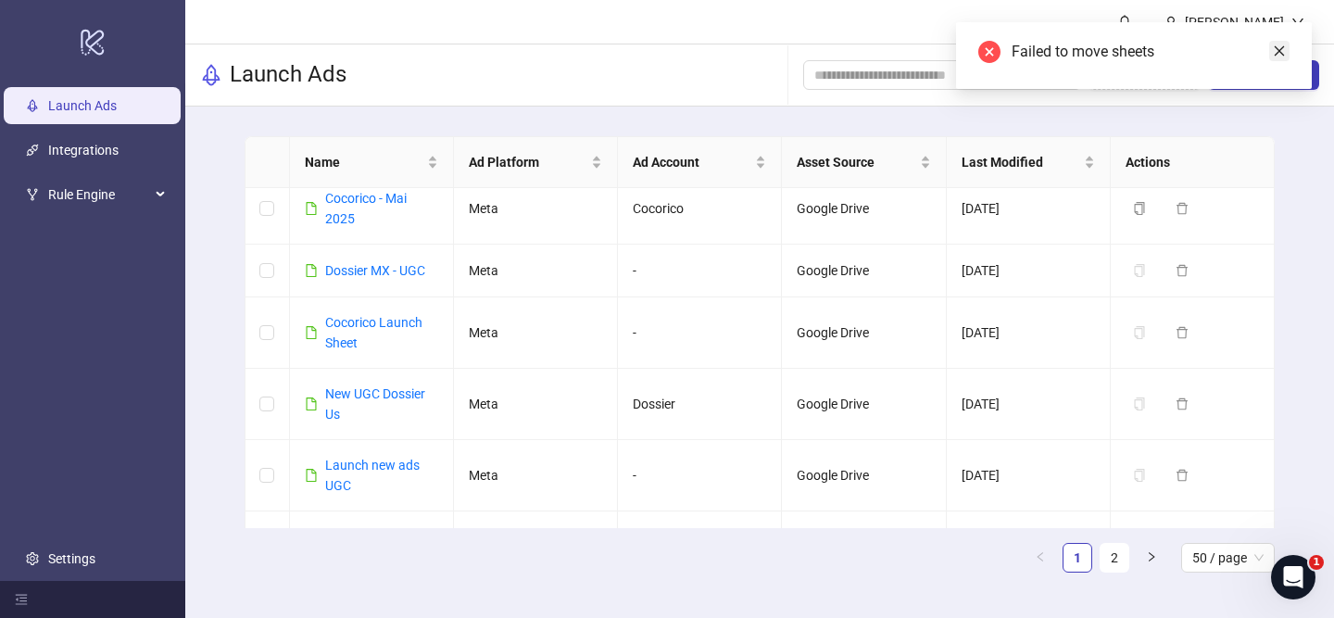
click at [1273, 50] on icon "close" at bounding box center [1279, 50] width 13 height 13
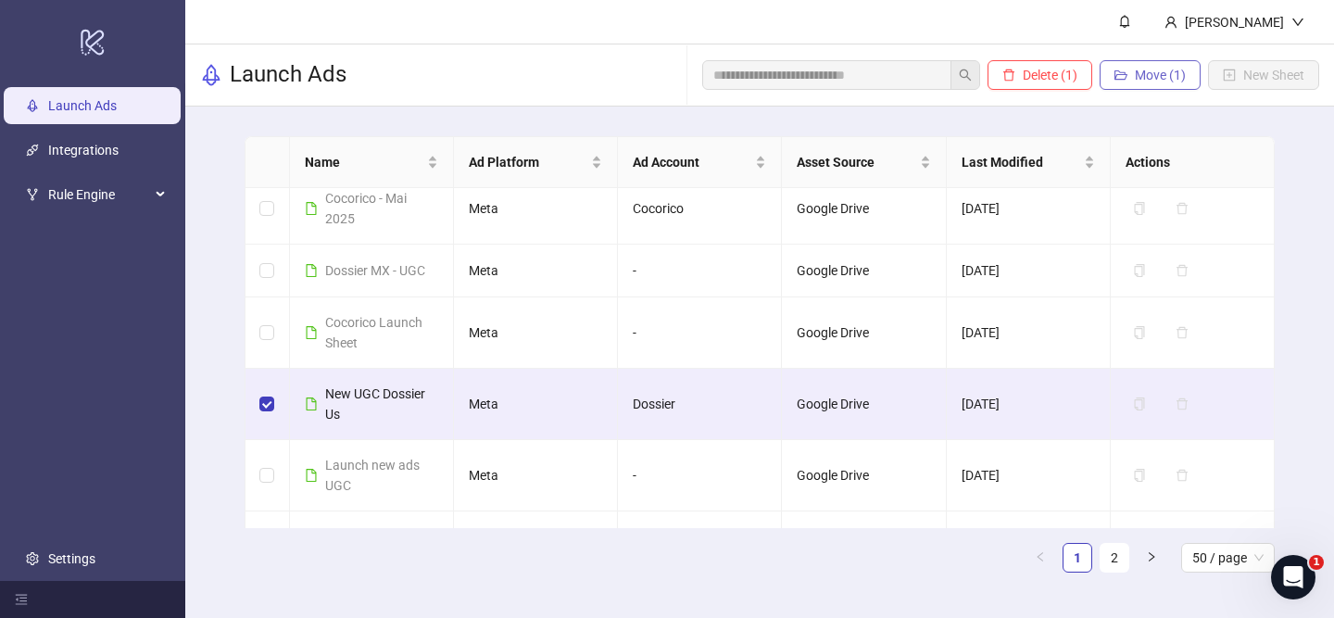
click at [1135, 76] on span "Move (1)" at bounding box center [1160, 75] width 51 height 15
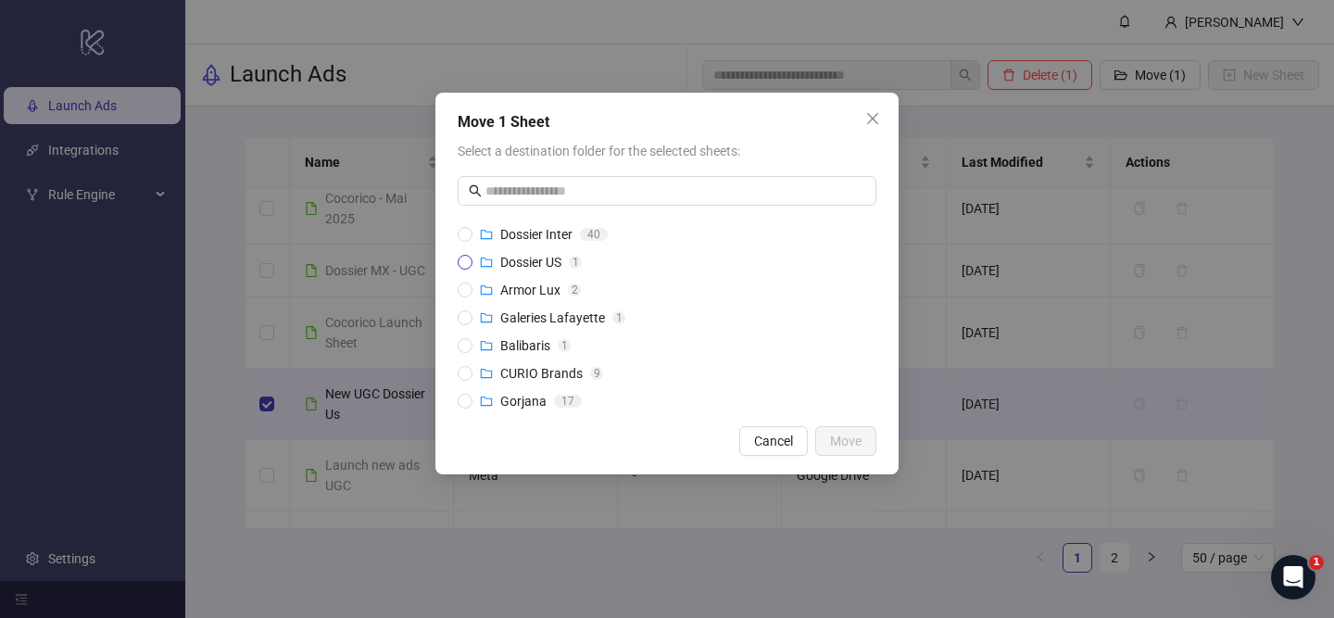
click at [536, 257] on span "Dossier US" at bounding box center [530, 262] width 61 height 15
click at [830, 437] on span "Move" at bounding box center [845, 440] width 31 height 15
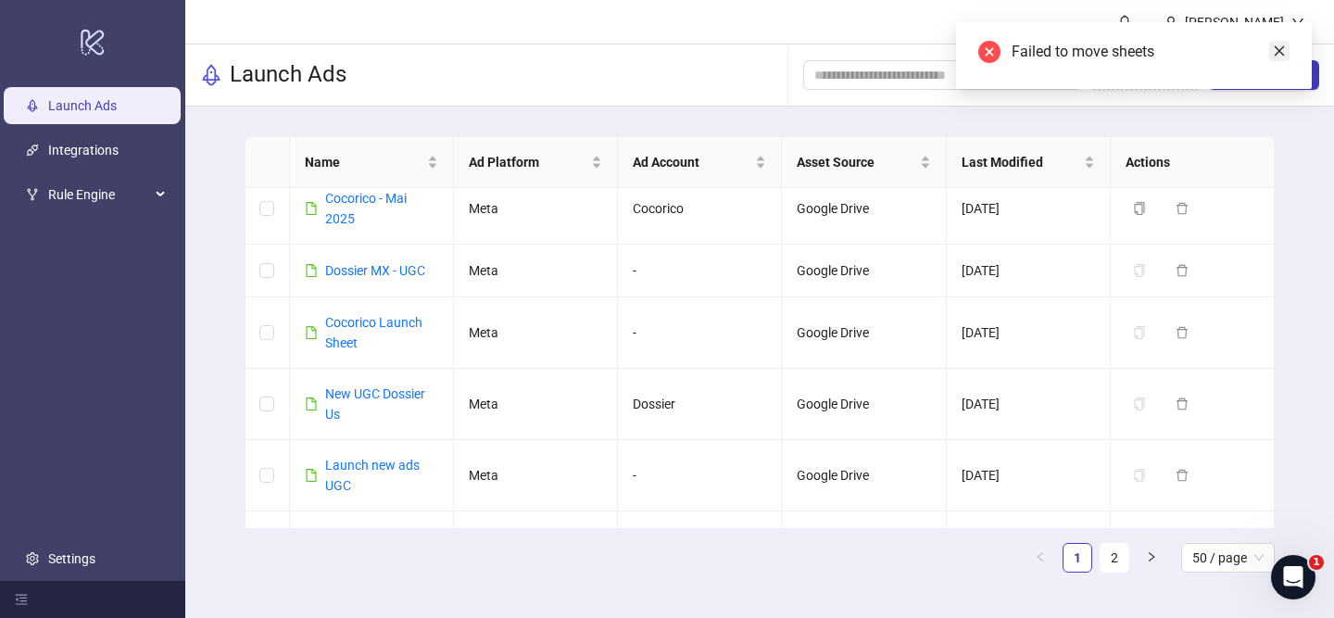
click at [1285, 44] on link "Close" at bounding box center [1279, 51] width 20 height 20
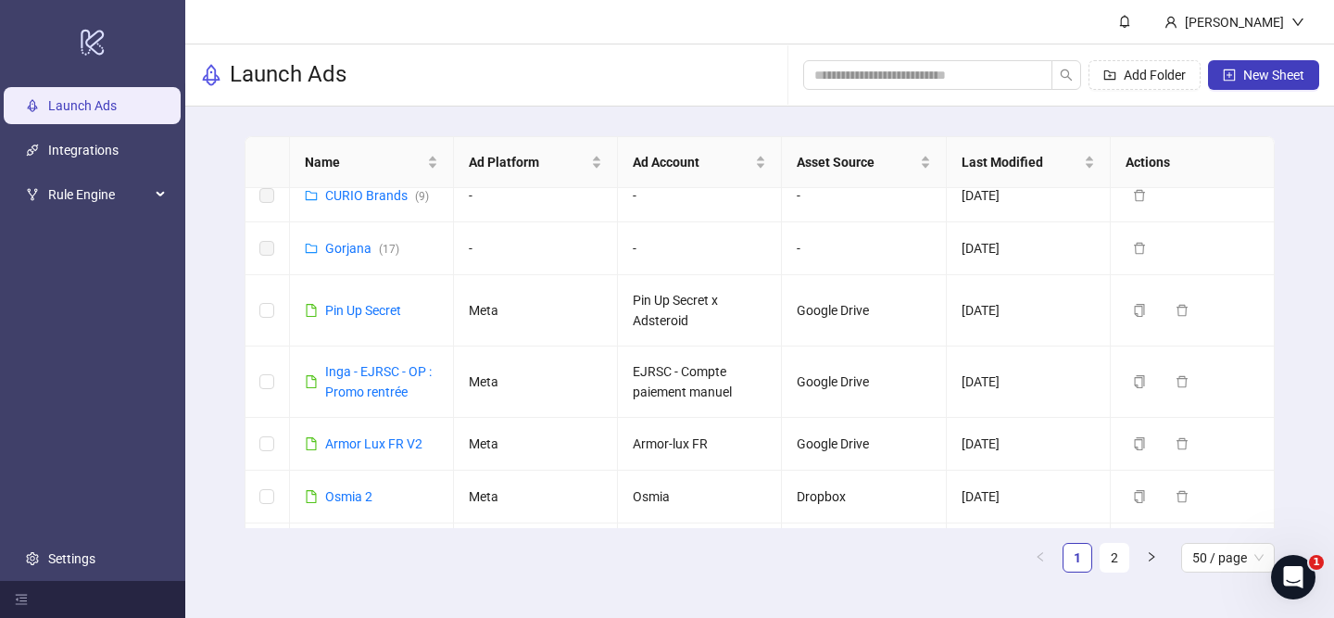
scroll to position [0, 0]
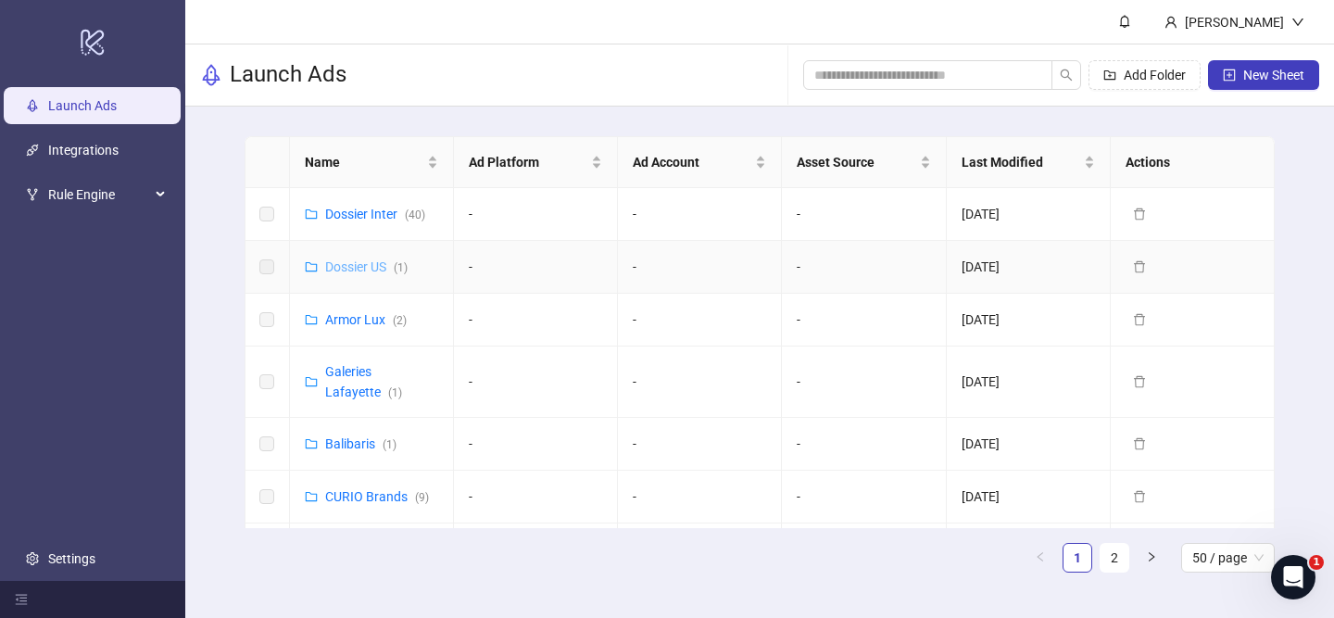
click at [352, 259] on link "Dossier US ( 1 )" at bounding box center [366, 266] width 82 height 15
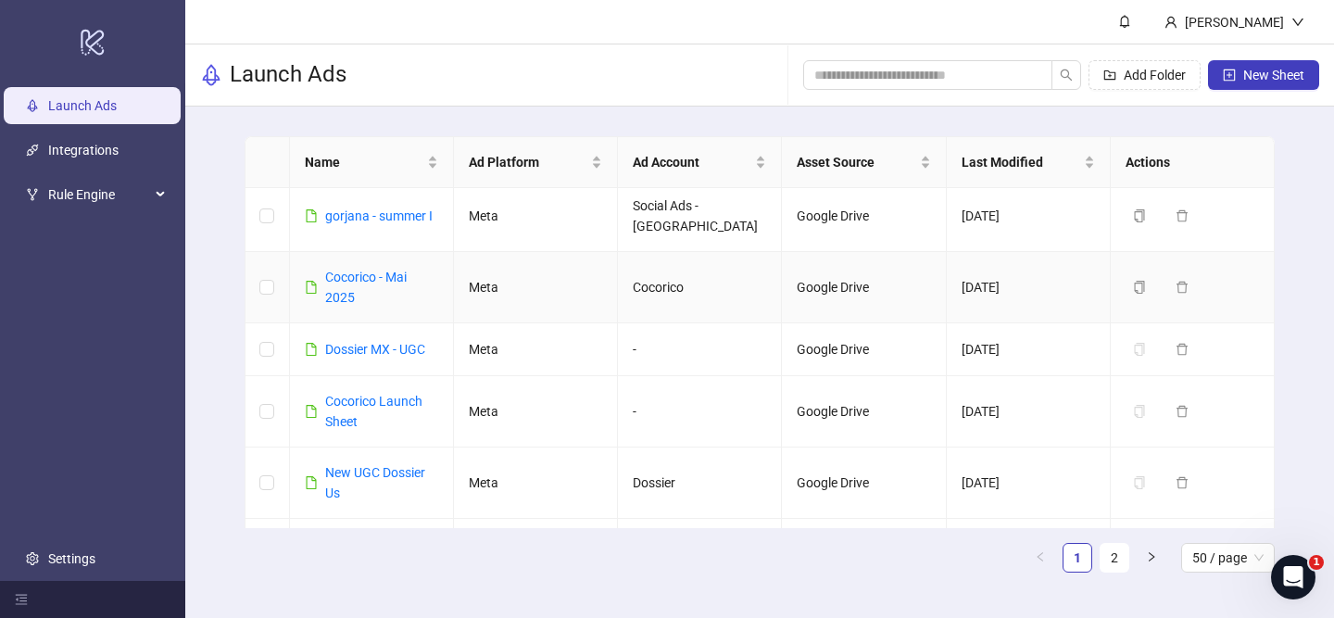
scroll to position [1041, 0]
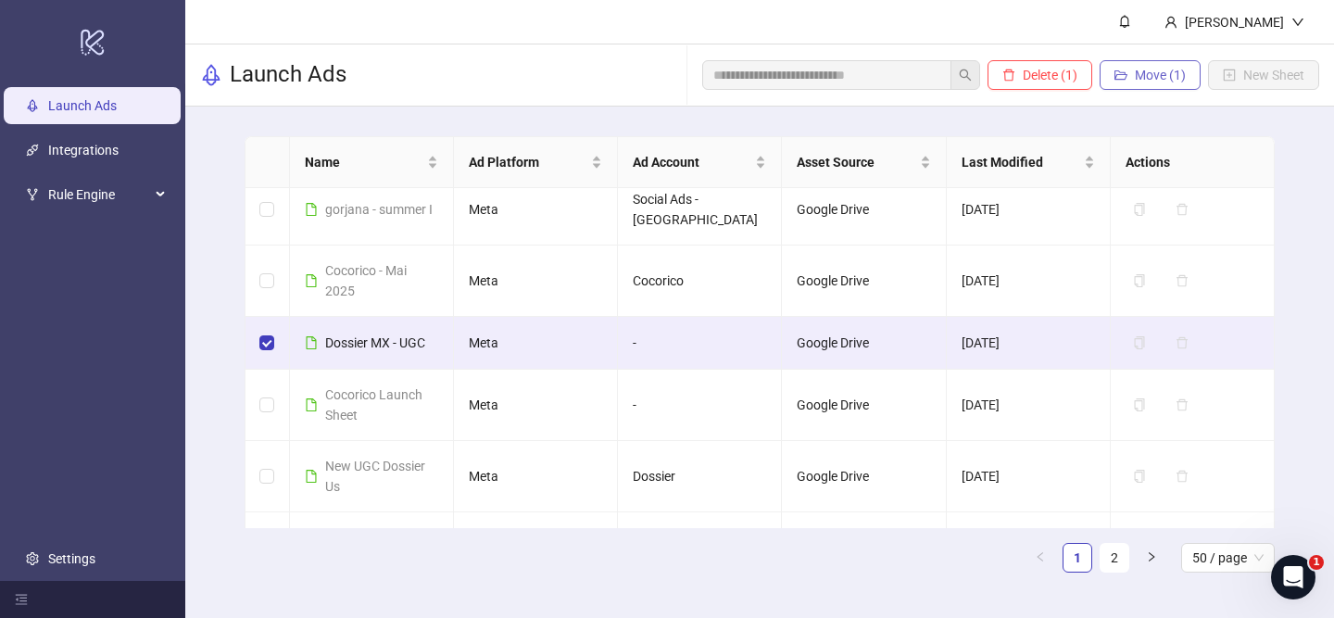
click at [1168, 69] on span "Move (1)" at bounding box center [1160, 75] width 51 height 15
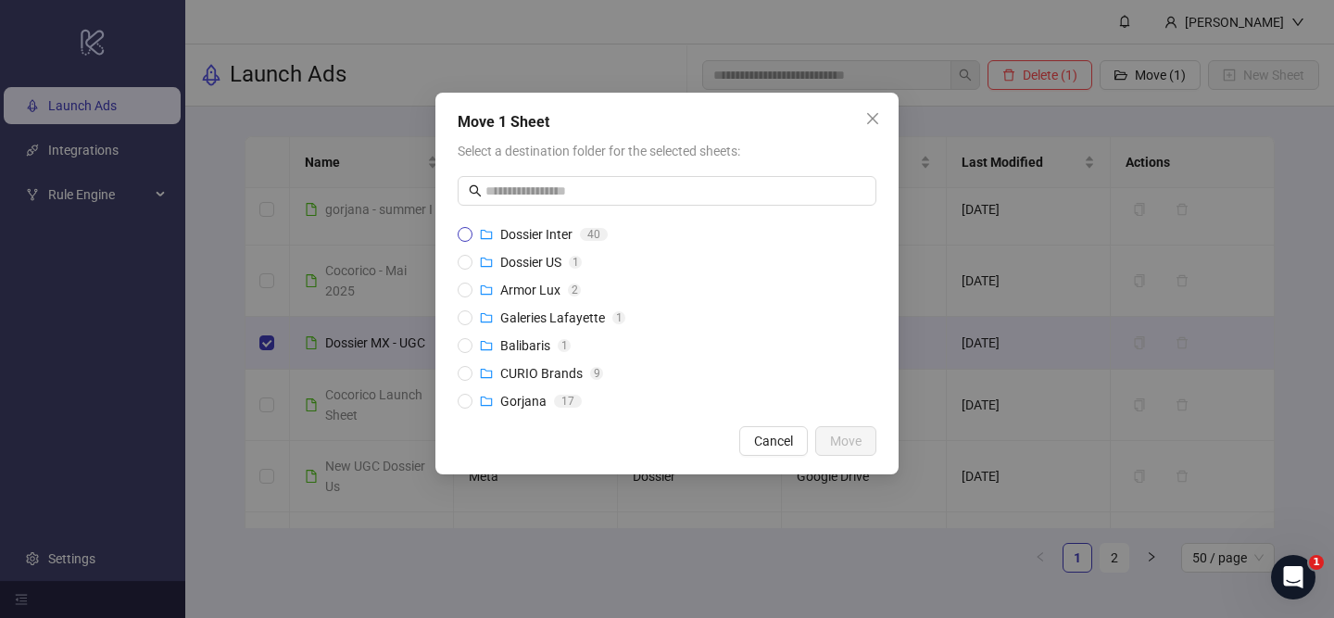
click at [570, 228] on span "Dossier Inter" at bounding box center [536, 234] width 72 height 15
click at [837, 438] on span "Move" at bounding box center [845, 440] width 31 height 15
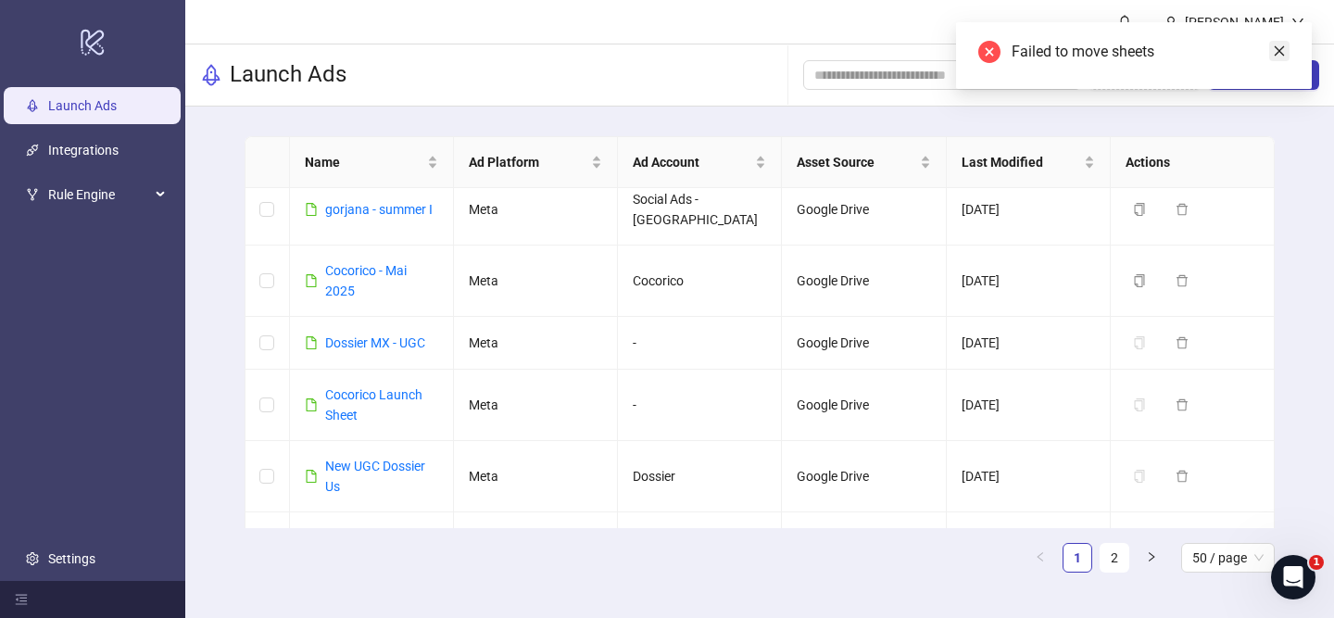
click at [1281, 49] on icon "close" at bounding box center [1279, 50] width 13 height 13
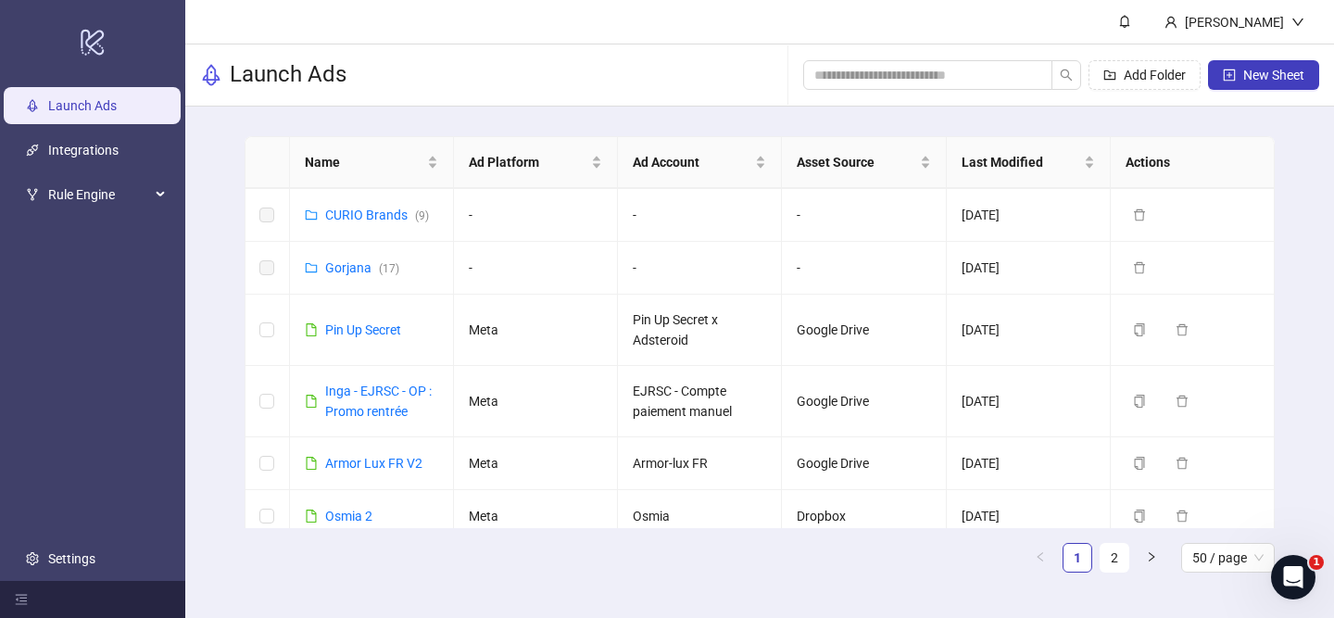
scroll to position [0, 0]
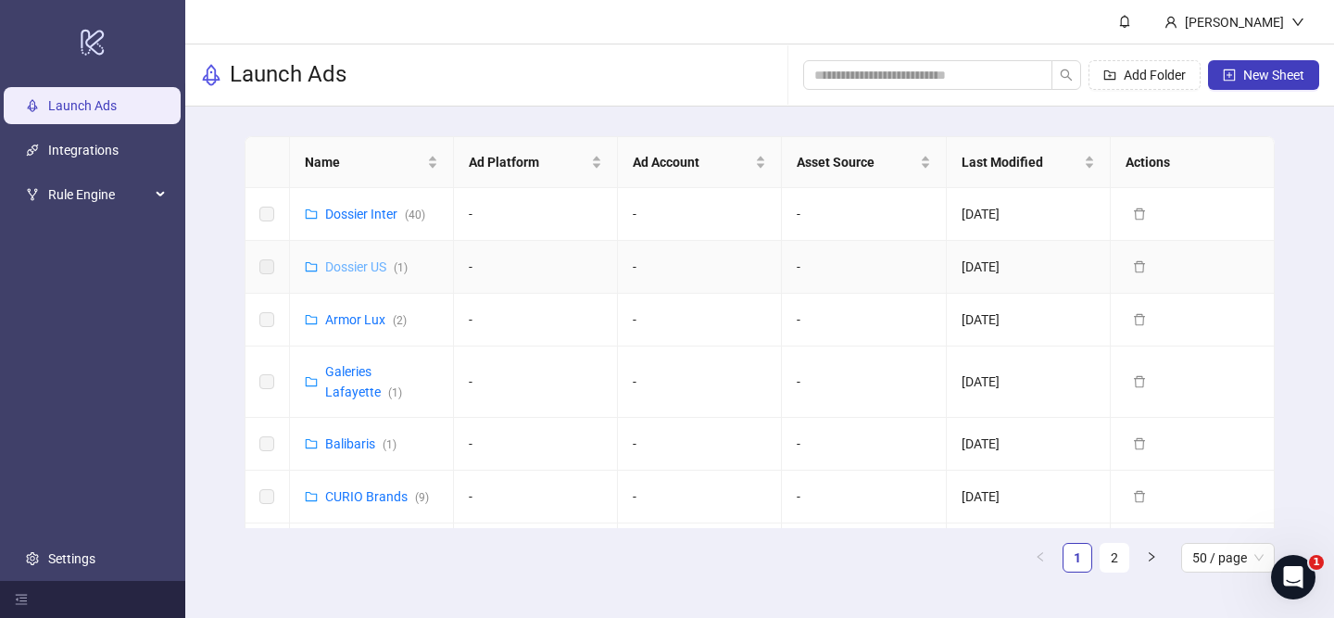
click at [345, 265] on link "Dossier US ( 1 )" at bounding box center [366, 266] width 82 height 15
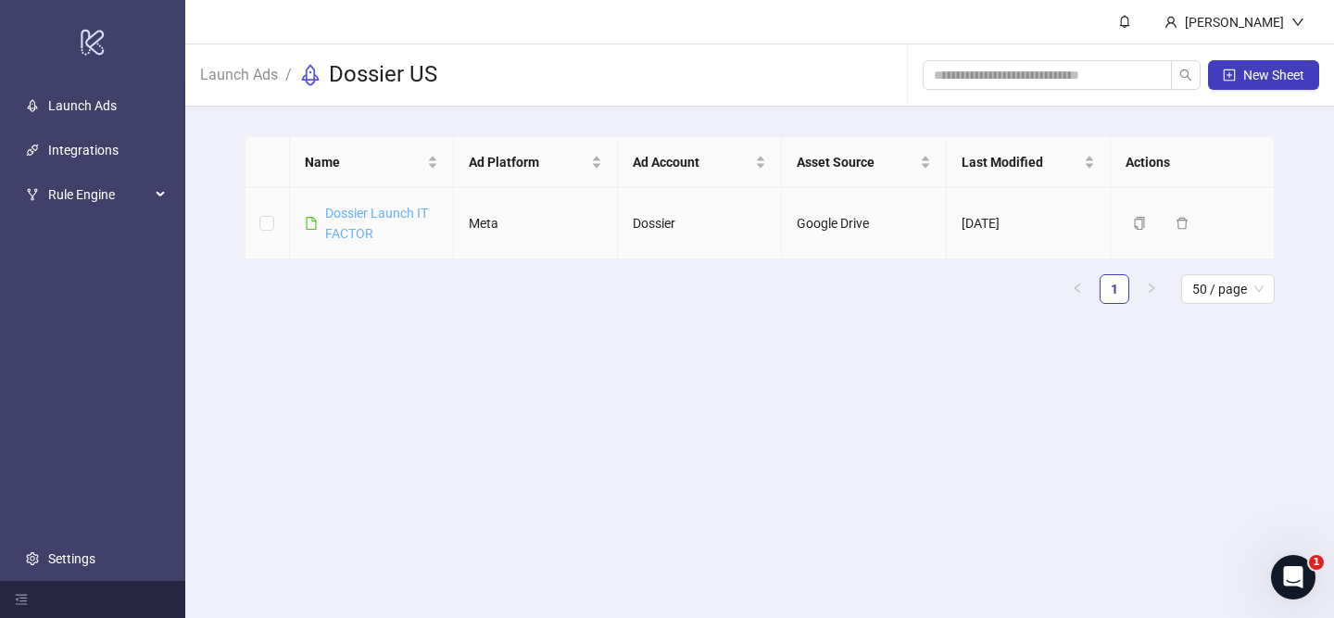
click at [359, 215] on link "Dossier Launch IT FACTOR" at bounding box center [376, 223] width 103 height 35
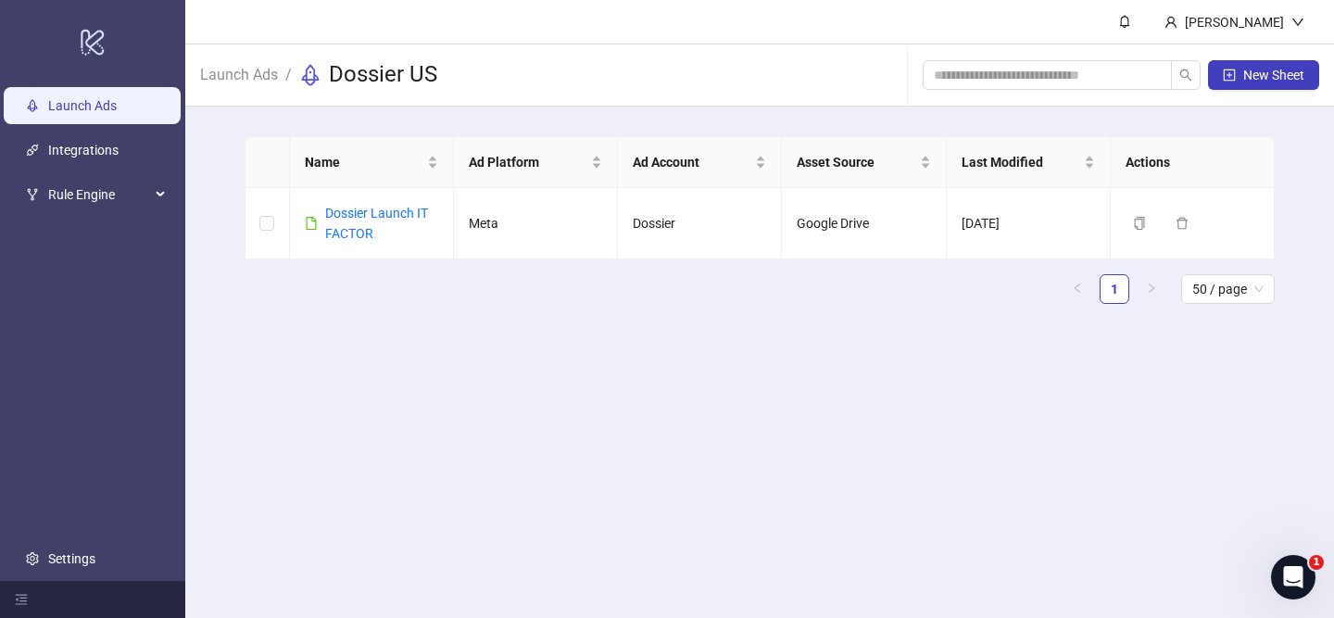
click at [96, 105] on link "Launch Ads" at bounding box center [82, 105] width 69 height 15
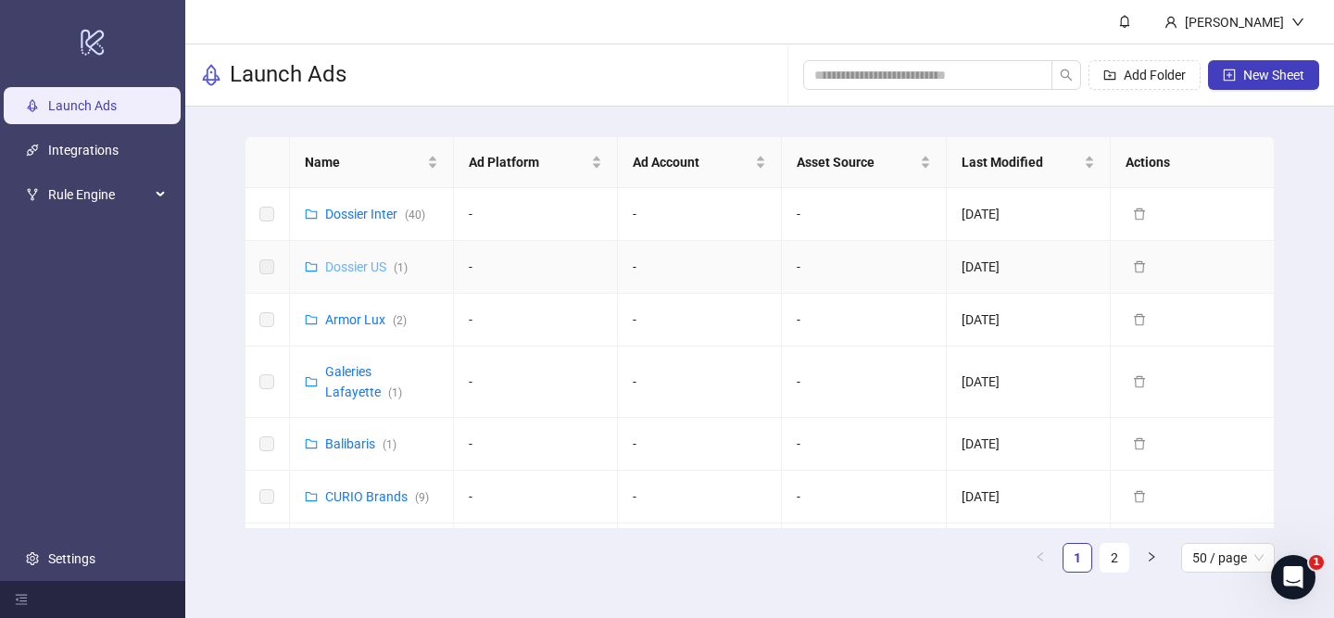
click at [335, 262] on link "Dossier US ( 1 )" at bounding box center [366, 266] width 82 height 15
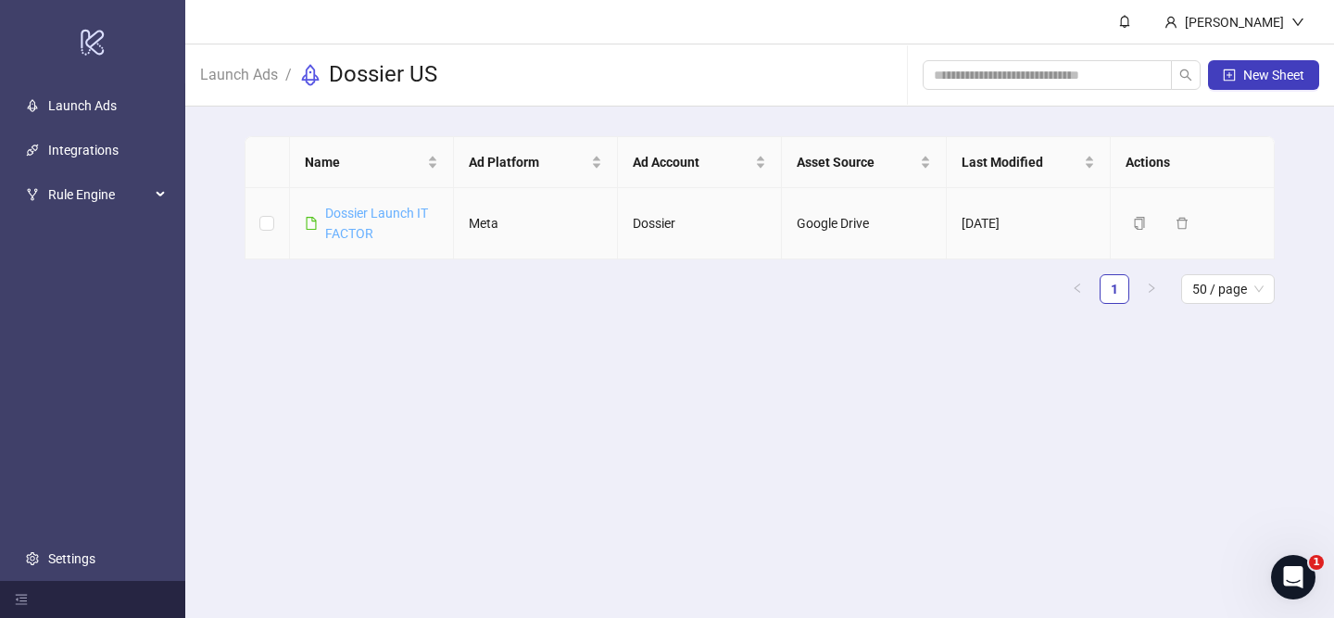
click at [348, 219] on link "Dossier Launch IT FACTOR" at bounding box center [376, 223] width 103 height 35
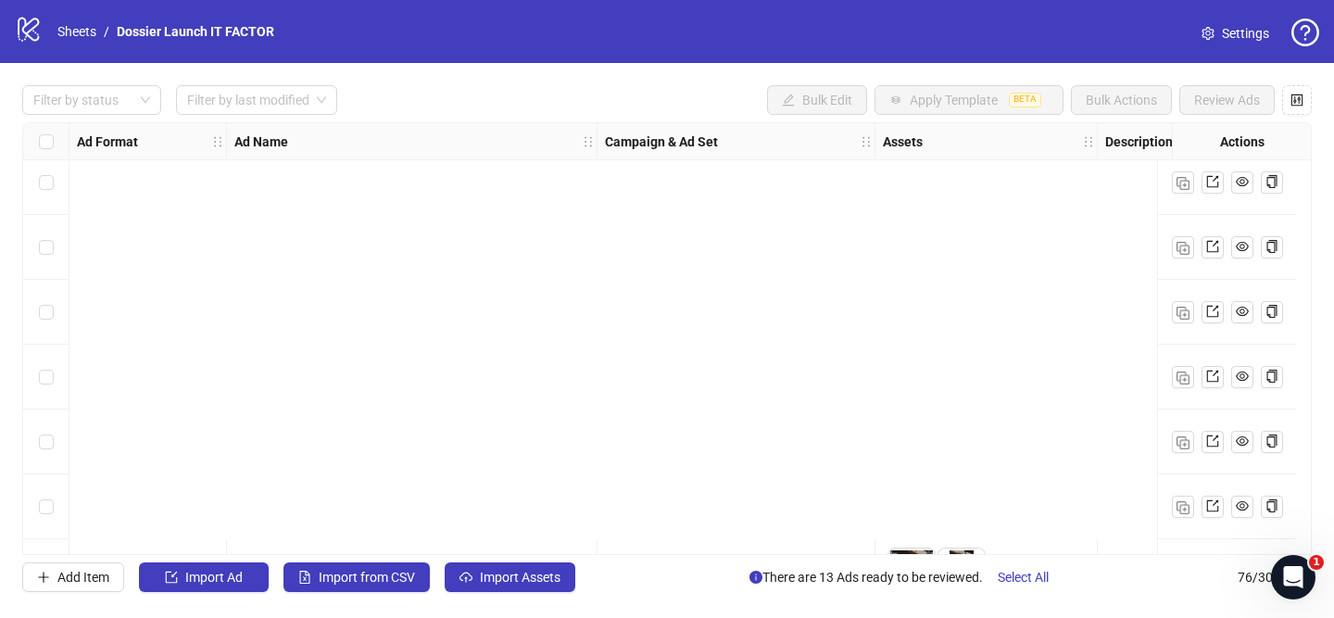
scroll to position [590, 0]
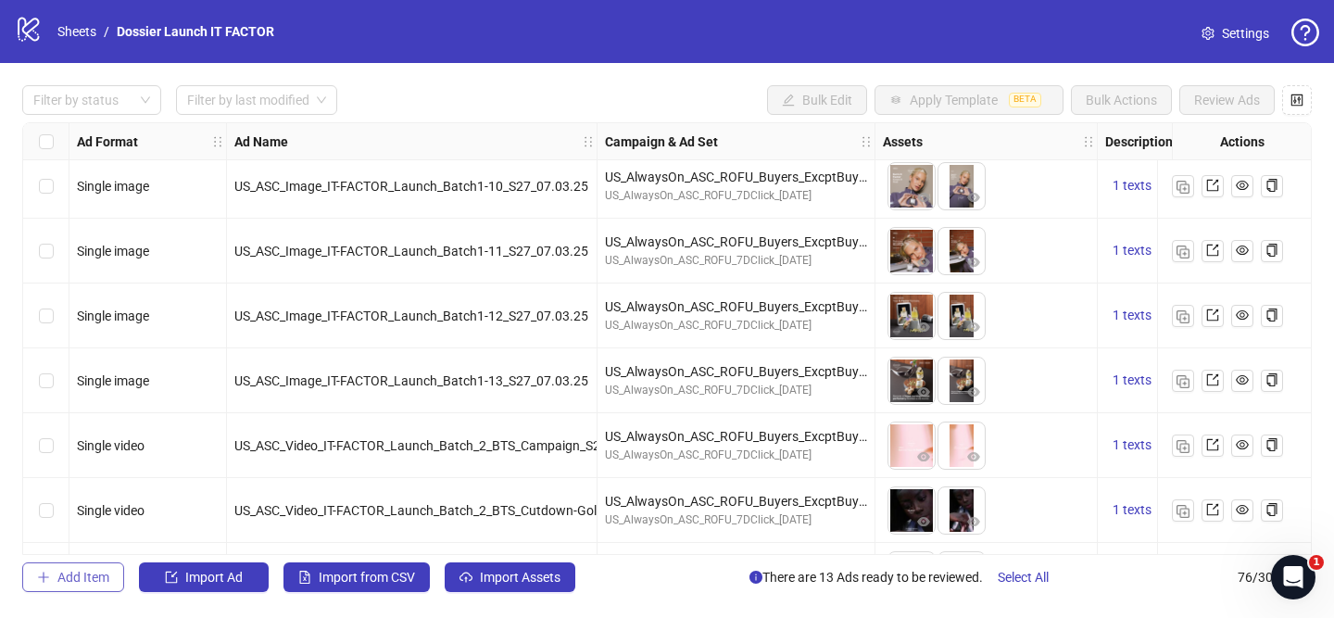
click at [69, 573] on span "Add Item" at bounding box center [83, 577] width 52 height 15
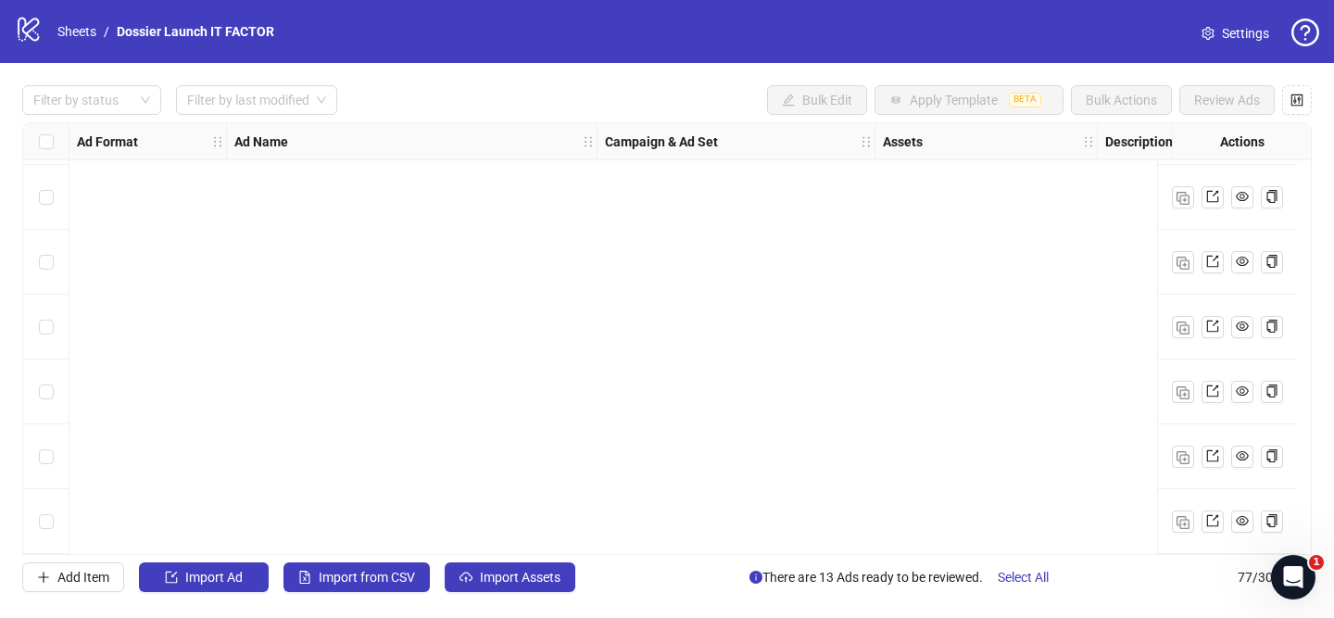
scroll to position [4606, 0]
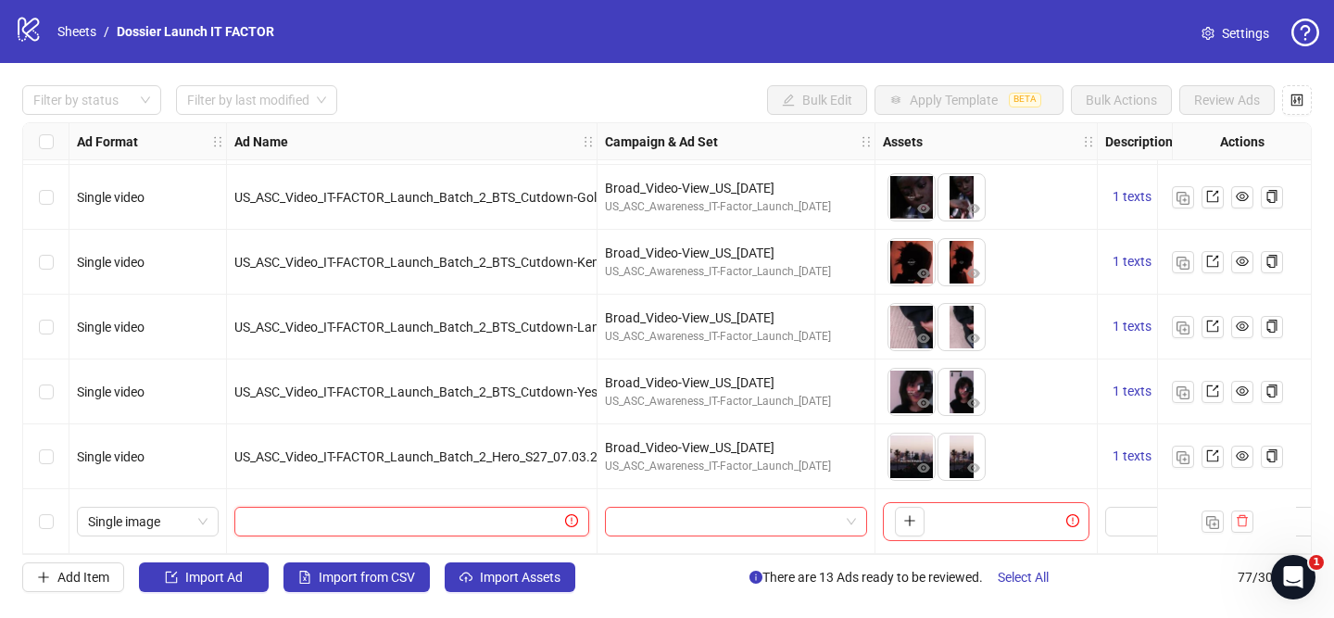
click at [341, 511] on input "text" at bounding box center [403, 521] width 316 height 20
click at [909, 516] on icon "plus" at bounding box center [909, 521] width 1 height 10
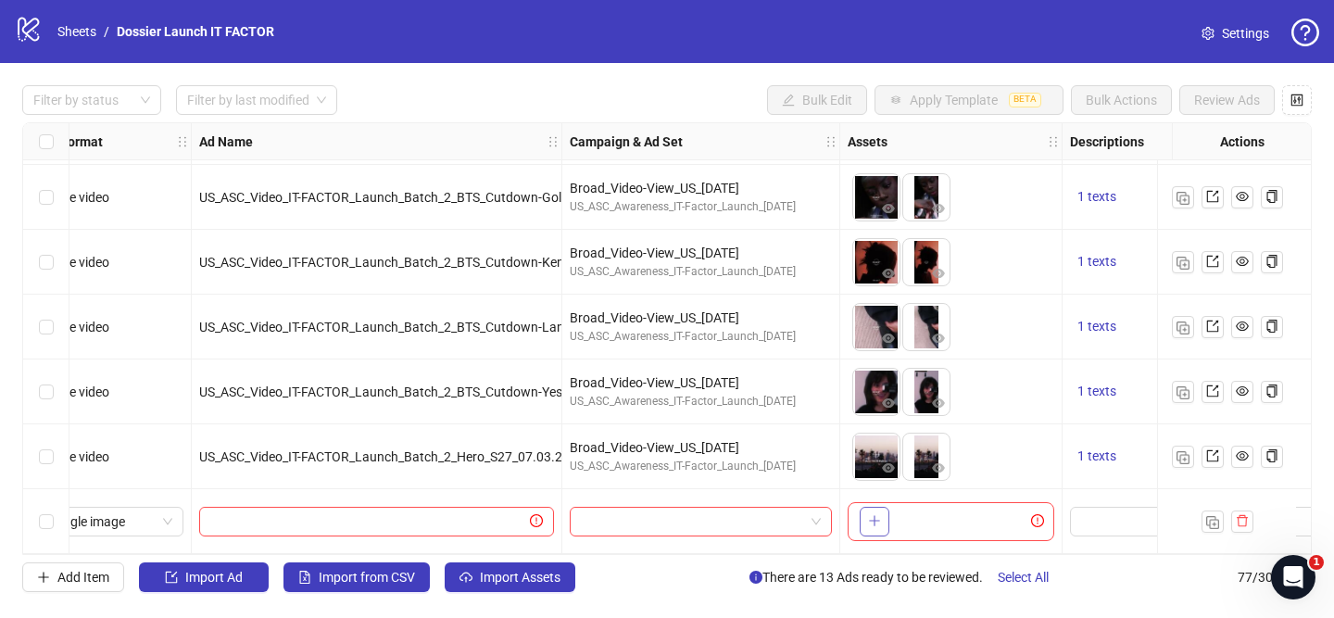
click at [864, 519] on button "button" at bounding box center [874, 522] width 30 height 30
click at [888, 513] on button "button" at bounding box center [874, 522] width 30 height 30
click at [886, 502] on icon "close-circle" at bounding box center [888, 508] width 13 height 13
click at [872, 517] on icon "plus" at bounding box center [874, 520] width 13 height 13
click at [873, 507] on button "button" at bounding box center [874, 522] width 30 height 30
